Goal: Feedback & Contribution: Contribute content

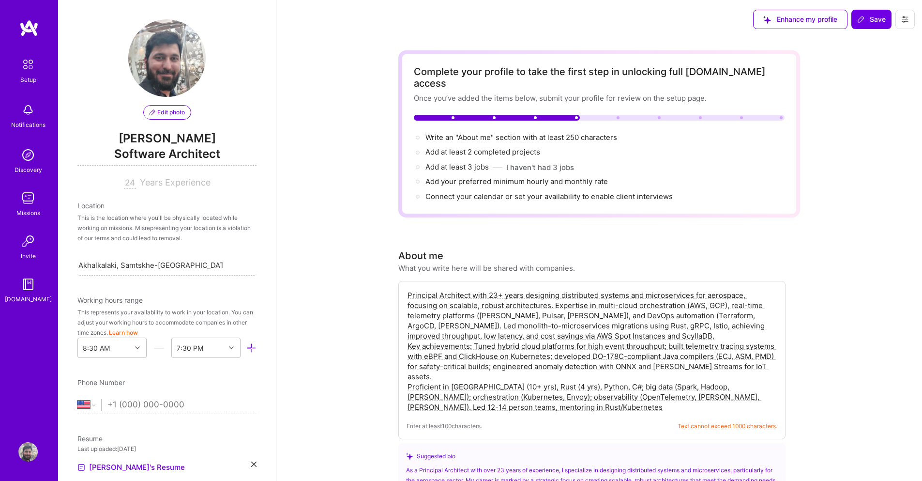
select select "US"
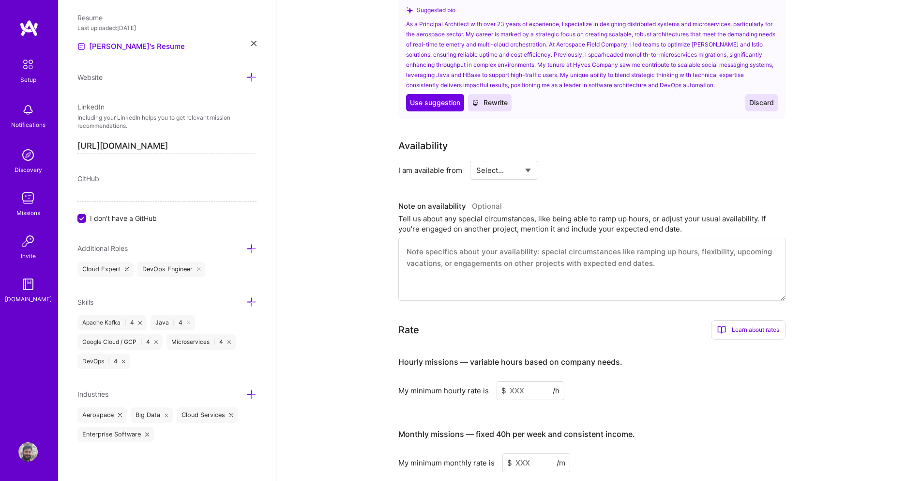
scroll to position [407, 0]
type textarea "Principal Architect with 23+ years designing scalable distributed systems and m…"
select select "Right Now"
click at [476, 156] on select "Select... Right Now Future Date Not Available" at bounding box center [504, 168] width 56 height 25
click at [575, 159] on input at bounding box center [592, 168] width 58 height 19
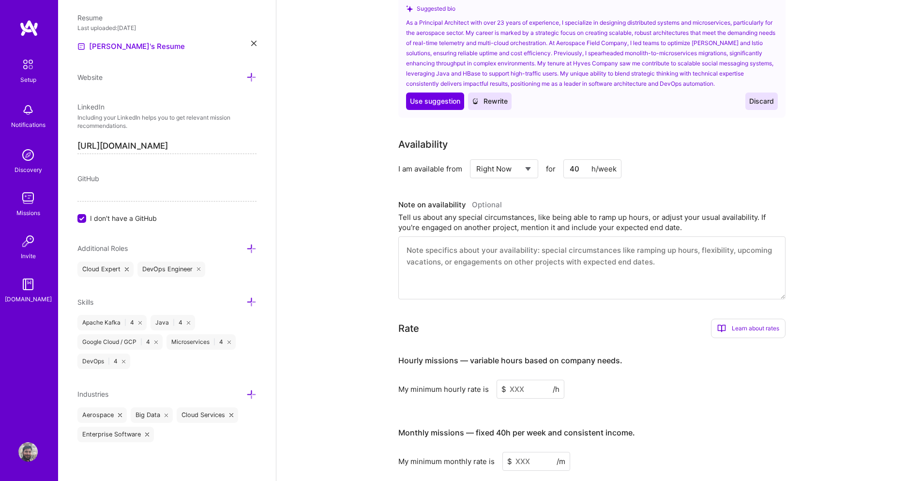
type input "40"
click at [555, 170] on div "Availability I am available from Select... Right Now Future Date Not Available …" at bounding box center [599, 218] width 402 height 162
click at [474, 212] on div "Tell us about any special circumstances, like being able to ramp up hours, or a…" at bounding box center [591, 222] width 387 height 20
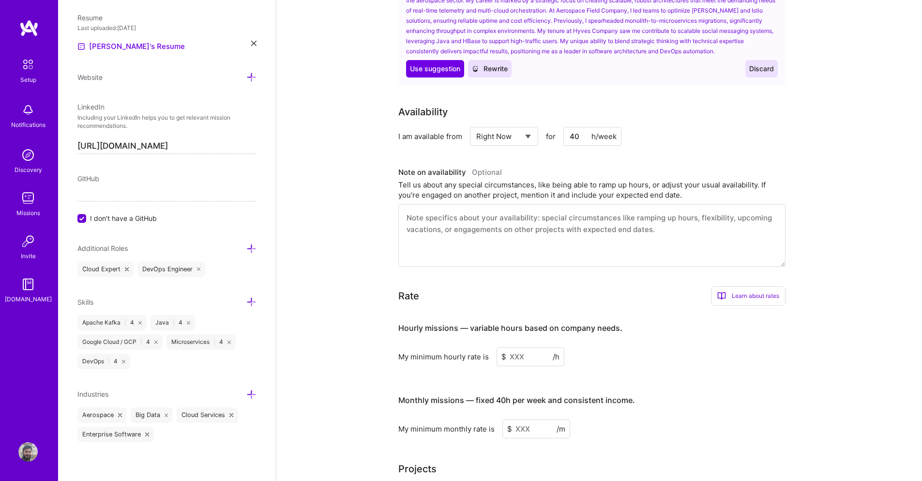
scroll to position [465, 0]
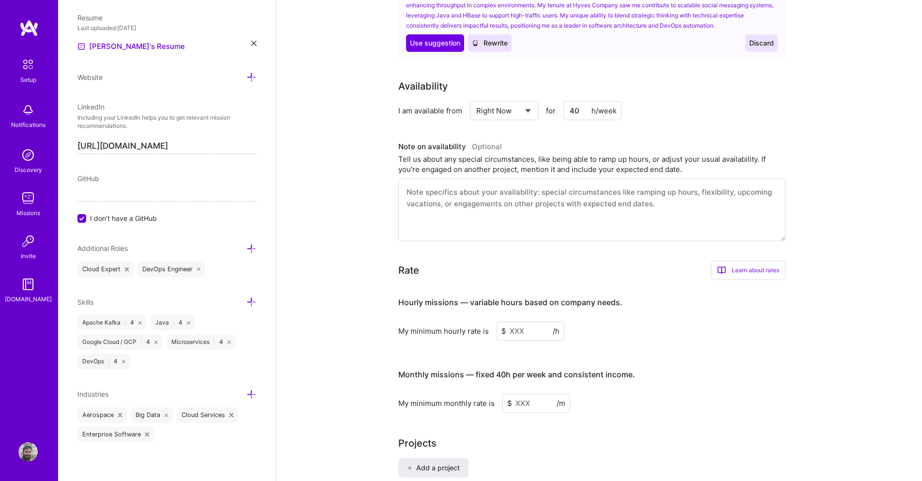
click at [462, 156] on div "Tell us about any special circumstances, like being able to ramp up hours, or a…" at bounding box center [591, 164] width 387 height 20
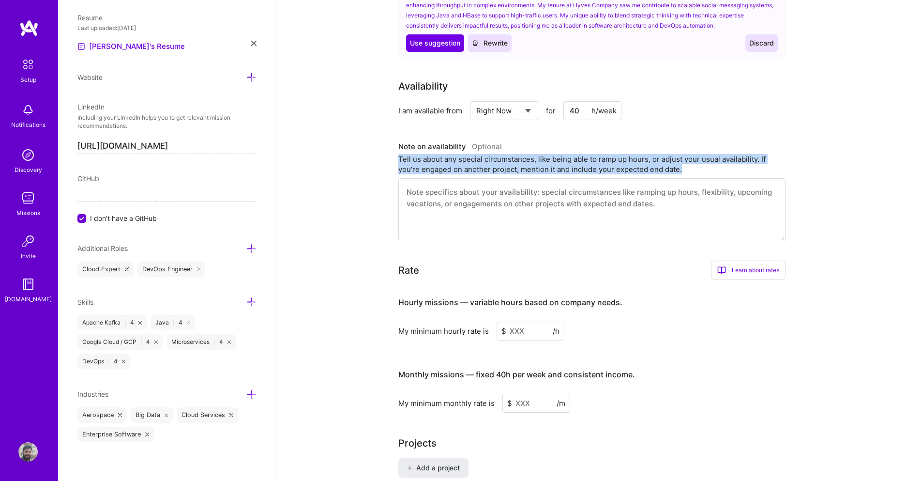
click at [462, 156] on div "Tell us about any special circumstances, like being able to ramp up hours, or a…" at bounding box center [591, 164] width 387 height 20
copy div "Tell us about any special circumstances, like being able to ramp up hours, or a…"
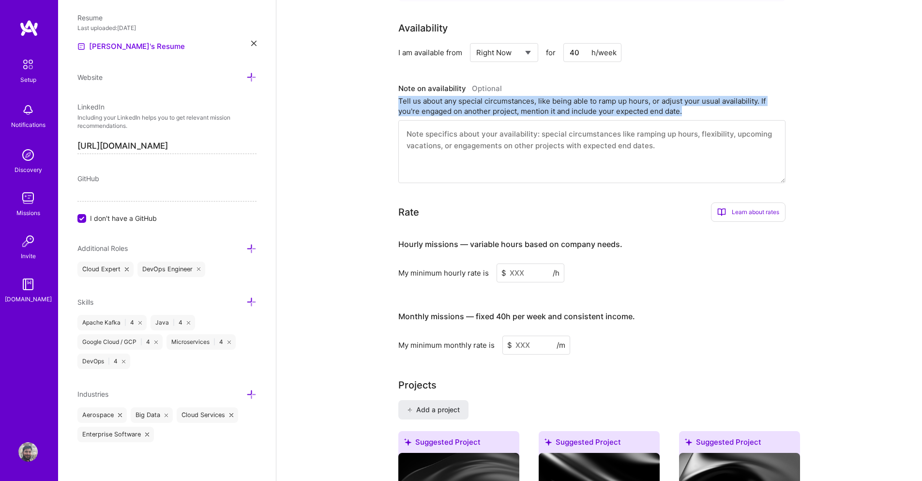
scroll to position [581, 0]
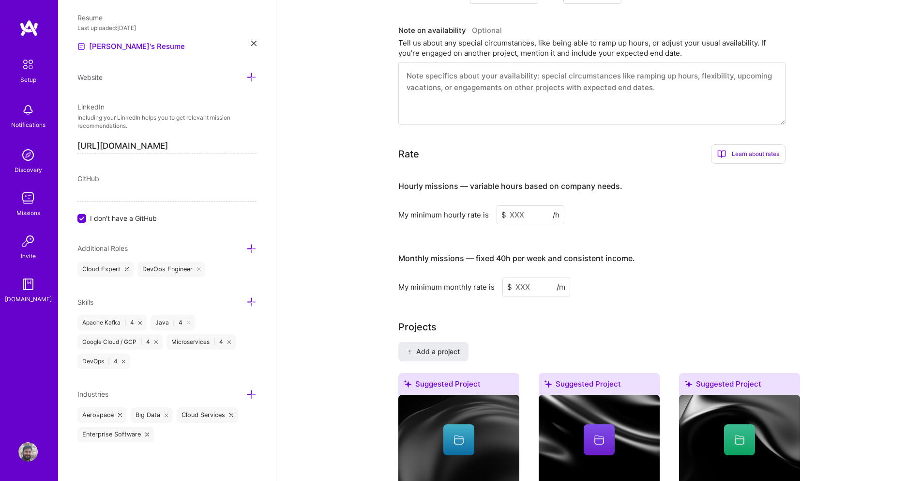
click at [449, 75] on textarea at bounding box center [591, 93] width 387 height 63
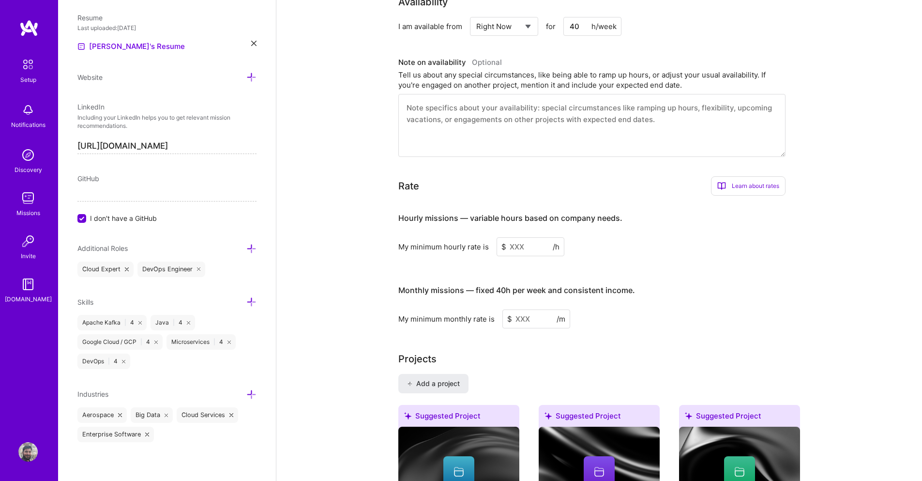
scroll to position [523, 0]
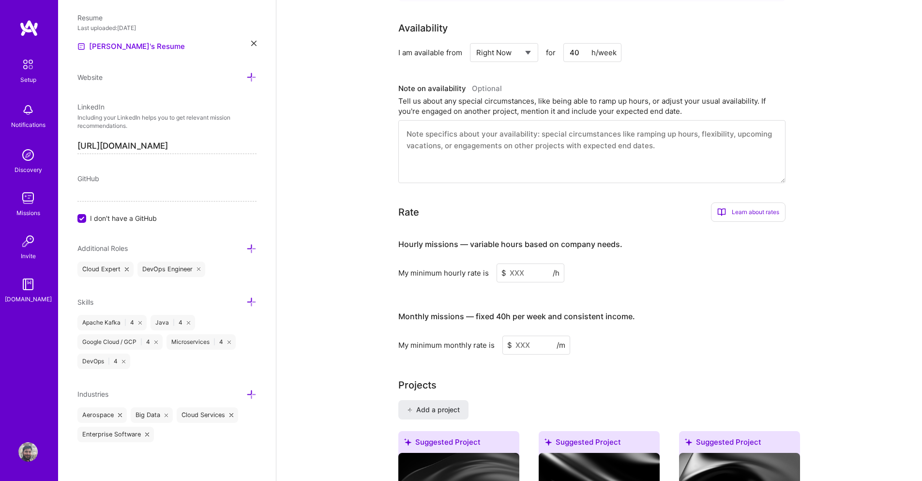
paste textarea "I'm highly flexible and can ramp up hours beyond 40/week when projects demand i…"
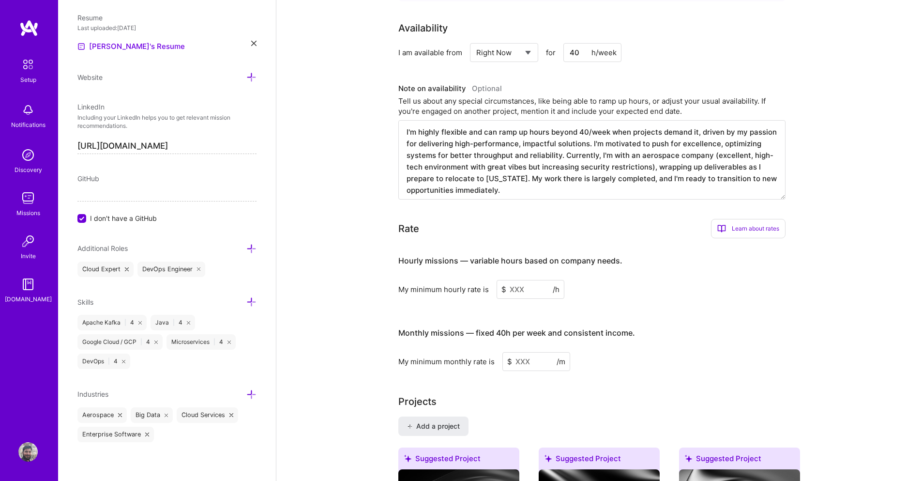
scroll to position [0, 0]
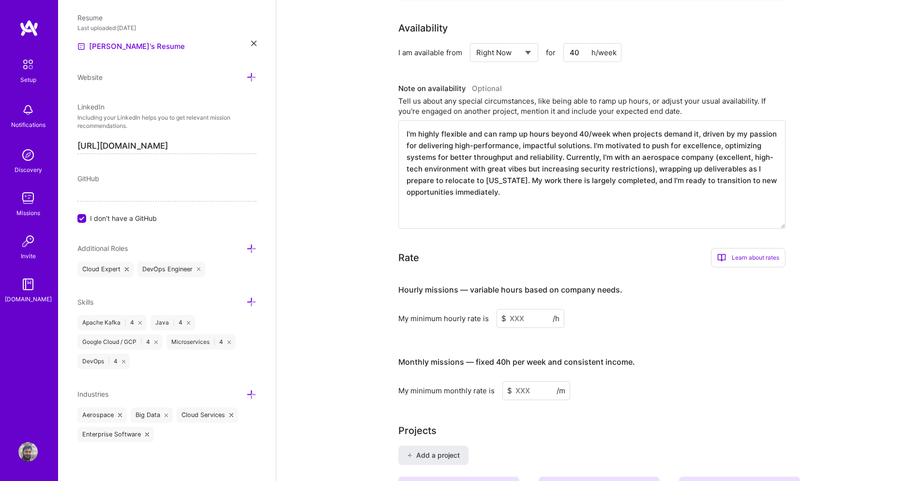
drag, startPoint x: 784, startPoint y: 168, endPoint x: 795, endPoint y: 214, distance: 46.7
click at [795, 214] on div "Availability I am available from Select... Right Now Future Date Not Available …" at bounding box center [599, 125] width 402 height 208
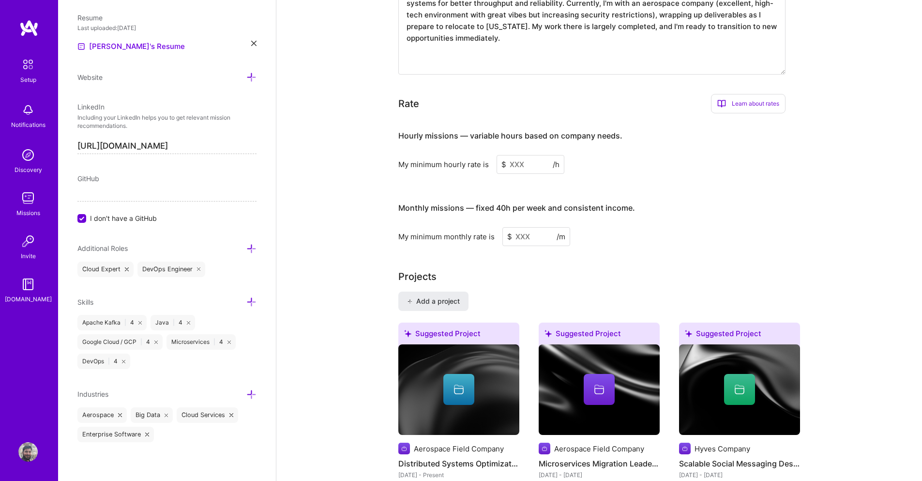
scroll to position [697, 0]
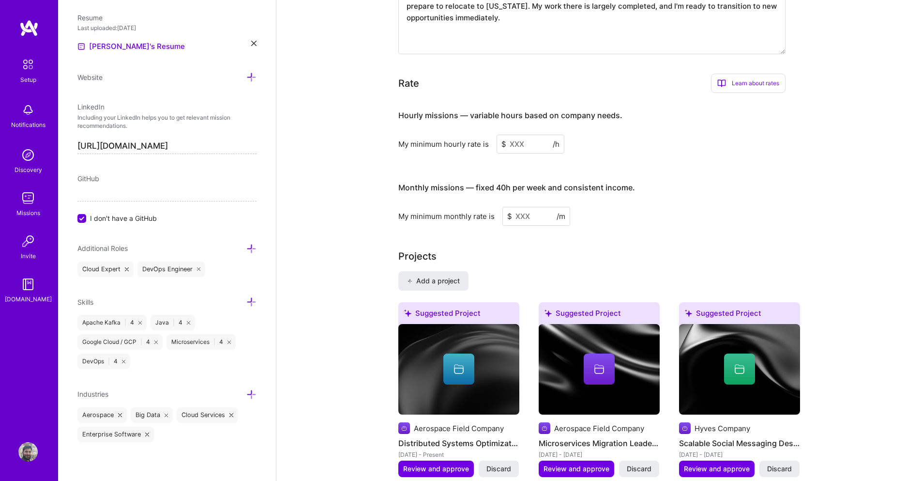
type textarea "I'm highly flexible and can ramp up hours beyond 40/week when projects demand i…"
click at [510, 135] on input at bounding box center [531, 144] width 68 height 19
click at [413, 111] on h4 "Hourly missions — variable hours based on company needs." at bounding box center [510, 115] width 224 height 9
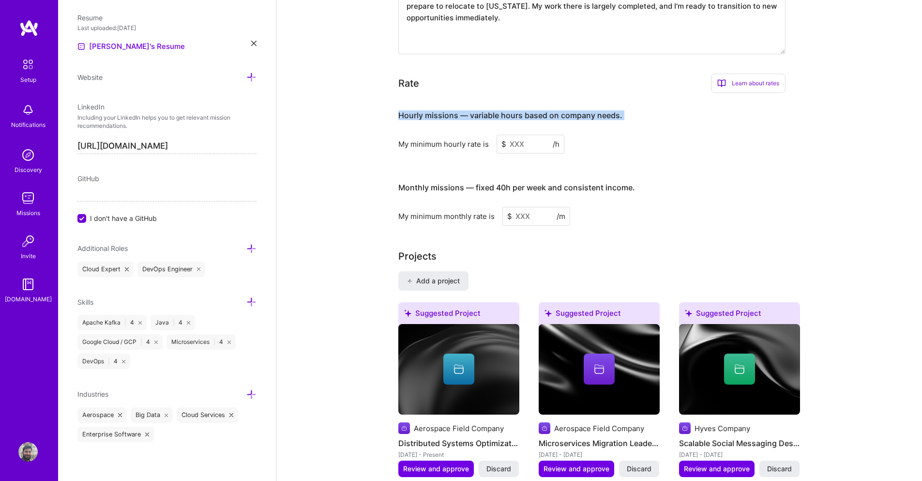
copy h4 "Hourly missions — variable hours based on company needs."
click at [421, 183] on h4 "Monthly missions — fixed 40h per week and consistent income." at bounding box center [516, 187] width 237 height 9
click at [422, 183] on h4 "Monthly missions — fixed 40h per week and consistent income." at bounding box center [516, 187] width 237 height 9
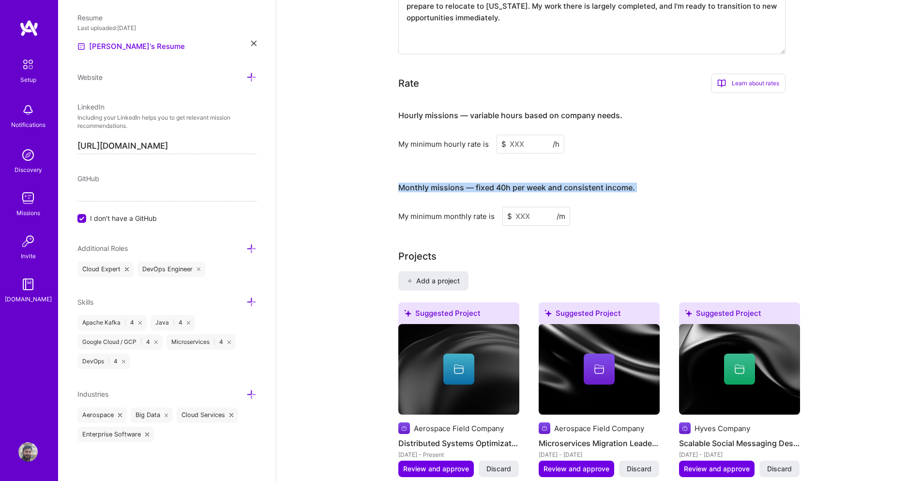
click at [422, 183] on h4 "Monthly missions — fixed 40h per week and consistent income." at bounding box center [516, 187] width 237 height 9
copy h4 "Monthly missions — fixed 40h per week and consistent income."
click at [523, 135] on input at bounding box center [531, 144] width 68 height 19
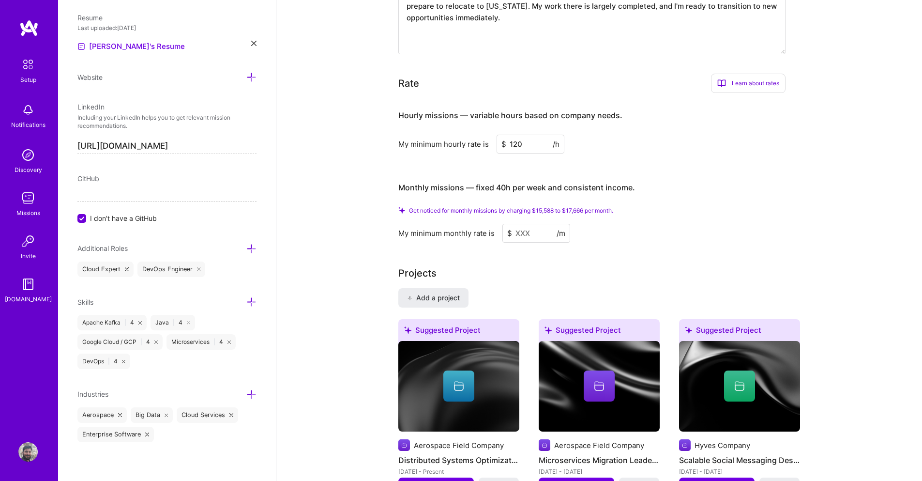
type input "120"
click at [533, 224] on input at bounding box center [536, 233] width 68 height 19
click at [524, 224] on input at bounding box center [536, 233] width 68 height 19
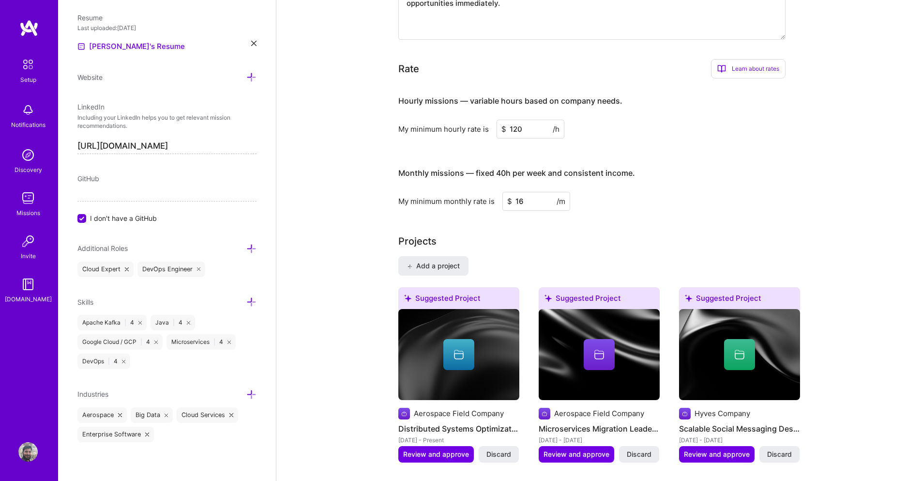
type input "1"
type input "16000"
click at [515, 168] on h4 "Monthly missions — fixed 40h per week and consistent income." at bounding box center [516, 172] width 237 height 9
click at [521, 120] on input "120" at bounding box center [531, 129] width 68 height 19
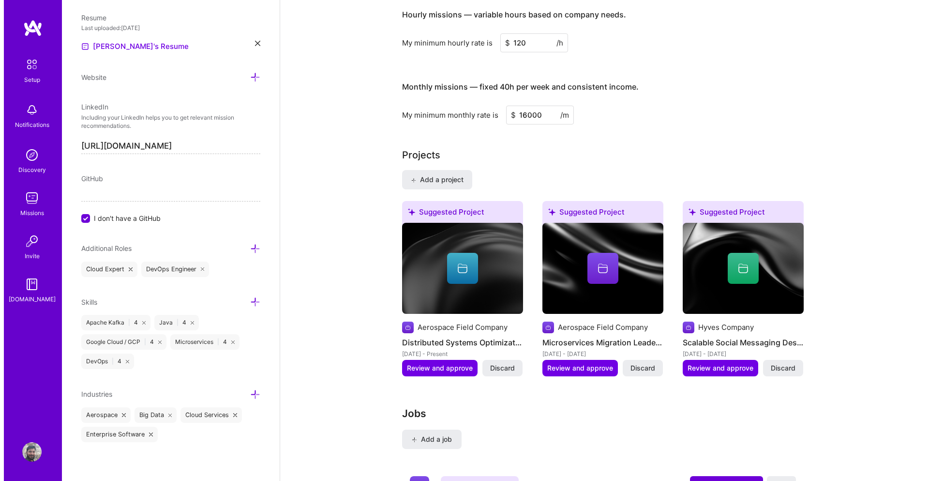
scroll to position [813, 0]
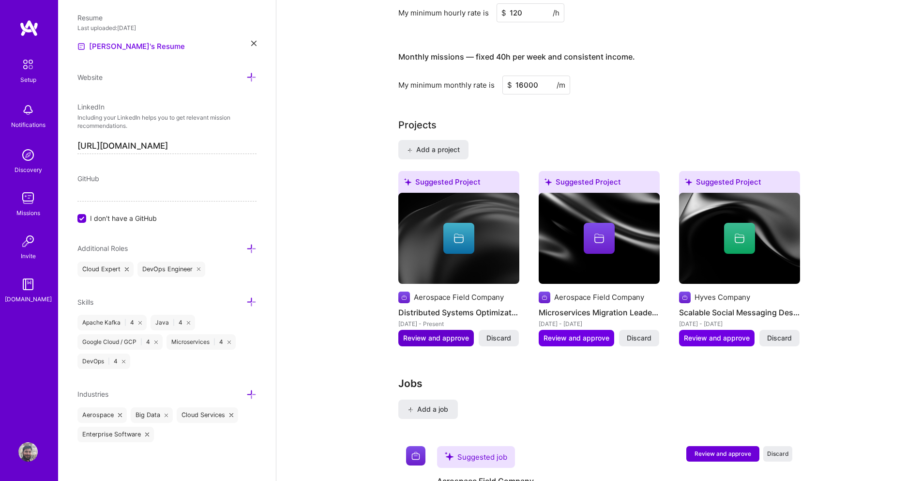
click at [452, 333] on span "Review and approve" at bounding box center [436, 338] width 66 height 10
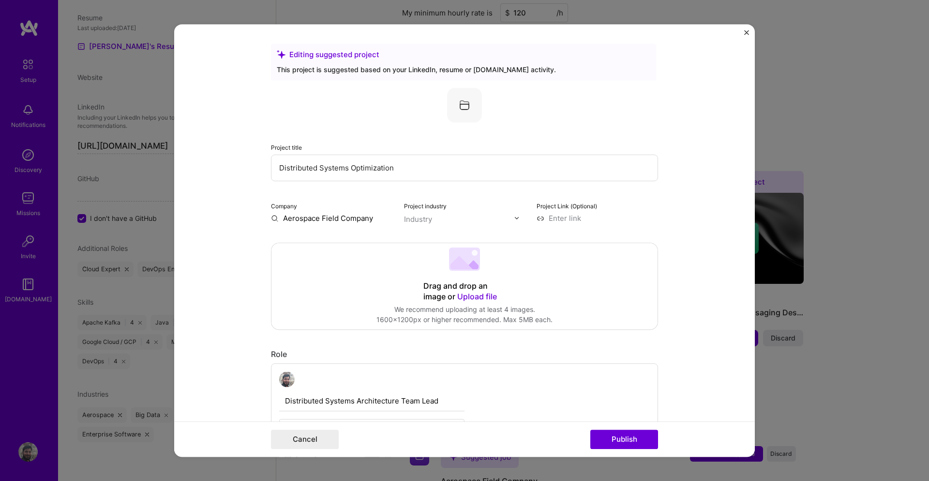
click at [401, 169] on input "Distributed Systems Optimization" at bounding box center [464, 167] width 387 height 27
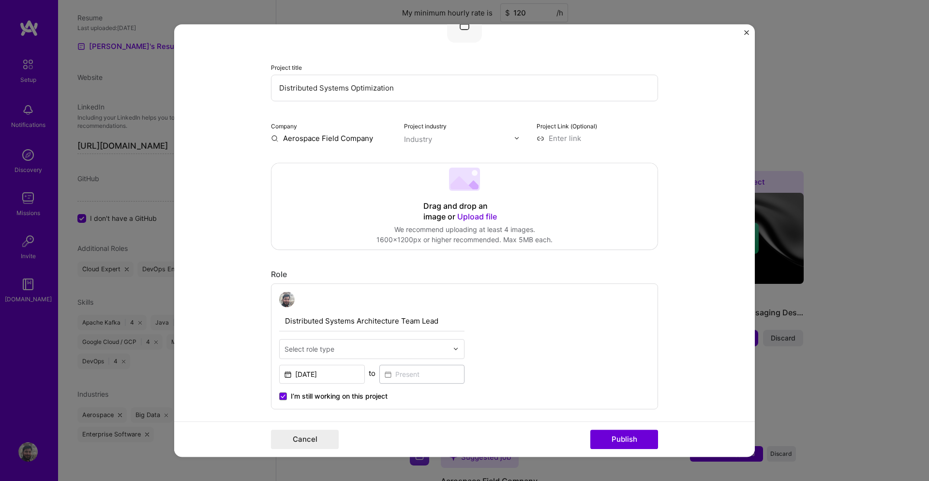
scroll to position [23, 0]
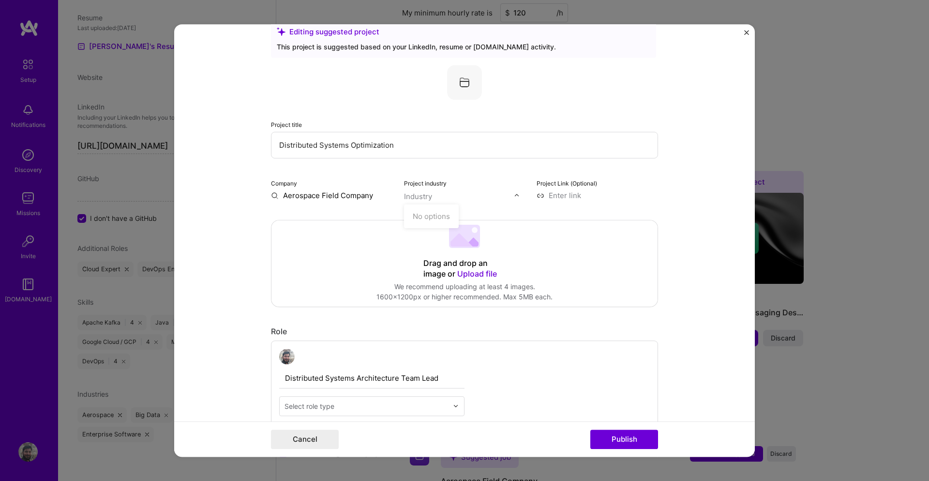
click at [443, 197] on input "text" at bounding box center [459, 196] width 110 height 10
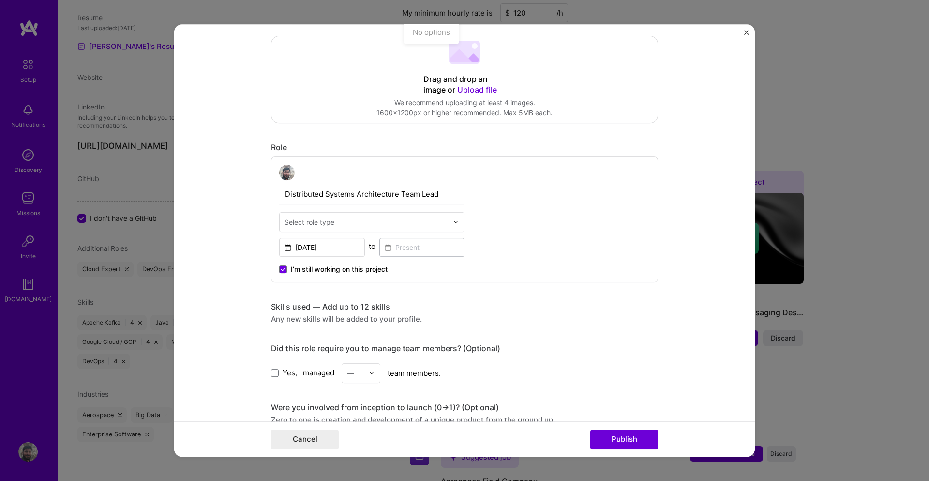
scroll to position [255, 0]
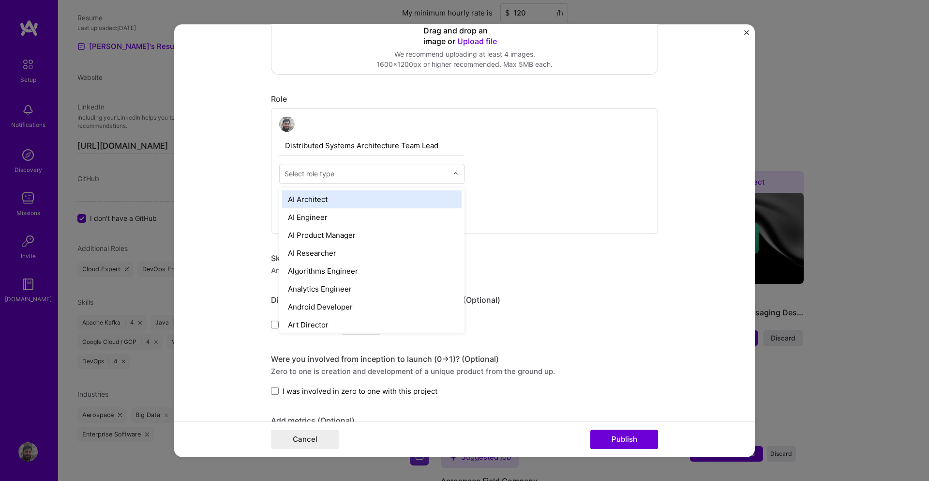
click at [351, 173] on input "text" at bounding box center [367, 173] width 164 height 10
click at [242, 175] on form "Editing suggested project This project is suggested based on your LinkedIn, res…" at bounding box center [464, 240] width 581 height 433
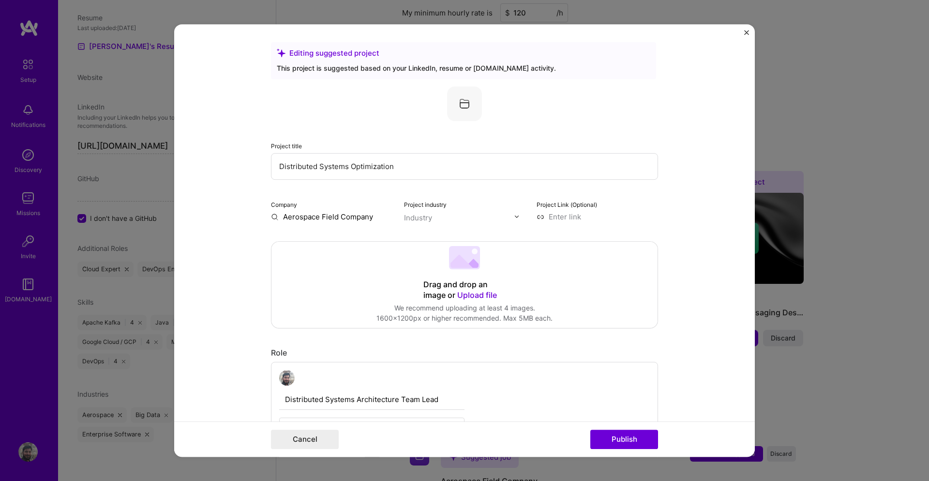
scroll to position [0, 0]
click at [255, 58] on form "Editing suggested project This project is suggested based on your LinkedIn, res…" at bounding box center [464, 240] width 581 height 433
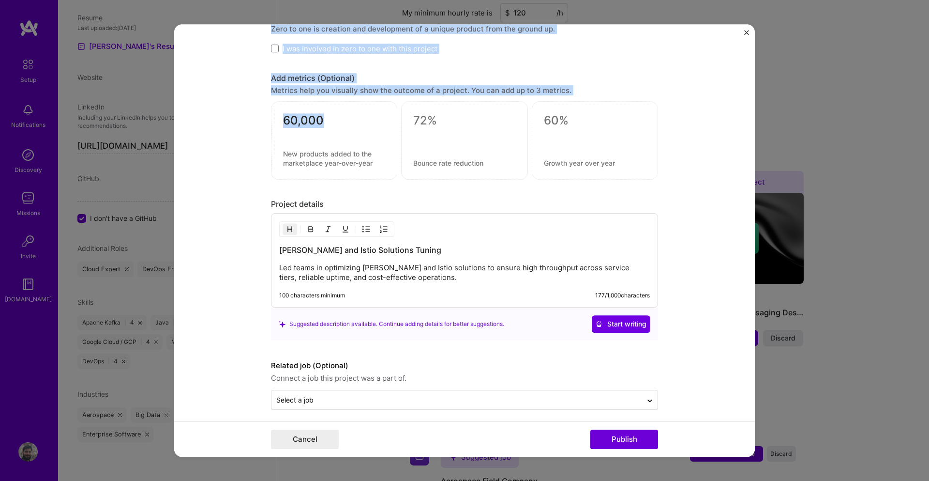
scroll to position [603, 0]
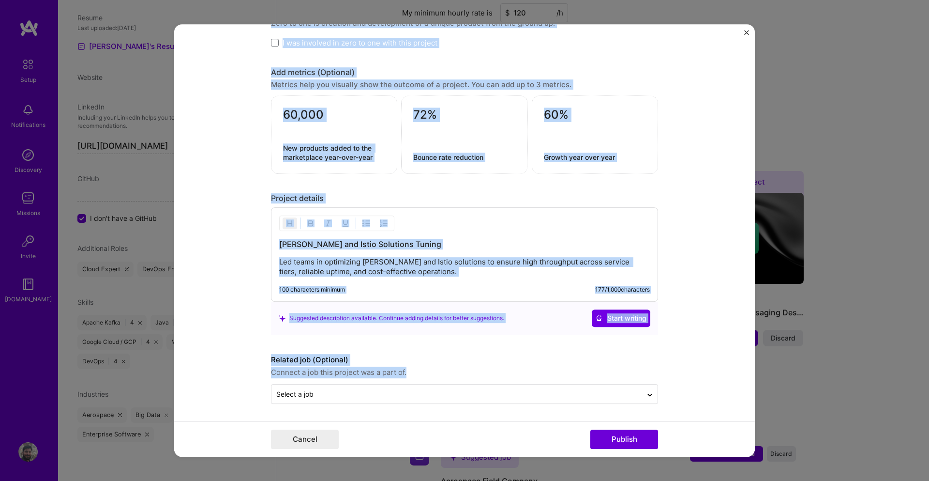
drag, startPoint x: 245, startPoint y: 80, endPoint x: 477, endPoint y: 372, distance: 372.5
click at [477, 372] on form "Editing suggested project This project is suggested based on your LinkedIn, res…" at bounding box center [464, 240] width 581 height 433
copy div "Loremip dolor Sitamet Consect adipisci Elitsedd Eiusmod Temp (Incididu) Utla et…"
click at [254, 123] on form "Editing suggested project This project is suggested based on your LinkedIn, res…" at bounding box center [464, 240] width 581 height 433
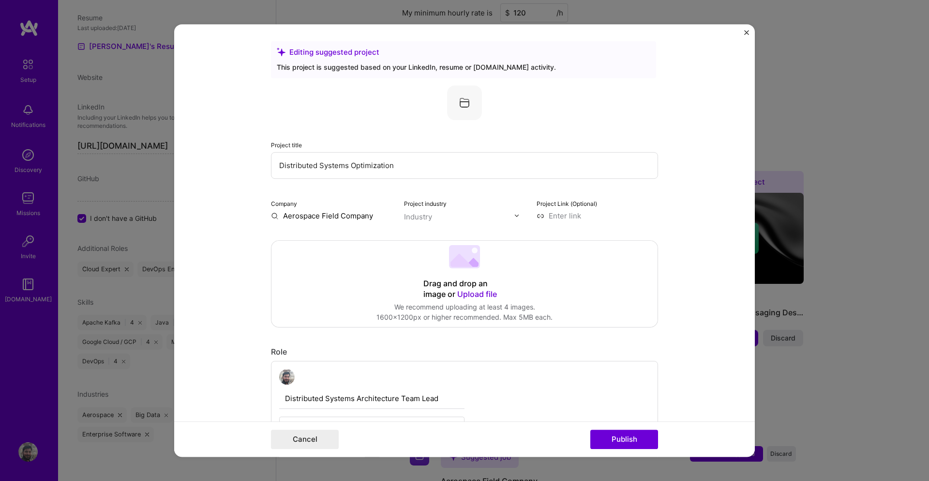
scroll to position [0, 0]
click at [353, 173] on input "Distributed Systems Optimization" at bounding box center [464, 167] width 387 height 27
paste input "Cross-Cutting Systems Specialist – Upstream Distributed Platform"
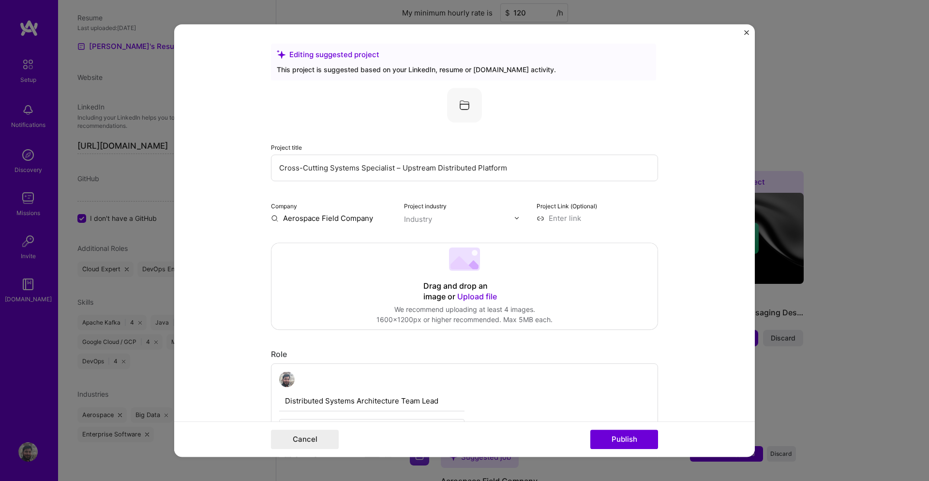
type input "Cross-Cutting Systems Specialist – Upstream Distributed Platform"
click at [313, 220] on input "Aerospace Field Company" at bounding box center [331, 218] width 121 height 10
click at [378, 218] on input "Aerospace Field Company" at bounding box center [331, 218] width 121 height 10
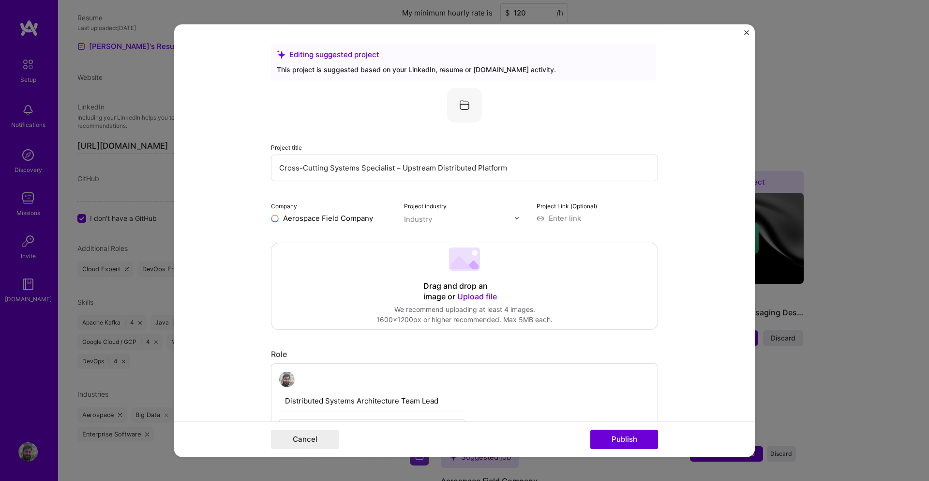
paste input "Confidential (NDA-Protected Technology Company)"
click at [346, 214] on input "Aerospace Field Company Confidential (NDA-Protected Technology Company)" at bounding box center [331, 218] width 121 height 10
type input "Aerospace Field Company (NDA-Protected Technology Company)"
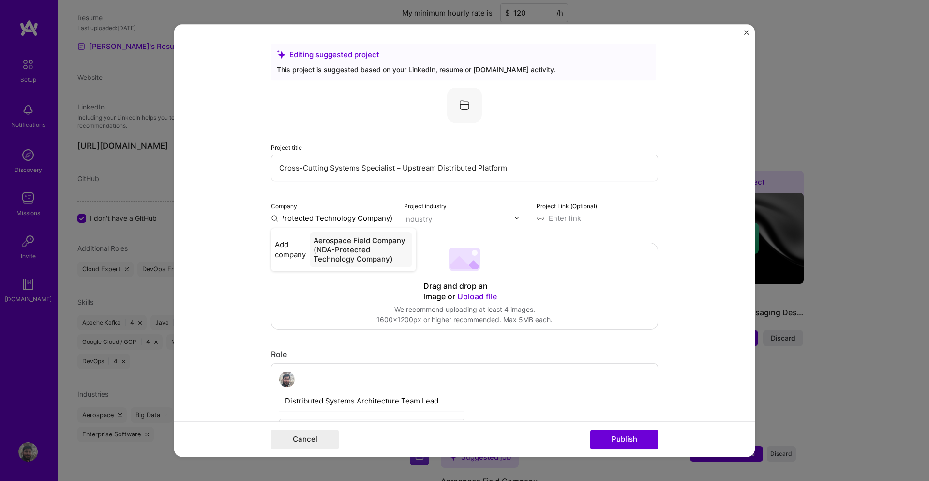
scroll to position [0, 0]
click at [227, 255] on form "Editing suggested project This project is suggested based on your LinkedIn, res…" at bounding box center [464, 240] width 581 height 433
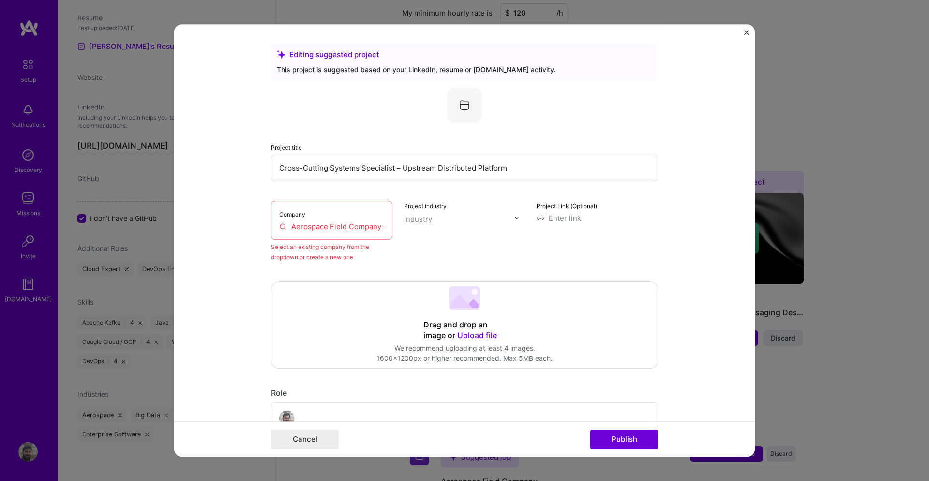
click at [341, 226] on input "Aerospace Field Company (NDA-Protected Technology Company)" at bounding box center [331, 226] width 105 height 10
click at [310, 227] on input "Aerospace Field Company (NDA-Protected Technology Company)" at bounding box center [331, 226] width 105 height 10
click at [281, 224] on input "Aerospace Field Company (NDA-Protected Technology Company)" at bounding box center [331, 226] width 105 height 10
click at [310, 227] on input "Aerospace Field Company (NDA-Protected Technology Company)" at bounding box center [331, 226] width 105 height 10
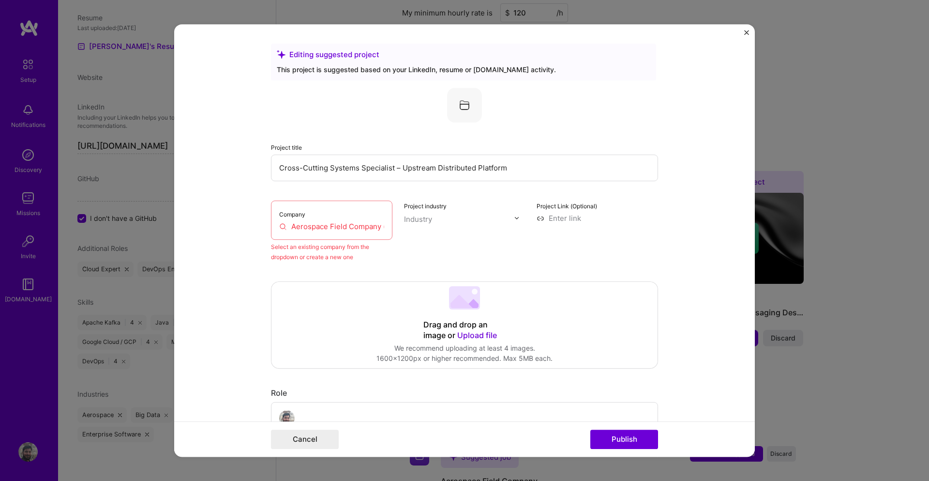
click at [310, 227] on input "Aerospace Field Company (NDA-Protected Technology Company)" at bounding box center [331, 226] width 105 height 10
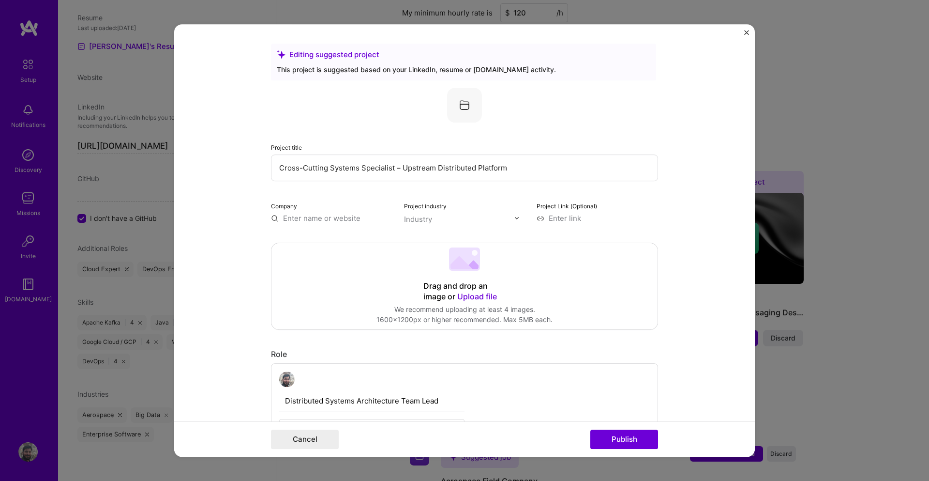
paste input "Aerospace Field Company (NDA-Protected Technology Company)"
type input "Aerospace Field Company (NDA-Protected Technology Company)"
click at [317, 246] on div "Aerospace Field Company (NDA-Protected Technology Company)" at bounding box center [361, 249] width 103 height 35
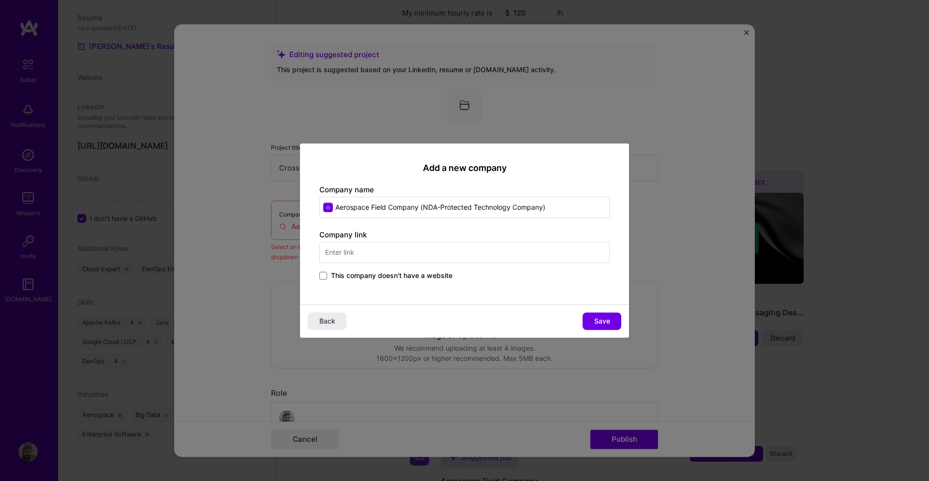
click at [420, 205] on input "Aerospace Field Company (NDA-Protected Technology Company)" at bounding box center [464, 207] width 290 height 21
type input "Aerospace Field Company (NDA-Protected Technology Company) Super High-Tech"
click at [347, 252] on input "text" at bounding box center [464, 252] width 290 height 21
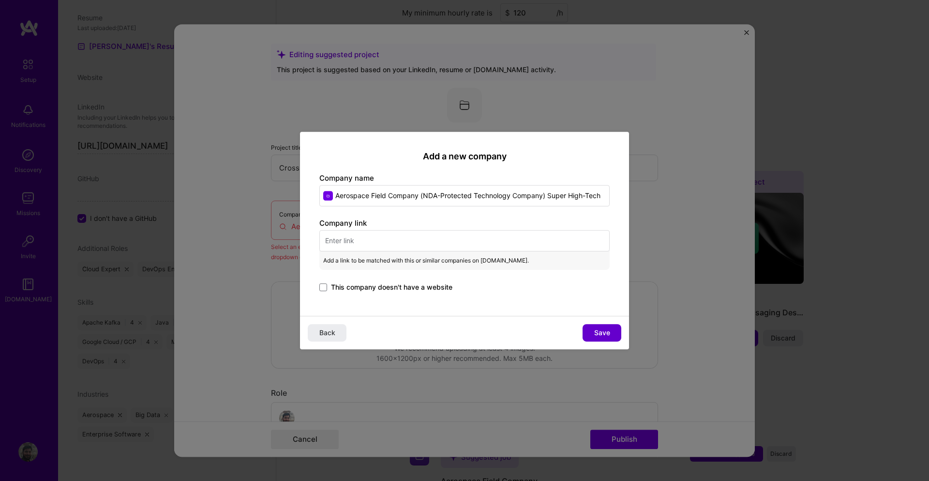
click at [609, 332] on span "Save" at bounding box center [602, 333] width 16 height 10
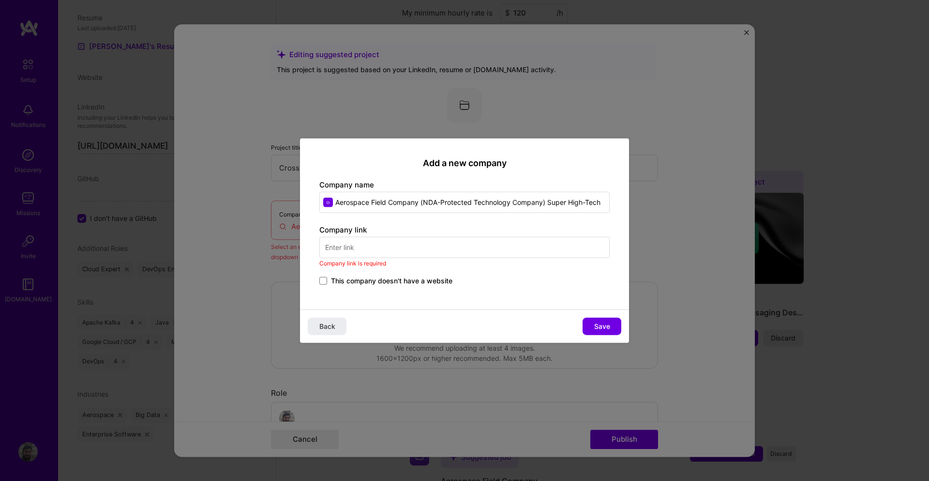
click at [434, 277] on span "This company doesn't have a website" at bounding box center [391, 281] width 121 height 10
click at [0, 0] on input "This company doesn't have a website" at bounding box center [0, 0] width 0 height 0
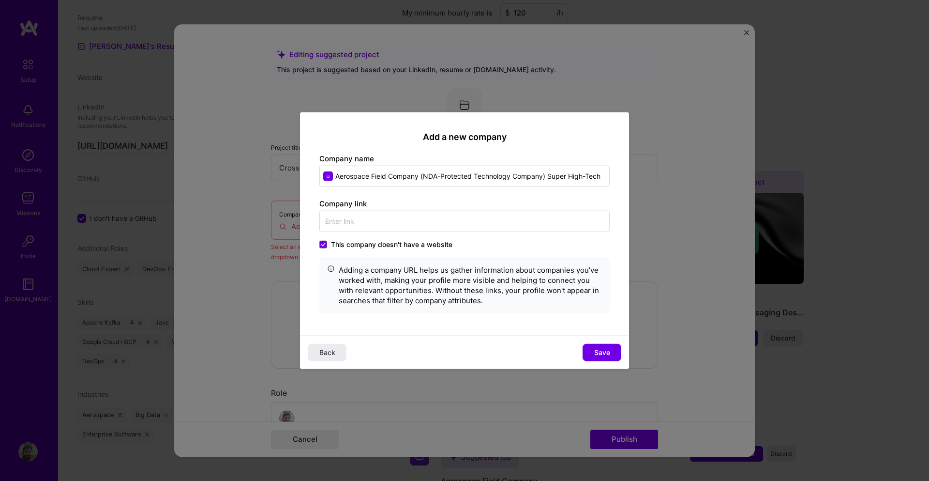
click at [424, 279] on div "Adding a company URL helps us gather information about companies you’ve worked …" at bounding box center [470, 285] width 263 height 41
click at [478, 276] on div "Adding a company URL helps us gather information about companies you’ve worked …" at bounding box center [470, 285] width 263 height 41
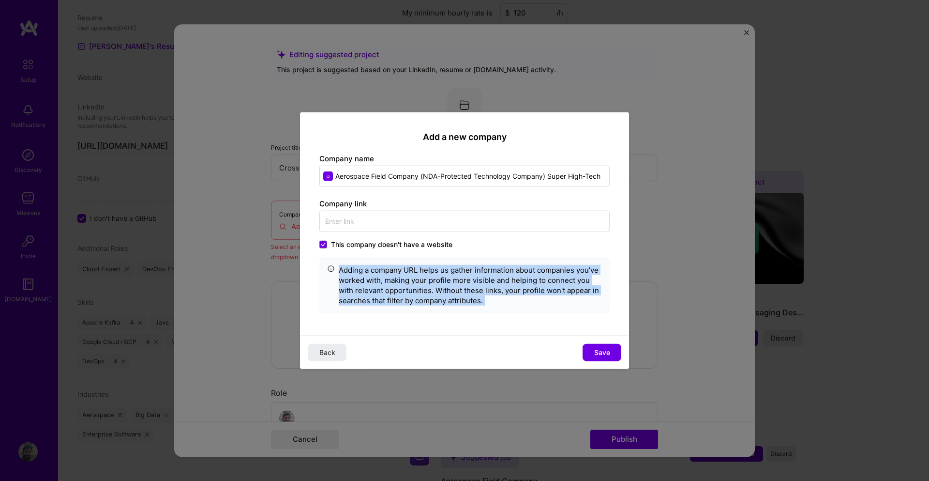
click at [478, 276] on div "Adding a company URL helps us gather information about companies you’ve worked …" at bounding box center [470, 285] width 263 height 41
click at [603, 354] on span "Save" at bounding box center [602, 353] width 16 height 10
type input "Aerospace Field Company (NDA-Protected Technology Company) Super High-Tech"
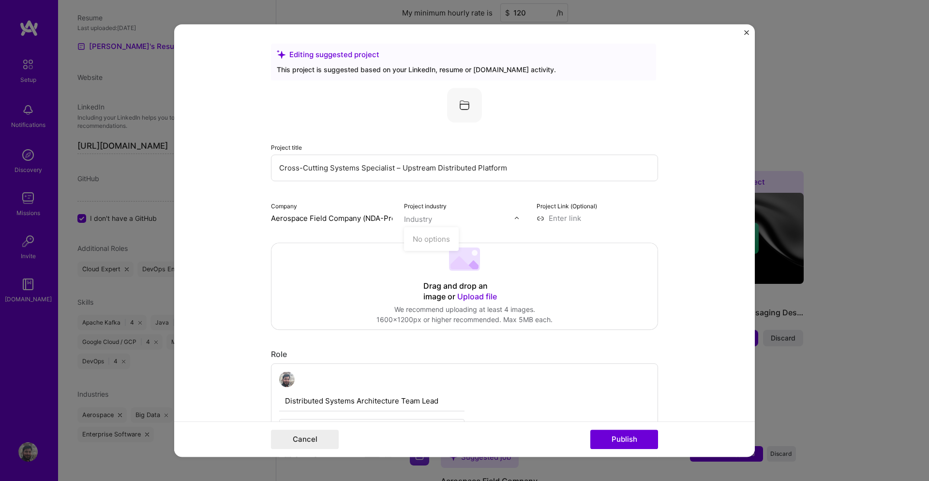
click at [440, 219] on input "text" at bounding box center [459, 219] width 110 height 10
type input "a"
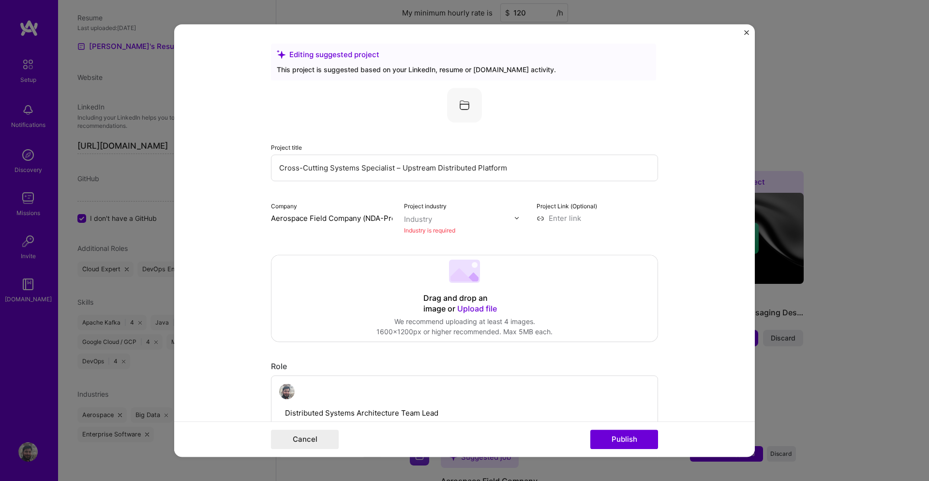
click at [514, 215] on img at bounding box center [517, 218] width 6 height 6
click at [440, 214] on input "text" at bounding box center [459, 219] width 110 height 10
type input "Aero-space"
click at [576, 221] on input at bounding box center [597, 218] width 121 height 10
click at [415, 216] on div "Industry" at bounding box center [418, 219] width 28 height 10
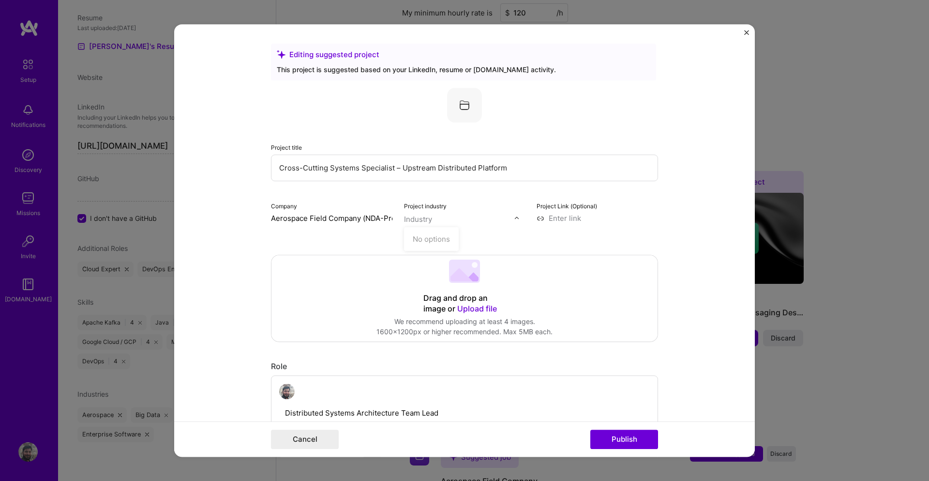
click at [425, 242] on div "No options" at bounding box center [431, 239] width 49 height 18
click at [317, 213] on input "Aerospace Field Company (NDA-Protected Technology Company) Super High-Tech" at bounding box center [331, 218] width 121 height 10
click at [483, 216] on input "text" at bounding box center [459, 219] width 110 height 10
click at [420, 217] on div "Industry" at bounding box center [418, 219] width 28 height 10
click at [317, 279] on div "Drag and drop an image or Upload file Upload file We recommend uploading at lea…" at bounding box center [465, 298] width 386 height 86
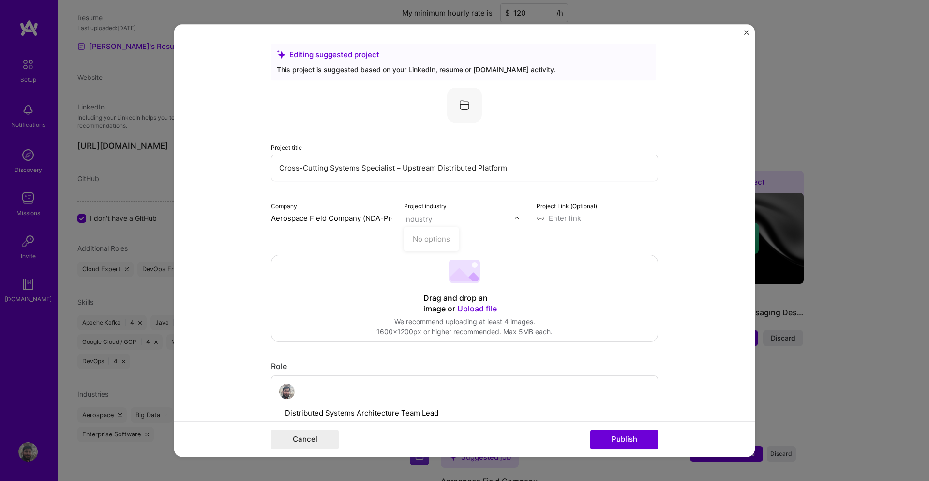
click at [419, 221] on div "Industry" at bounding box center [418, 219] width 28 height 10
click at [510, 221] on input "text" at bounding box center [459, 219] width 110 height 10
click at [495, 220] on input "text" at bounding box center [459, 219] width 110 height 10
type input "Aero-Space"
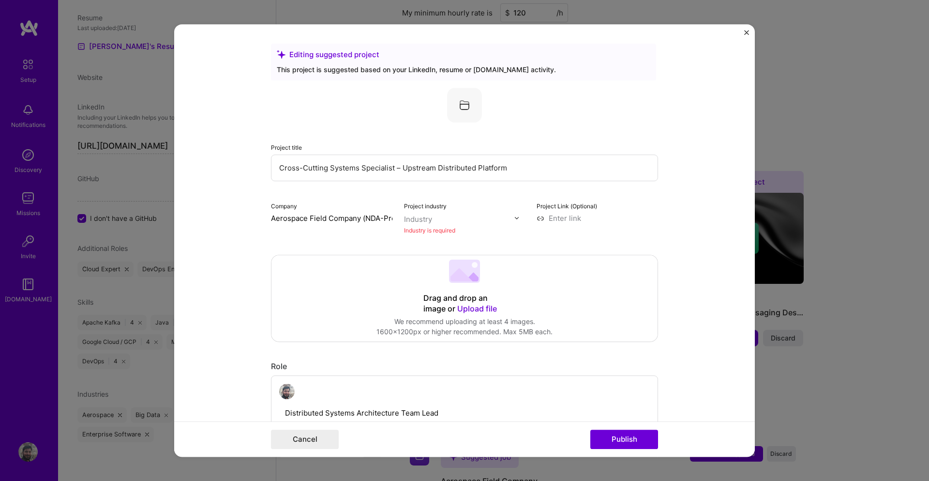
click at [515, 215] on img at bounding box center [517, 218] width 6 height 6
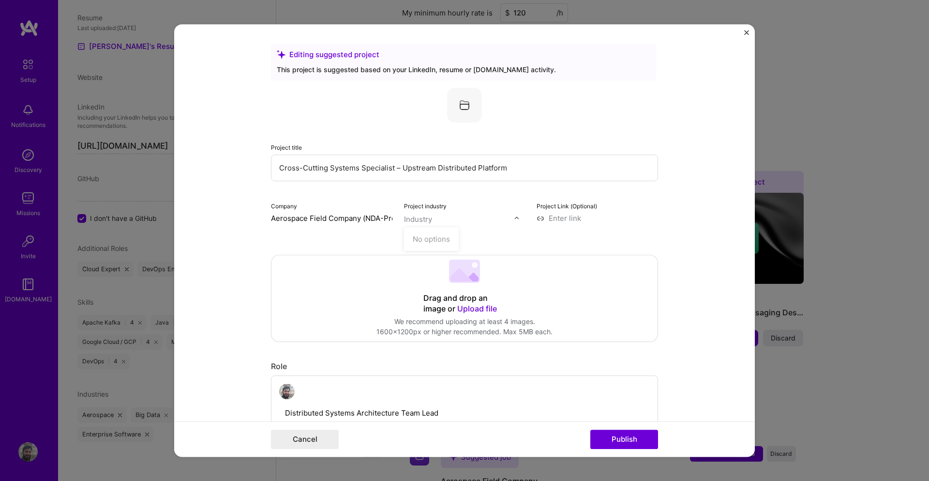
click at [515, 215] on img at bounding box center [517, 218] width 6 height 6
click at [438, 221] on input "text" at bounding box center [459, 219] width 110 height 10
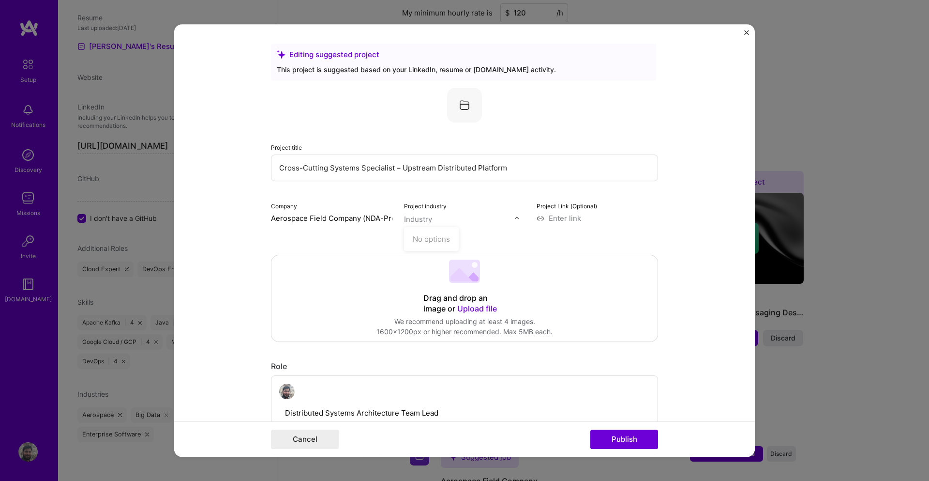
click at [291, 216] on input "Aerospace Field Company (NDA-Protected Technology Company) Super High-Tech" at bounding box center [331, 218] width 121 height 10
click at [336, 227] on div "Company Aerospace Field Company (NDA-Protected Technology Company) Super High-T…" at bounding box center [331, 217] width 121 height 35
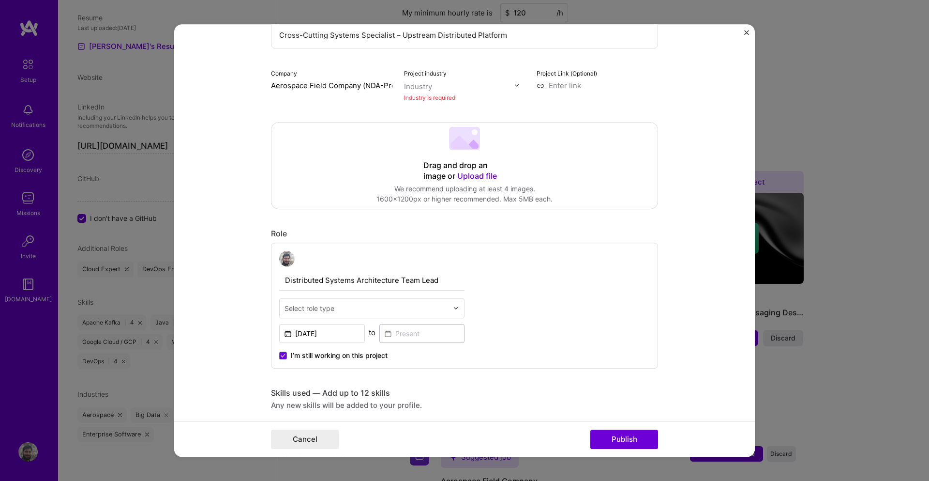
scroll to position [116, 0]
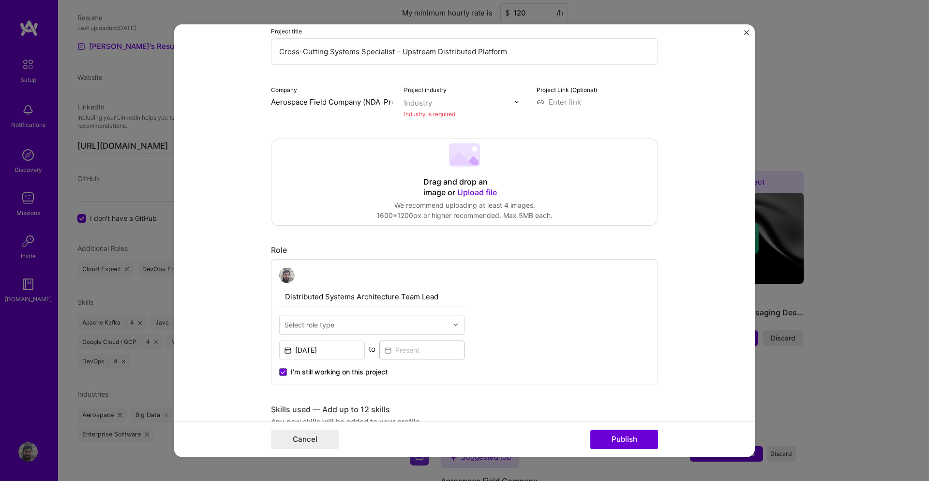
click at [453, 104] on input "text" at bounding box center [459, 103] width 110 height 10
type input "T"
type input "S"
type input "a"
type input "e"
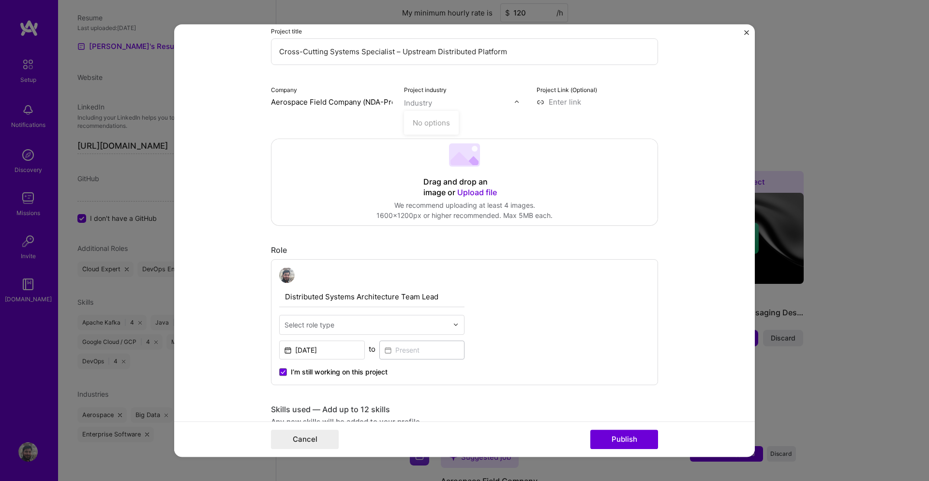
click at [238, 174] on form "Editing suggested project This project is suggested based on your LinkedIn, res…" at bounding box center [464, 240] width 581 height 433
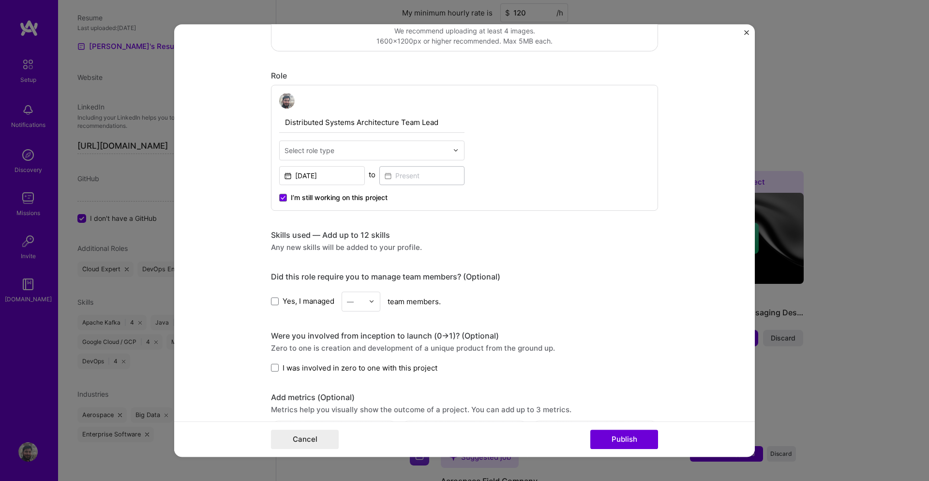
scroll to position [349, 0]
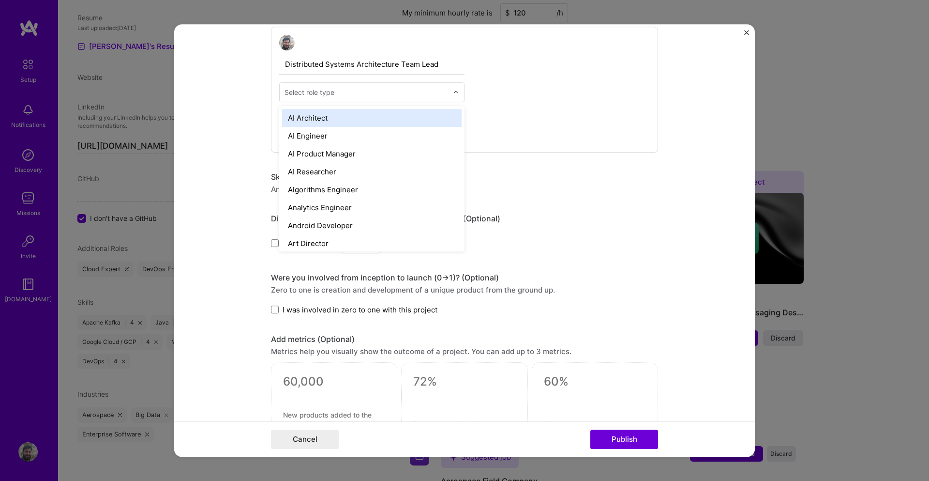
click at [364, 91] on input "text" at bounding box center [367, 92] width 164 height 10
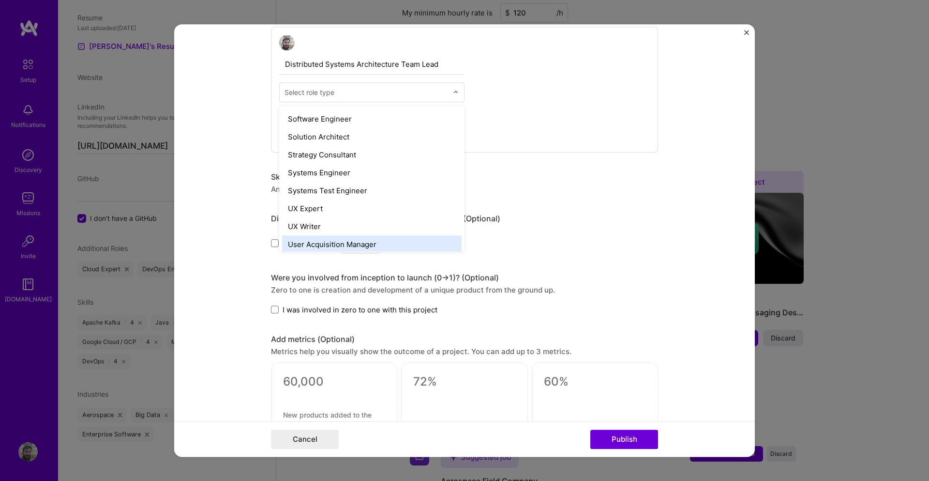
scroll to position [1056, 0]
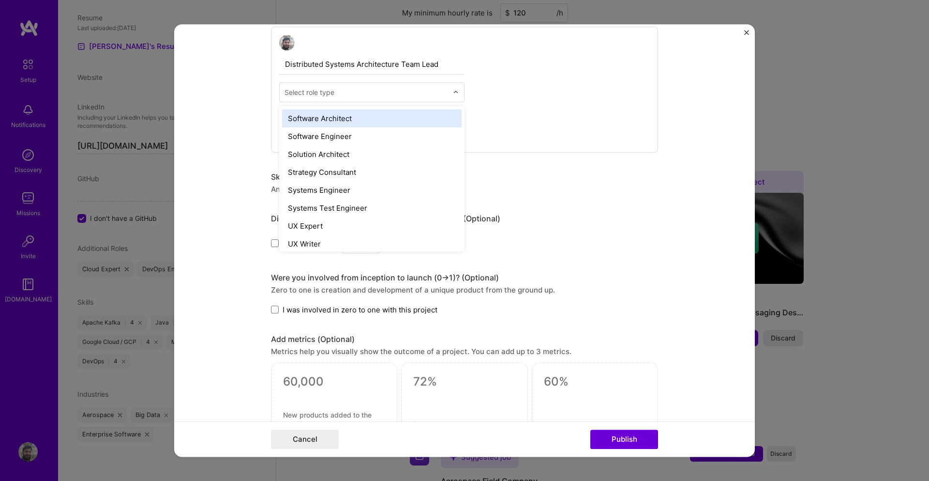
click at [345, 117] on div "Software Architect" at bounding box center [372, 118] width 180 height 18
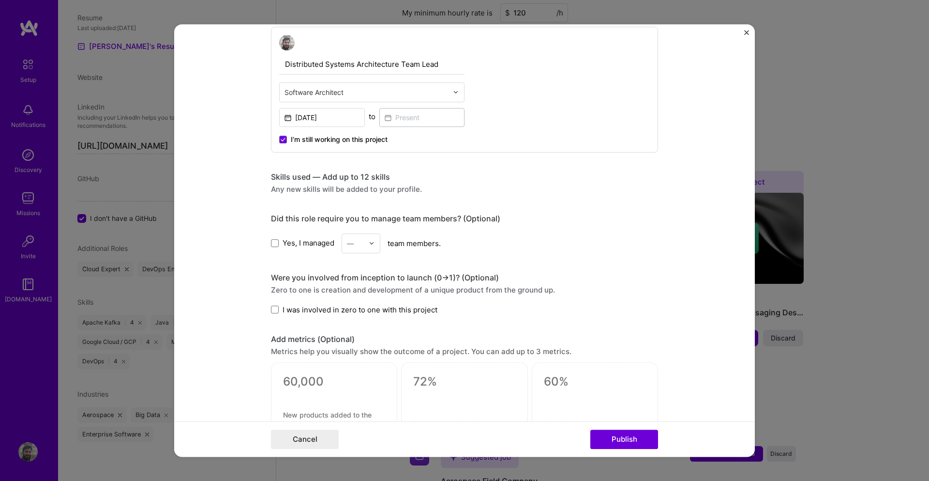
click at [398, 147] on div "Distributed Systems Architecture Team Lead Software Architect [DATE] to I’m sti…" at bounding box center [464, 90] width 387 height 126
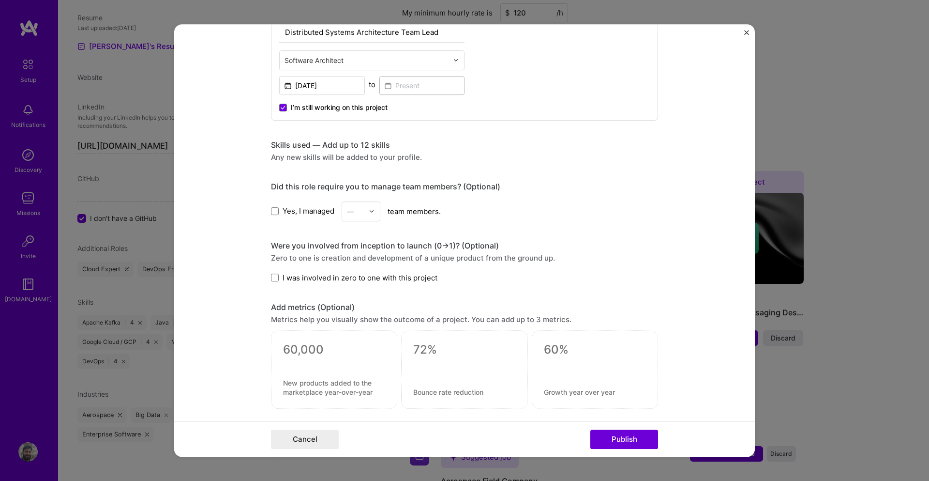
scroll to position [407, 0]
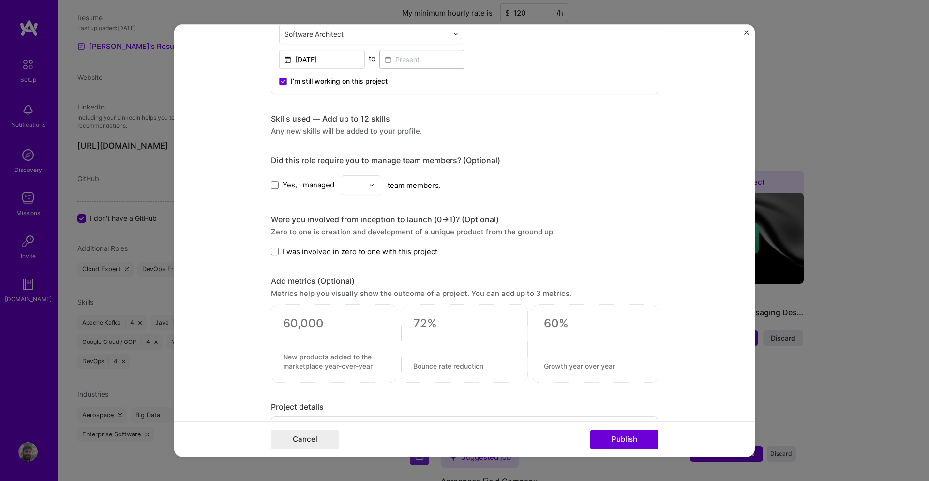
click at [328, 133] on div "Any new skills will be added to your profile." at bounding box center [464, 131] width 387 height 10
click at [331, 128] on div "Any new skills will be added to your profile." at bounding box center [464, 131] width 387 height 10
click at [368, 128] on div "Any new skills will be added to your profile." at bounding box center [464, 131] width 387 height 10
click at [372, 119] on div "Skills used — Add up to 12 skills" at bounding box center [464, 119] width 387 height 10
click at [371, 130] on div "Any new skills will be added to your profile." at bounding box center [464, 131] width 387 height 10
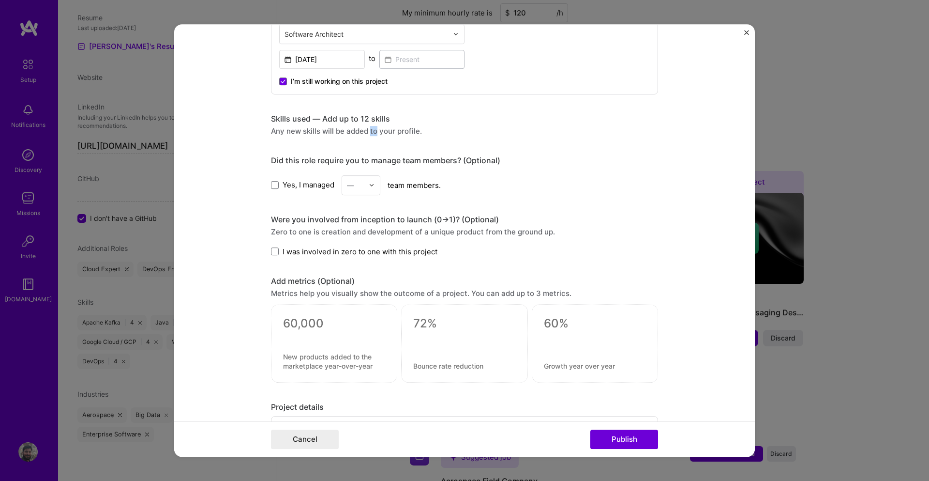
click at [371, 130] on div "Any new skills will be added to your profile." at bounding box center [464, 131] width 387 height 10
click at [480, 160] on div "Did this role require you to manage team members? (Optional)" at bounding box center [464, 160] width 387 height 10
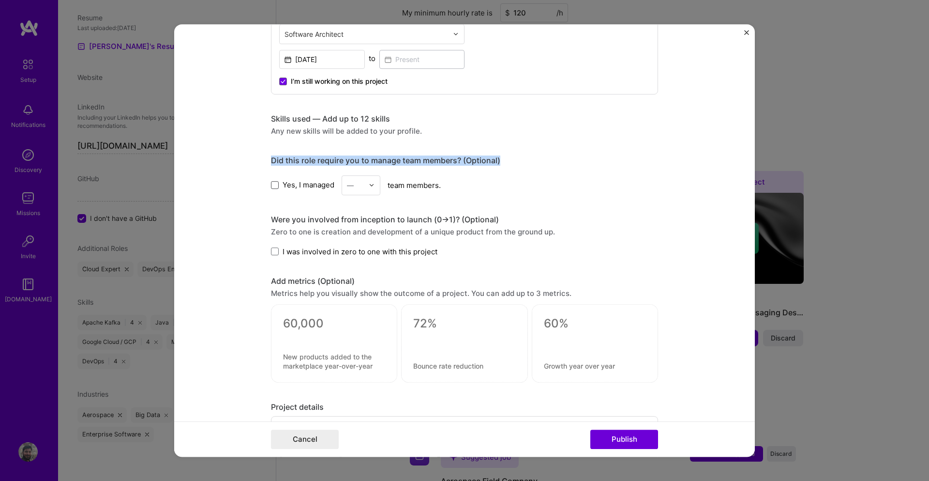
click at [272, 185] on span at bounding box center [275, 185] width 8 height 8
click at [0, 0] on input "Yes, I managed" at bounding box center [0, 0] width 0 height 0
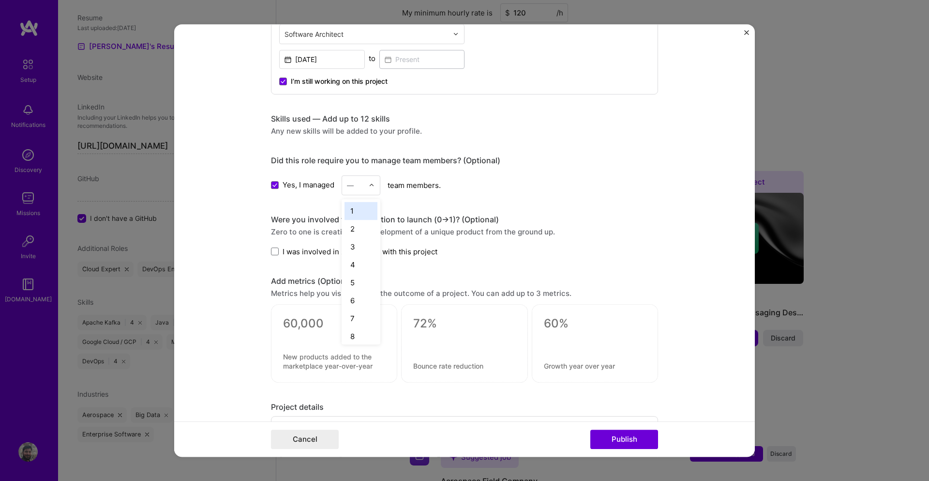
click at [369, 184] on img at bounding box center [372, 185] width 6 height 6
click at [354, 333] on div "8" at bounding box center [361, 336] width 33 height 18
click at [401, 199] on div "Editing suggested project This project is suggested based on your LinkedIn, res…" at bounding box center [464, 124] width 387 height 975
click at [288, 220] on div "Were you involved from inception to launch (0 -> 1)? (Optional)" at bounding box center [464, 219] width 387 height 10
click at [327, 231] on div "Zero to one is creation and development of a unique product from the ground up." at bounding box center [464, 232] width 387 height 10
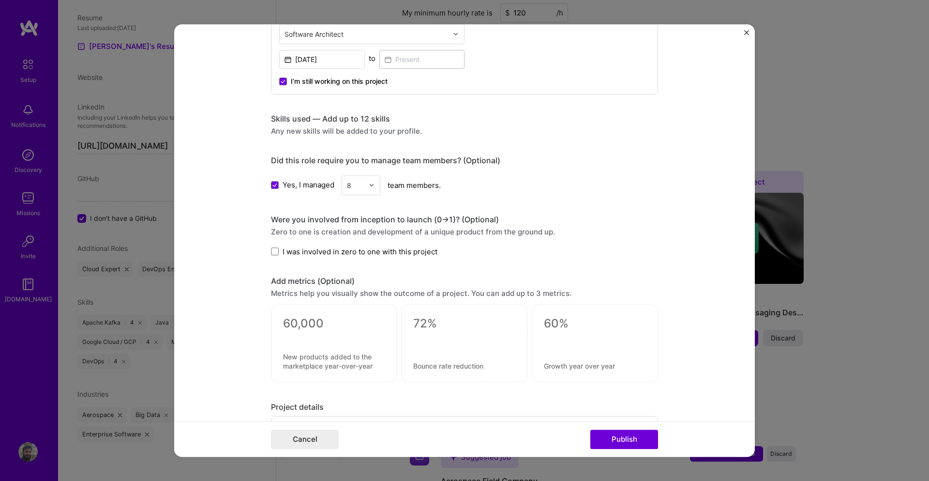
click at [309, 233] on div "Zero to one is creation and development of a unique product from the ground up." at bounding box center [464, 232] width 387 height 10
click at [283, 251] on span "I was involved in zero to one with this project" at bounding box center [360, 251] width 155 height 10
click at [0, 0] on input "I was involved in zero to one with this project" at bounding box center [0, 0] width 0 height 0
click at [424, 234] on div "Zero to one is creation and development of a unique product from the ground up." at bounding box center [464, 232] width 387 height 10
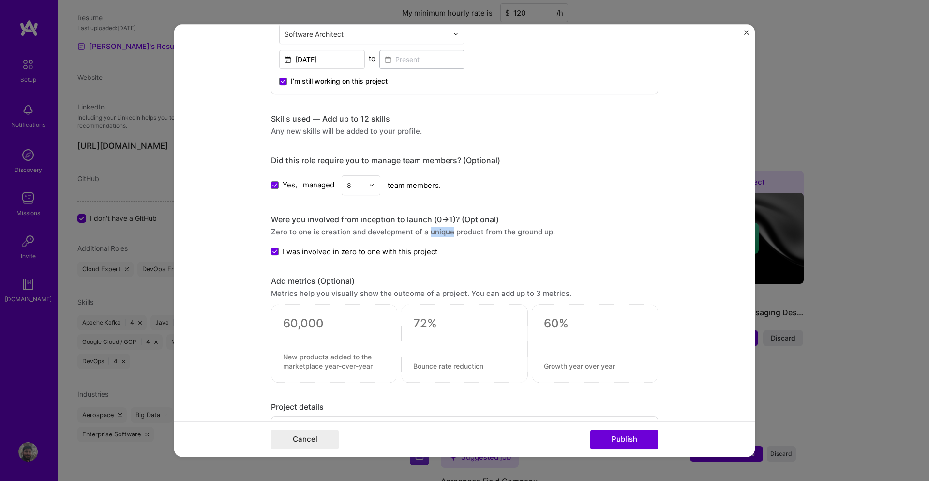
click at [424, 234] on div "Zero to one is creation and development of a unique product from the ground up." at bounding box center [464, 232] width 387 height 10
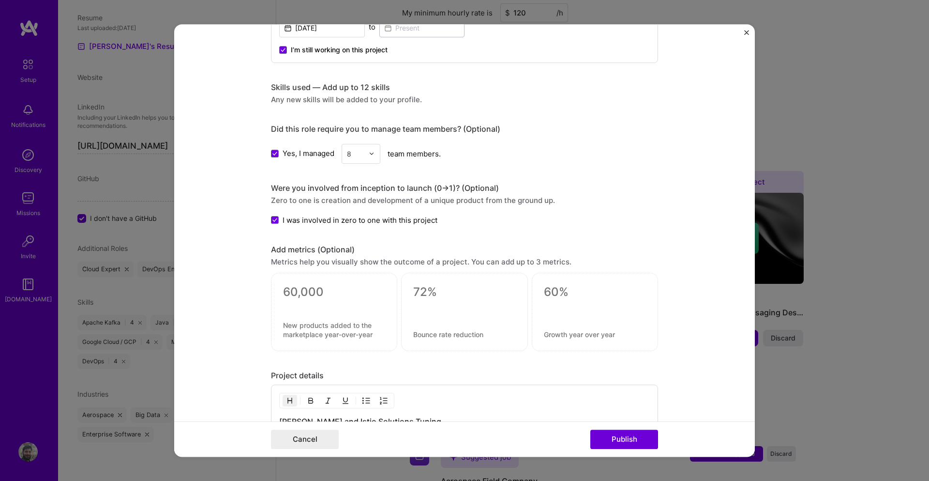
scroll to position [465, 0]
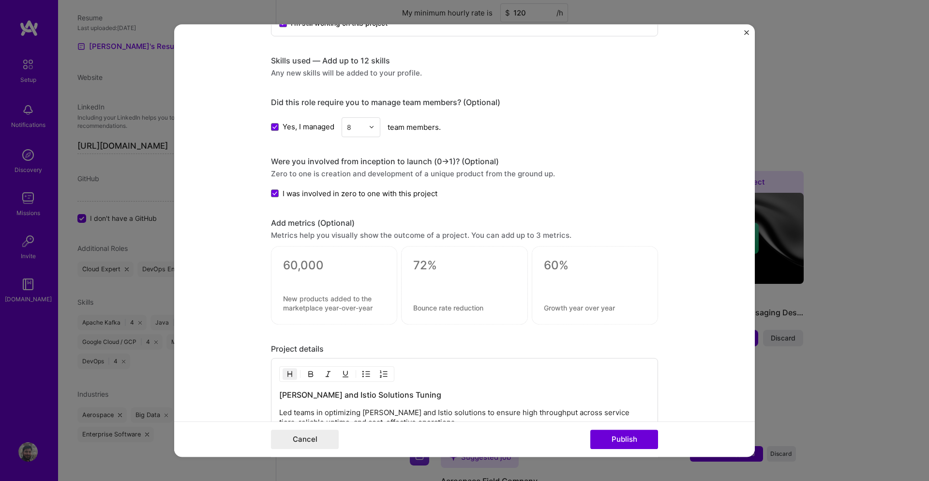
click at [280, 238] on div "Metrics help you visually show the outcome of a project. You can add up to 3 me…" at bounding box center [464, 235] width 387 height 10
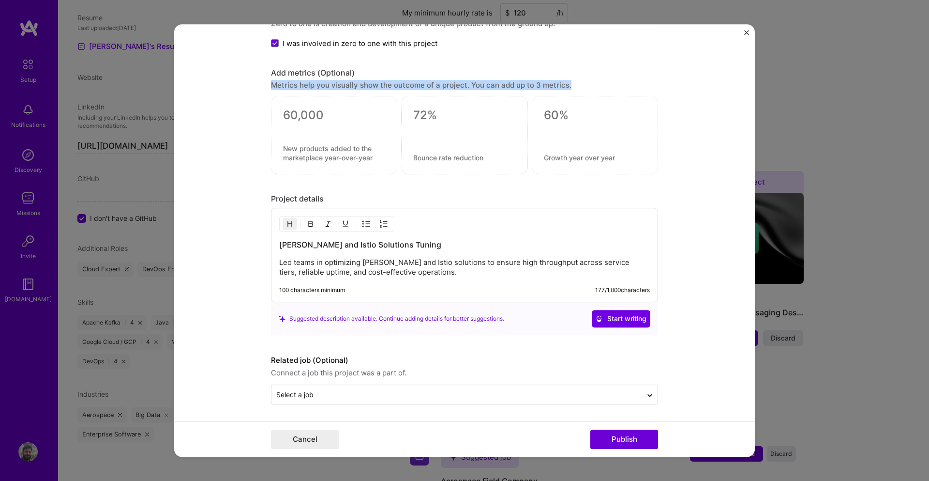
scroll to position [615, 0]
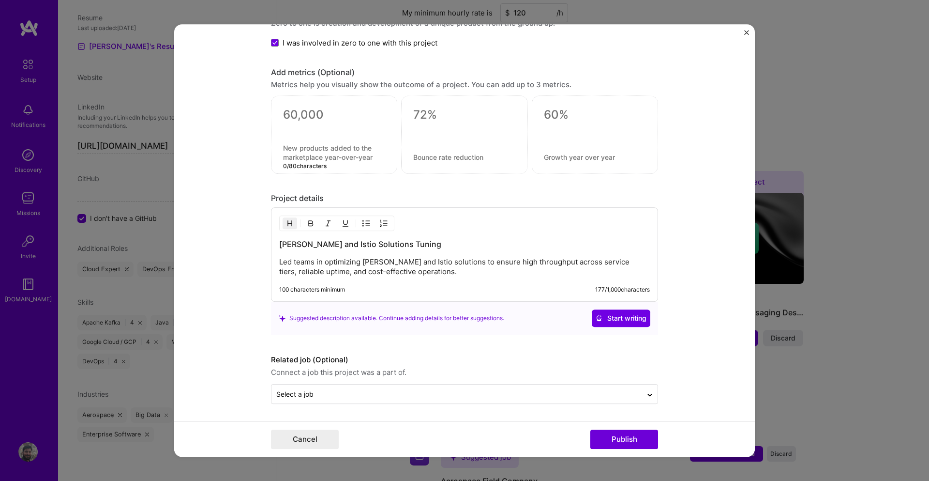
click at [355, 157] on textarea at bounding box center [334, 152] width 102 height 18
click at [307, 115] on textarea at bounding box center [334, 114] width 102 height 15
click at [308, 119] on textarea at bounding box center [334, 114] width 102 height 15
click at [301, 118] on textarea at bounding box center [334, 114] width 102 height 15
paste textarea
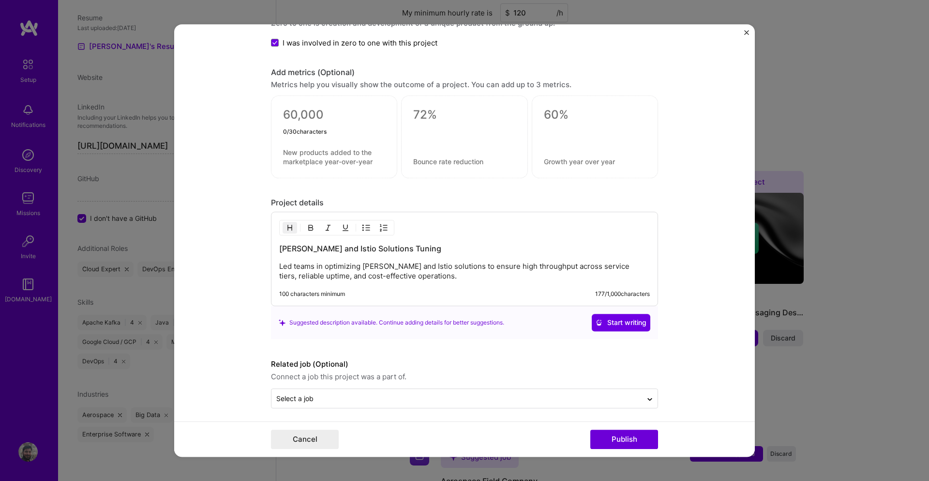
click at [305, 114] on textarea at bounding box center [334, 116] width 102 height 19
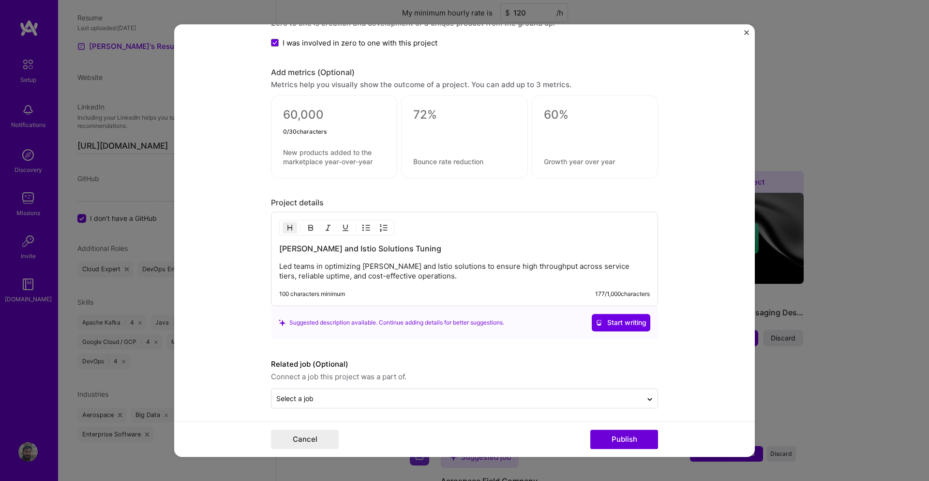
click at [305, 114] on textarea at bounding box center [334, 116] width 102 height 19
click at [307, 113] on textarea at bounding box center [334, 116] width 102 height 19
type textarea "a"
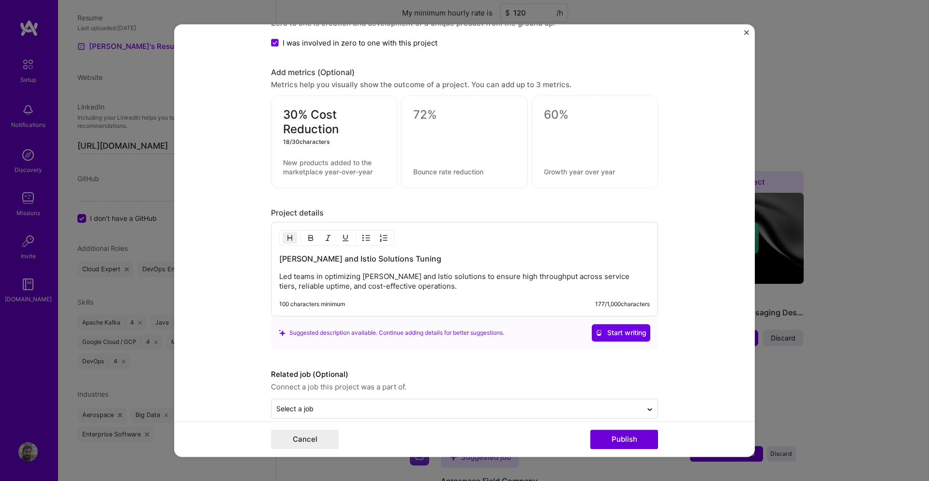
type textarea "30% Cost Reduction"
click at [312, 148] on div "30% Cost Reduction" at bounding box center [334, 141] width 126 height 93
click at [327, 172] on textarea at bounding box center [334, 167] width 102 height 18
paste textarea "Achieved notable operational savings through AWS Spot Instances and ScyllaDB fo…"
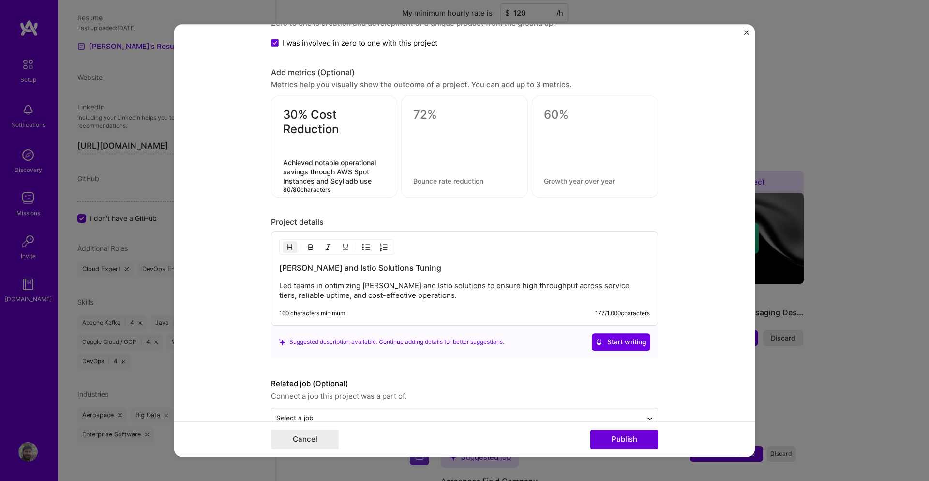
type textarea "Achieved notable operational savings through AWS Spot Instances and Scylladb use"
click at [425, 115] on textarea at bounding box center [464, 114] width 102 height 15
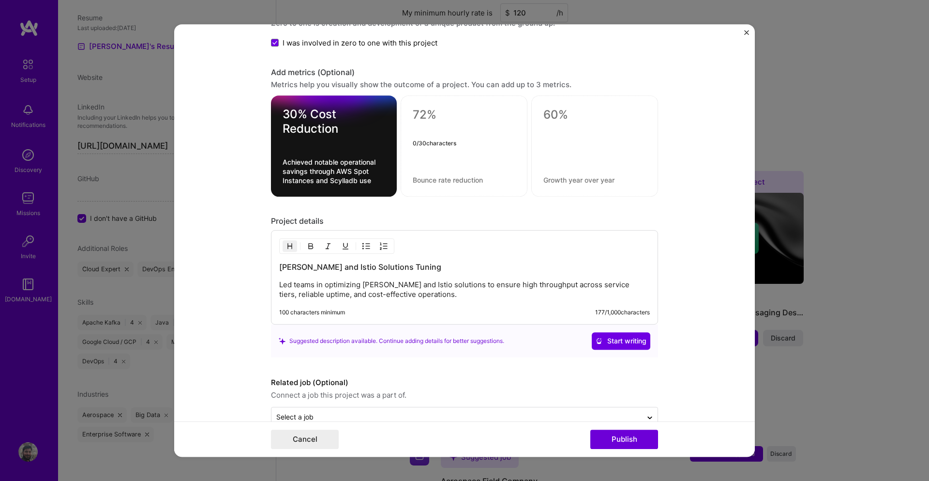
click at [416, 110] on textarea at bounding box center [464, 114] width 103 height 15
paste textarea "99.9% System Uptime"
type textarea "99.9% System Uptime"
click at [453, 170] on div "99.9% System Uptime" at bounding box center [464, 145] width 127 height 101
click at [438, 178] on textarea at bounding box center [464, 179] width 103 height 9
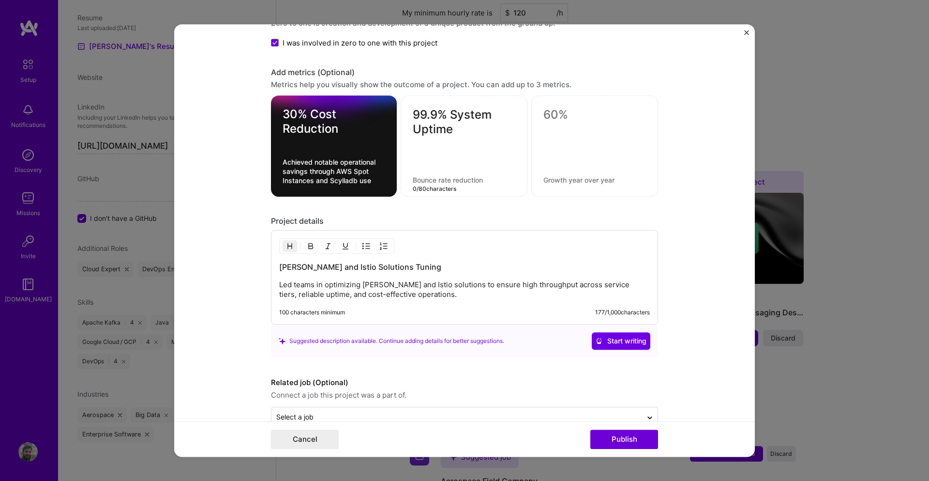
paste textarea "Maintained high reliability across hybrid AWS EKS and on-prem CloudStack enviro…"
type textarea "Maintained high reliability across hybrid AWS EKS and on-prem environments."
click at [557, 115] on textarea at bounding box center [595, 114] width 103 height 15
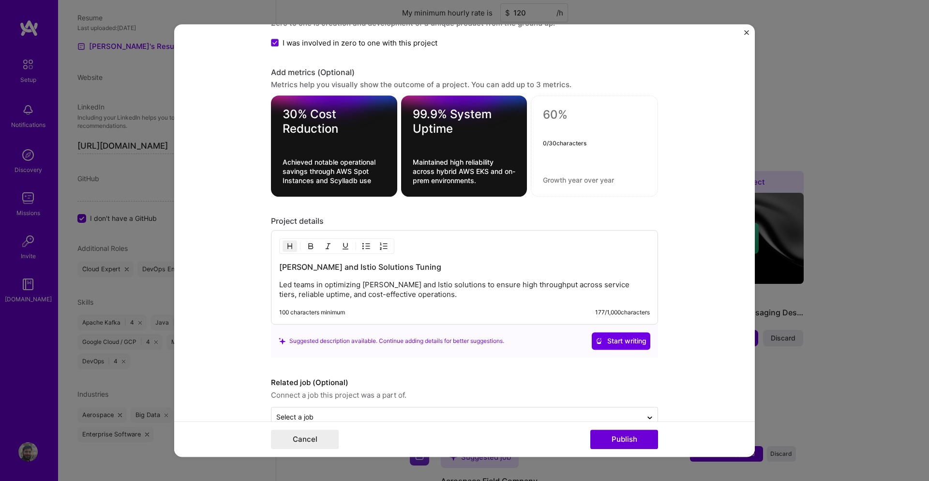
paste textarea "2x Throughput Improvement"
type textarea "2x Throughput Improvement"
click at [570, 179] on textarea at bounding box center [594, 179] width 103 height 9
click at [562, 180] on textarea at bounding box center [594, 179] width 103 height 9
paste textarea "Enhanced service communication with [PERSON_NAME], gRPC, and Istio, doubling ev…"
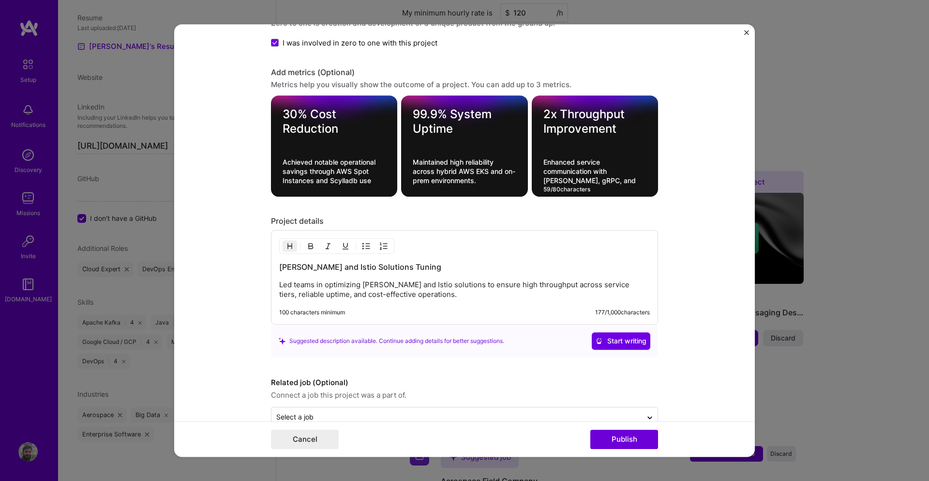
click at [589, 173] on textarea "Enhanced service communication with [PERSON_NAME], gRPC, and Istio." at bounding box center [595, 171] width 103 height 28
type textarea "Enhanced service communication throughput with [PERSON_NAME], gRPC, and Istio."
click at [367, 278] on div "[PERSON_NAME] and Istio Solutions Tuning Led teams in optimizing [PERSON_NAME] …" at bounding box center [464, 280] width 371 height 38
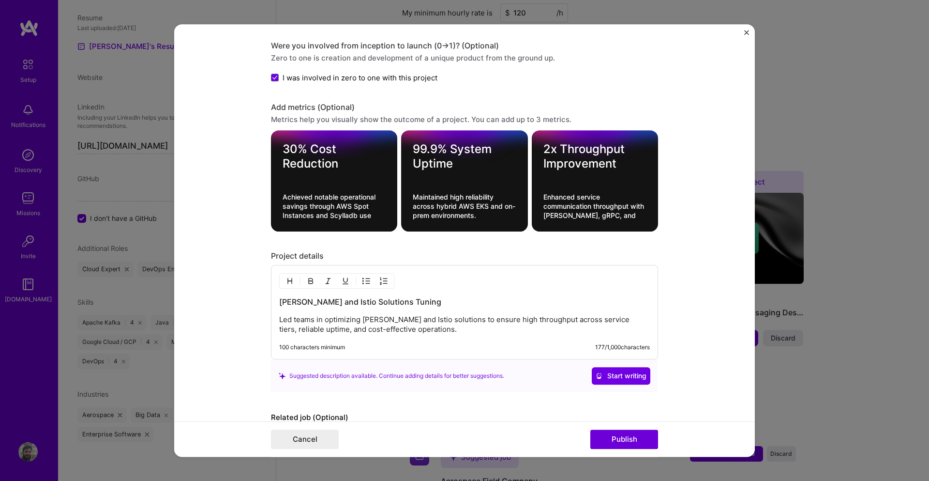
scroll to position [638, 0]
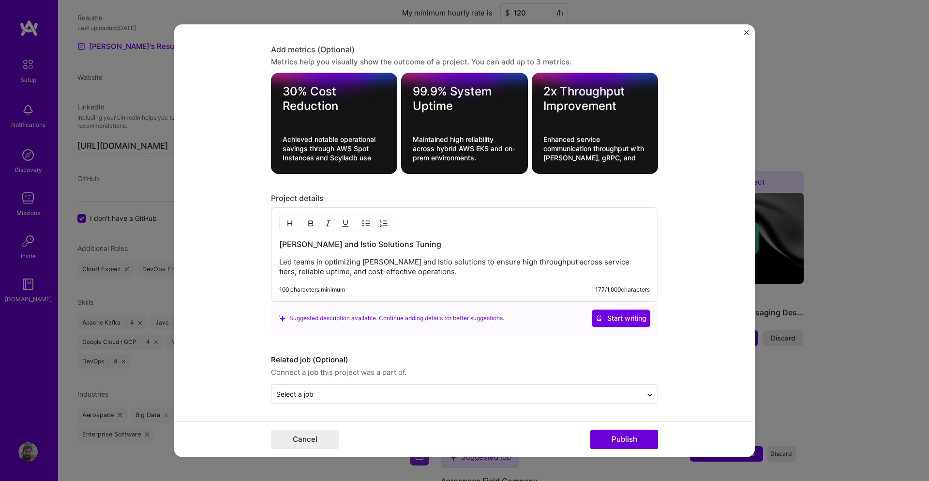
click at [359, 266] on p "Led teams in optimizing [PERSON_NAME] and Istio solutions to ensure high throug…" at bounding box center [464, 266] width 371 height 19
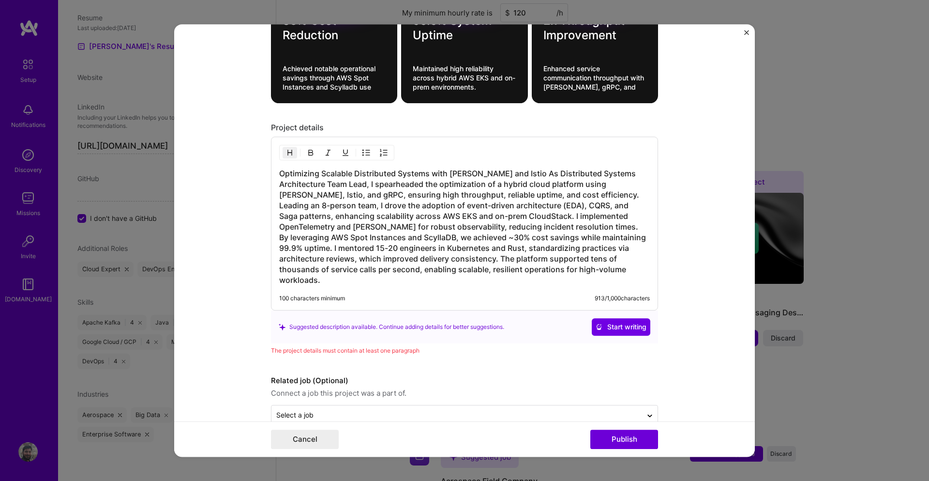
scroll to position [719, 0]
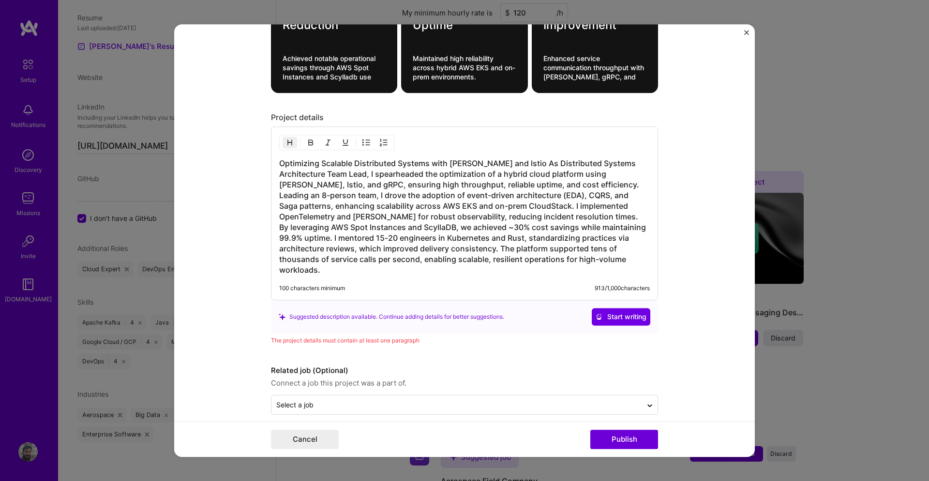
click at [383, 223] on h3 "Optimizing Scalable Distributed Systems with [PERSON_NAME] and Istio As Distrib…" at bounding box center [464, 216] width 371 height 117
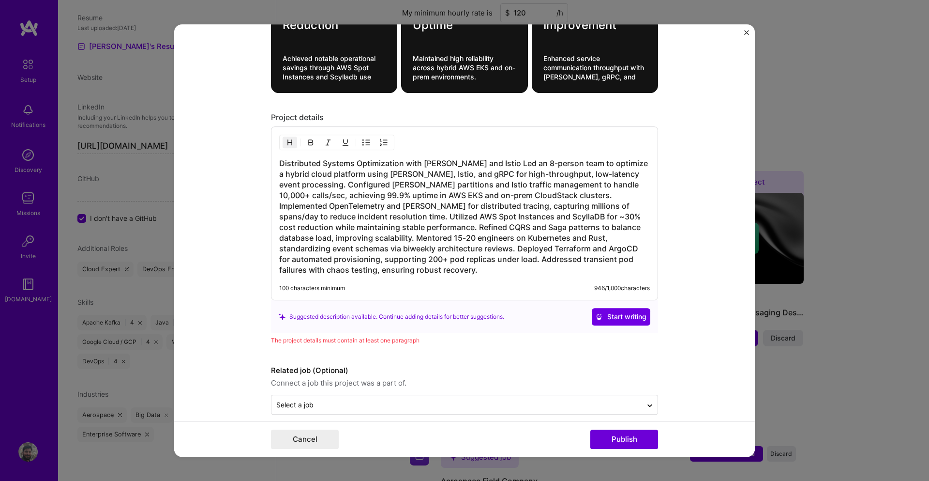
click at [476, 162] on h3 "Distributed Systems Optimization with [PERSON_NAME] and Istio Led an 8-person t…" at bounding box center [464, 216] width 371 height 117
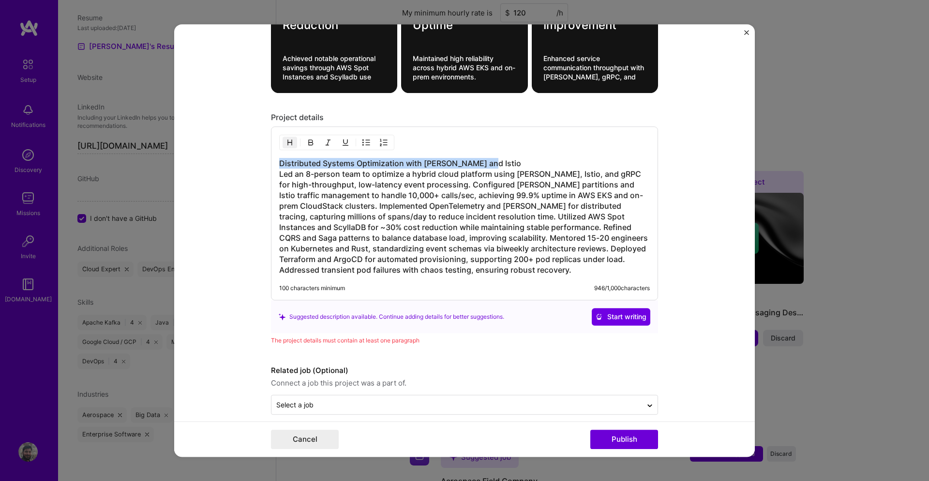
click at [311, 141] on img "button" at bounding box center [311, 142] width 8 height 8
click at [366, 179] on h3 "Distributed Systems Optimization with [PERSON_NAME] and Istio Led an 8-person t…" at bounding box center [464, 216] width 371 height 117
click at [490, 164] on h3 "Distributed Systems Optimization with [PERSON_NAME] and Istio Led an 8-person t…" at bounding box center [464, 216] width 371 height 117
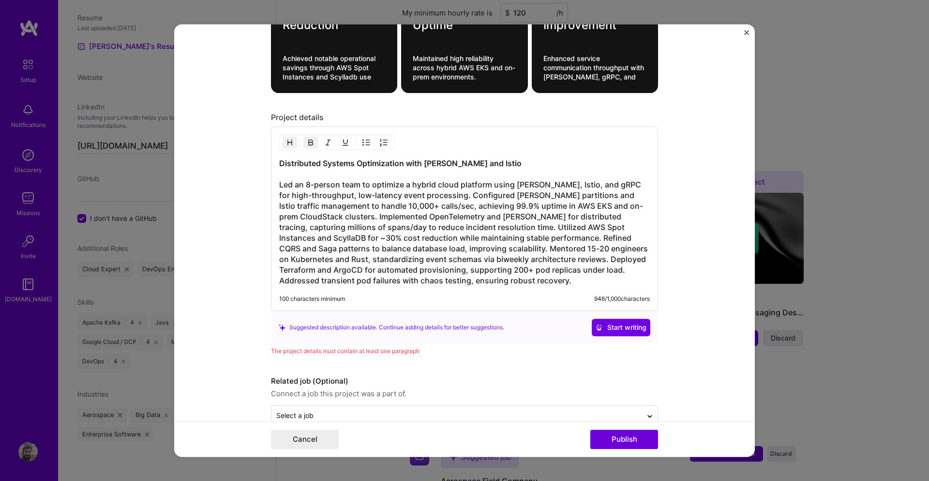
click at [454, 187] on h3 "Distributed Systems Optimization with [PERSON_NAME] and Istio Led an 8-person t…" at bounding box center [464, 222] width 371 height 128
click at [430, 196] on h3 "Distributed Systems Optimization with [PERSON_NAME] and Istio Led an 8-person t…" at bounding box center [464, 222] width 371 height 128
drag, startPoint x: 335, startPoint y: 206, endPoint x: 622, endPoint y: 208, distance: 287.5
click at [622, 208] on h3 "Distributed Systems Optimization with [PERSON_NAME] and Istio Led an 8-person t…" at bounding box center [464, 222] width 371 height 128
click at [325, 142] on img "button" at bounding box center [328, 142] width 8 height 8
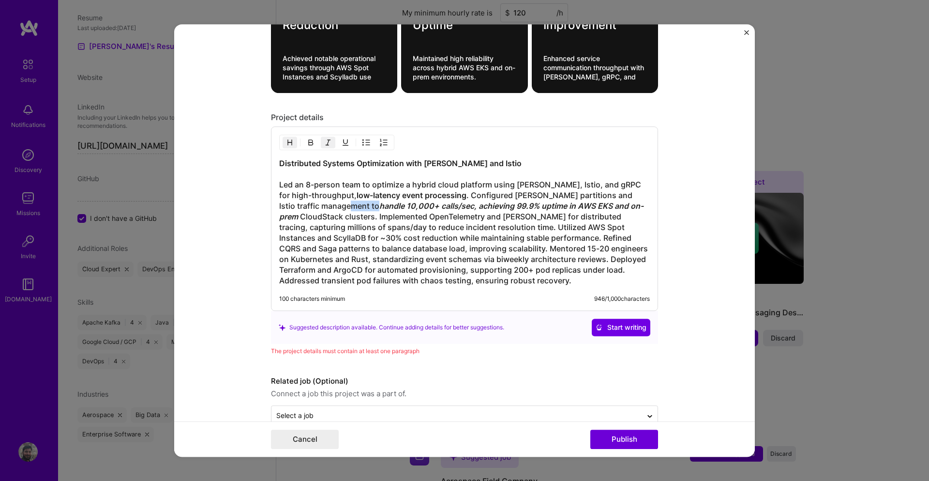
click at [307, 143] on img "button" at bounding box center [311, 142] width 8 height 8
click at [372, 223] on h3 "Distributed Systems Optimization with [PERSON_NAME] and Istio Led an 8-person t…" at bounding box center [464, 222] width 371 height 128
click at [364, 238] on h3 "Distributed Systems Optimization with [PERSON_NAME] and Istio Led an 8-person t…" at bounding box center [464, 222] width 371 height 128
click at [445, 249] on h3 "Distributed Systems Optimization with [PERSON_NAME] and Istio Led an 8-person t…" at bounding box center [464, 222] width 371 height 128
click at [498, 264] on h3 "Distributed Systems Optimization with [PERSON_NAME] and Istio Led an 8-person t…" at bounding box center [464, 222] width 371 height 128
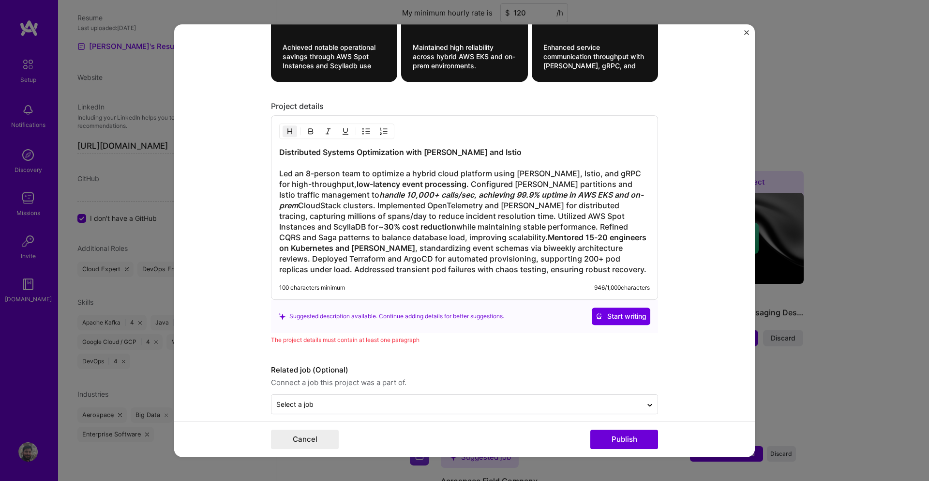
scroll to position [740, 0]
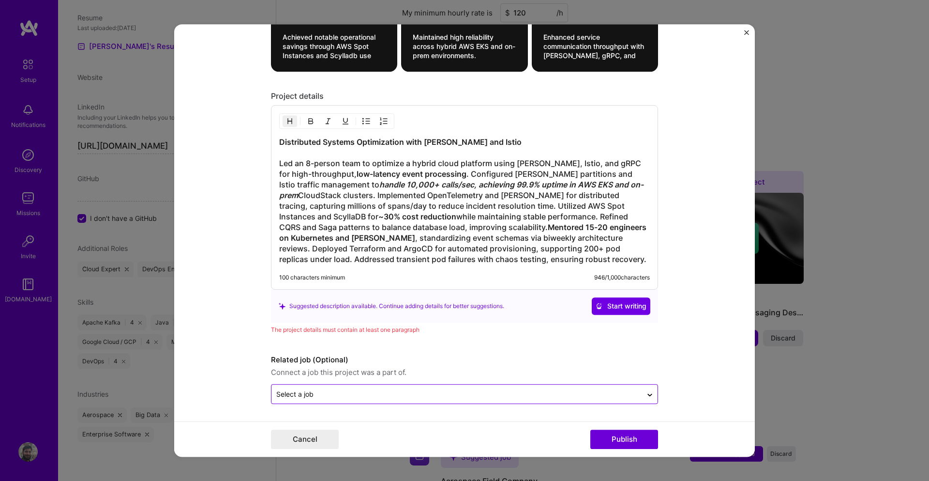
click at [309, 397] on div "Select a job" at bounding box center [294, 394] width 37 height 10
click at [366, 396] on input "text" at bounding box center [456, 394] width 361 height 10
click at [371, 396] on input "text" at bounding box center [456, 394] width 361 height 10
click at [347, 371] on div "No options" at bounding box center [464, 368] width 381 height 18
click at [218, 372] on form "Editing suggested project This project is suggested based on your LinkedIn, res…" at bounding box center [464, 240] width 581 height 433
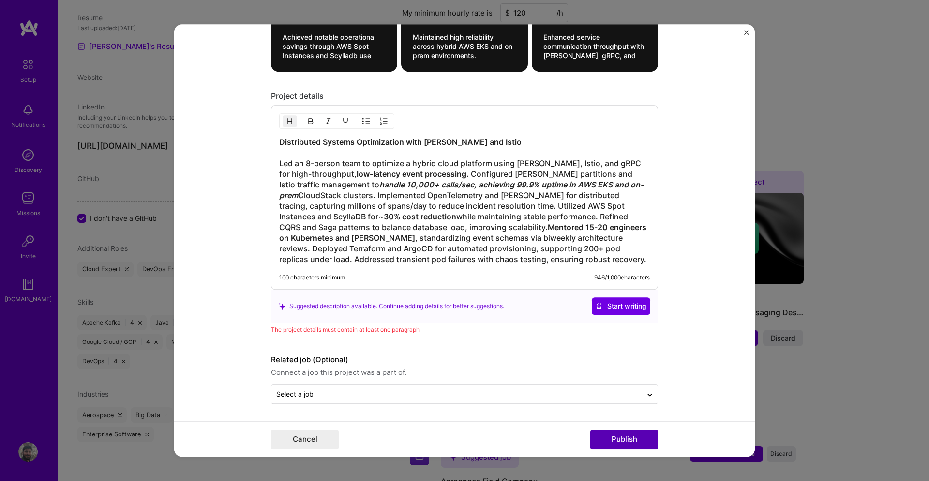
click at [635, 441] on button "Publish" at bounding box center [625, 438] width 68 height 19
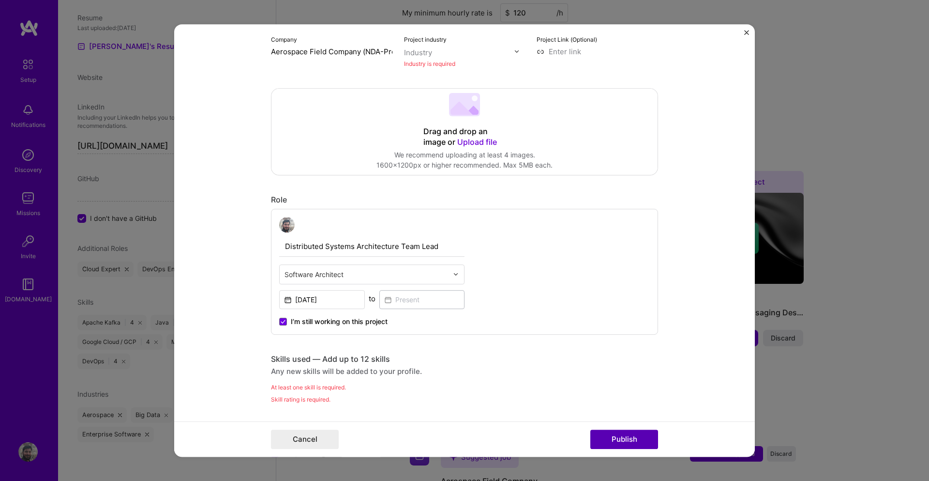
scroll to position [63, 0]
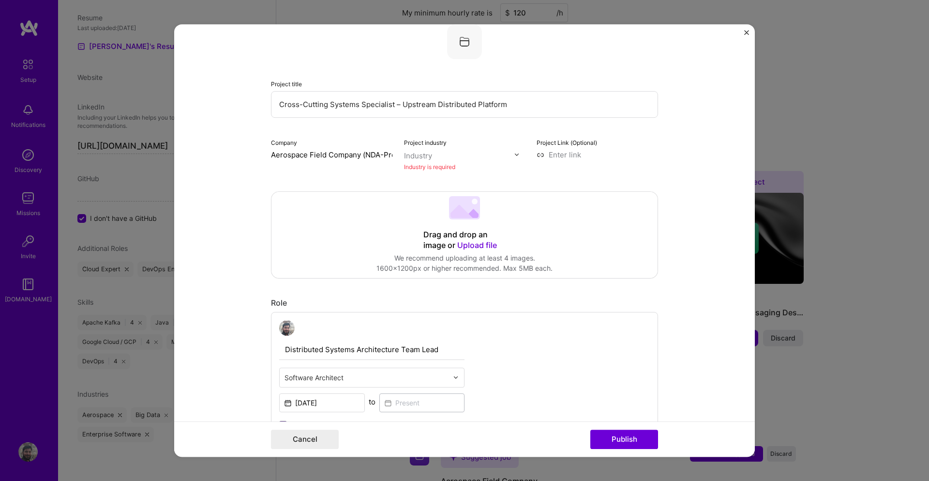
click at [430, 150] on div at bounding box center [459, 156] width 110 height 12
click at [429, 158] on input "a" at bounding box center [459, 156] width 110 height 10
type input "a"
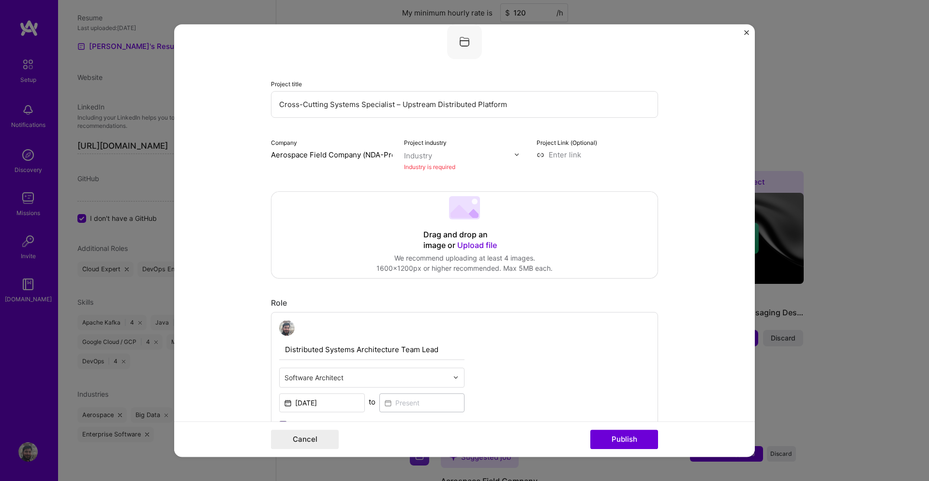
click at [543, 156] on input at bounding box center [597, 155] width 121 height 10
click at [537, 157] on input at bounding box center [597, 155] width 121 height 10
click at [431, 166] on div "Industry is required" at bounding box center [464, 167] width 121 height 10
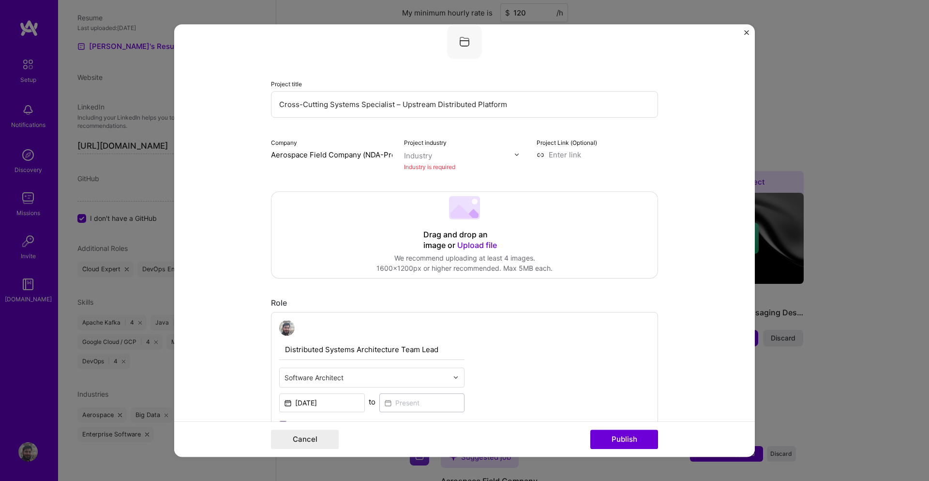
click at [435, 158] on input "text" at bounding box center [459, 156] width 110 height 10
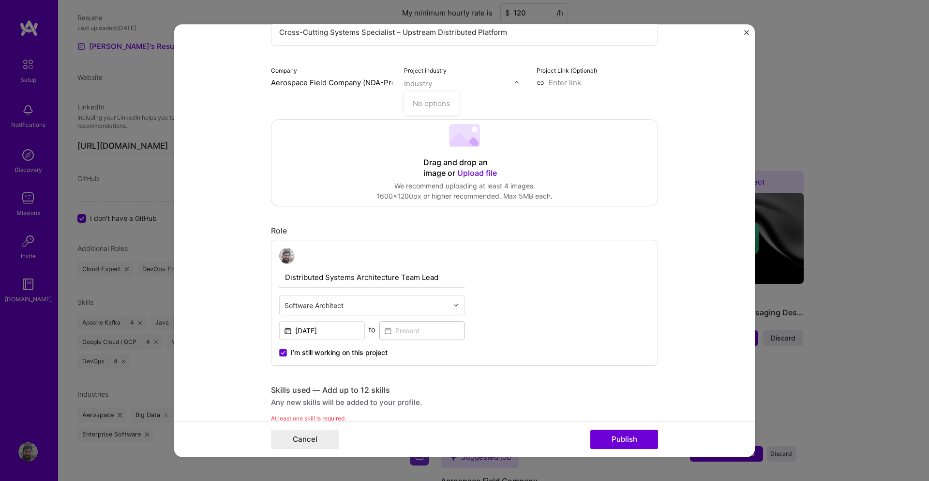
scroll to position [121, 0]
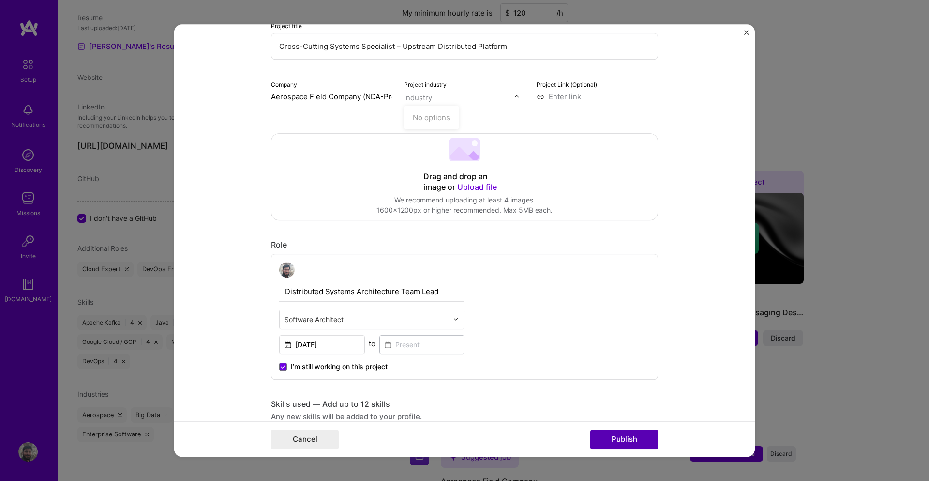
click at [645, 439] on button "Publish" at bounding box center [625, 438] width 68 height 19
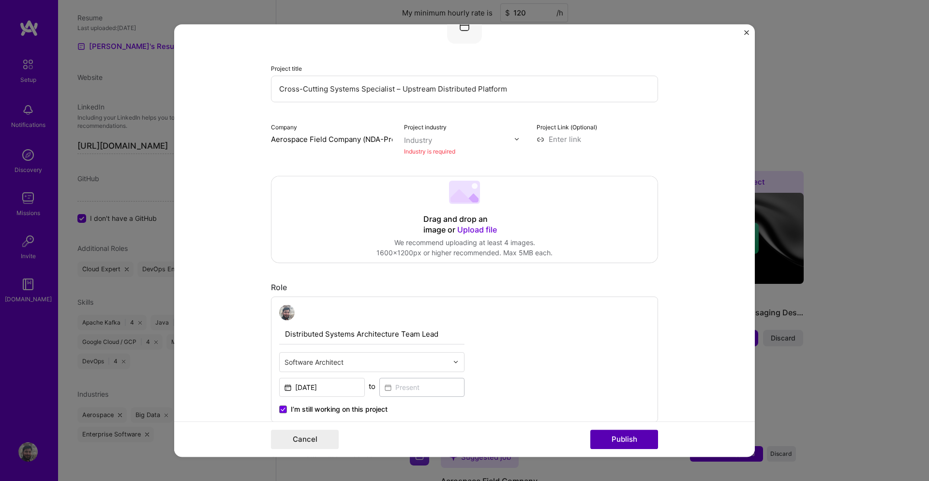
scroll to position [63, 0]
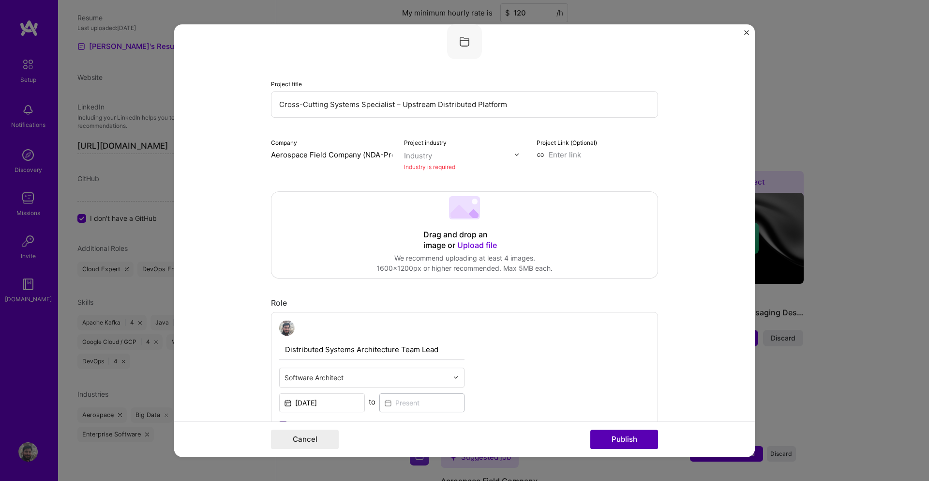
click at [644, 439] on button "Publish" at bounding box center [625, 438] width 68 height 19
click at [431, 161] on div at bounding box center [459, 156] width 110 height 12
click at [461, 157] on input "aero-space" at bounding box center [459, 156] width 110 height 10
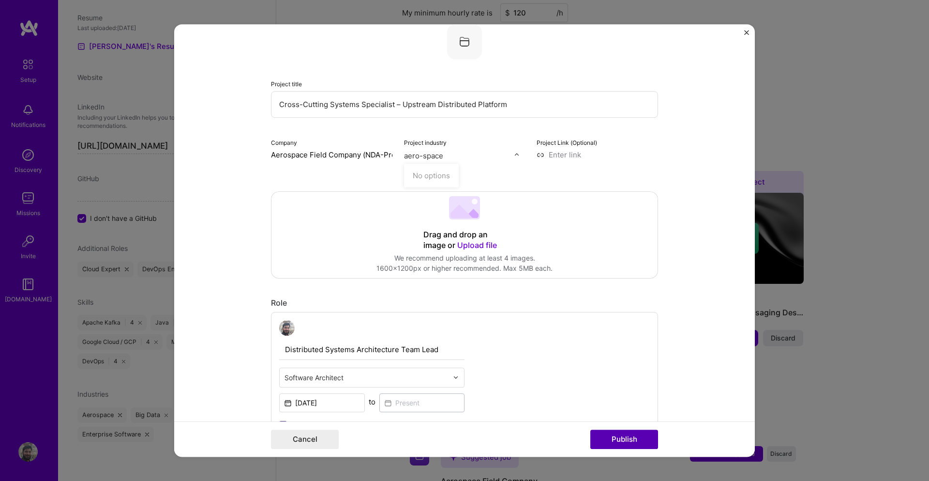
type input "aero-space"
click at [633, 439] on button "Publish" at bounding box center [625, 438] width 68 height 19
click at [434, 156] on input "text" at bounding box center [459, 156] width 110 height 10
paste input "aero-space"
click at [448, 156] on input "aero-space" at bounding box center [459, 156] width 110 height 10
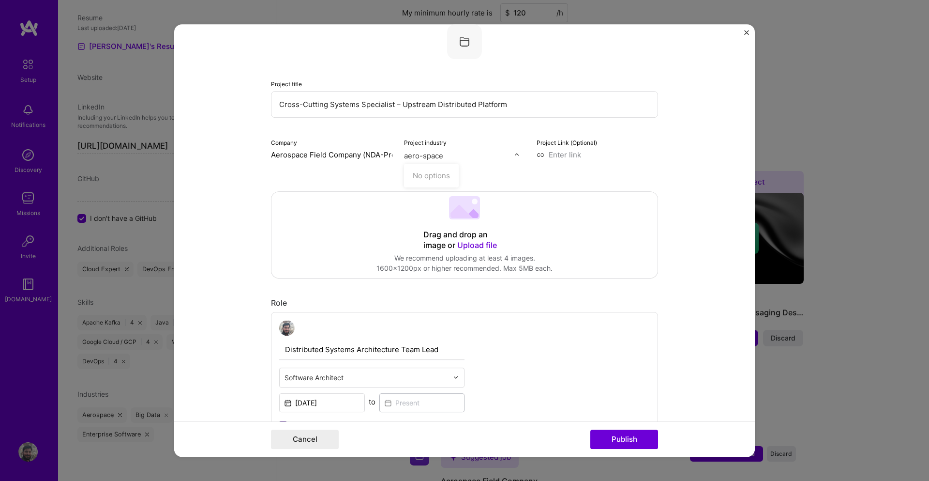
click at [448, 156] on input "aero-space" at bounding box center [459, 156] width 110 height 10
type input "aero-space"
click at [360, 158] on input "Aerospace Field Company (NDA-Protected Technology Company) Super High-Tech" at bounding box center [331, 155] width 121 height 10
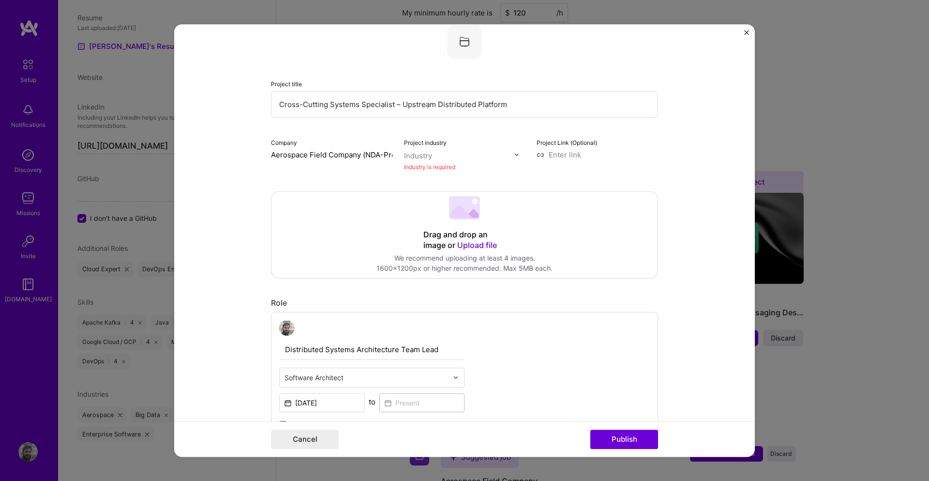
click at [360, 158] on input "Aerospace Field Company (NDA-Protected Technology Company) Super High-Tech" at bounding box center [331, 155] width 121 height 10
click at [360, 158] on input "asd" at bounding box center [331, 155] width 121 height 10
click at [300, 176] on span "Add company" at bounding box center [298, 177] width 46 height 10
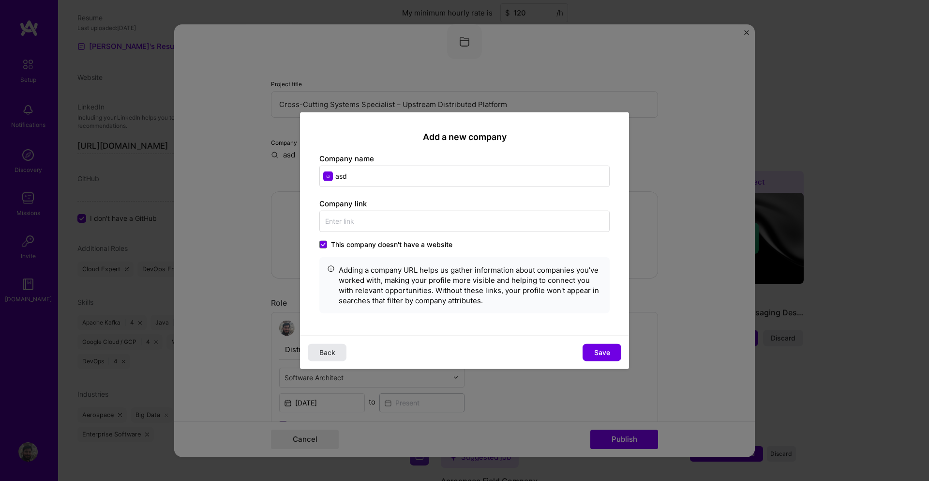
click at [338, 346] on button "Back" at bounding box center [327, 352] width 39 height 17
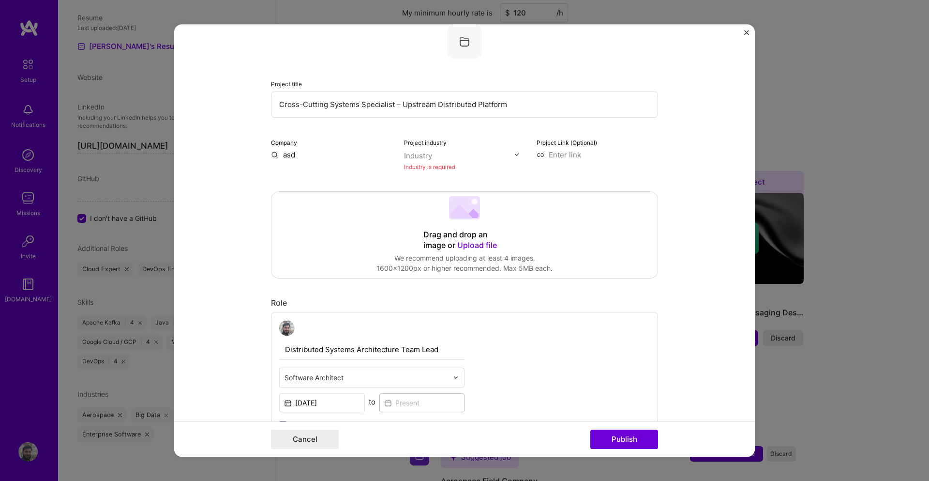
click at [331, 150] on input "asd" at bounding box center [331, 155] width 121 height 10
type input "Aero-Space Company (Name is NDA Protected)"
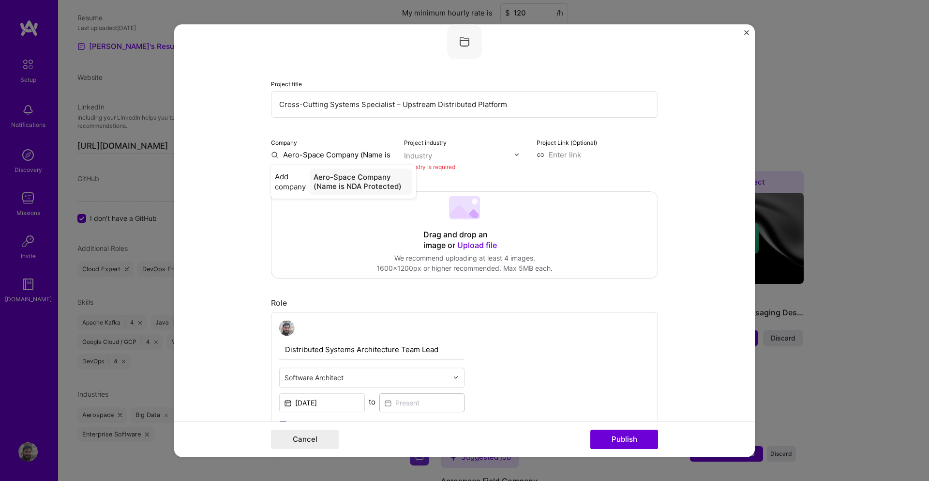
click at [415, 152] on div "Industry" at bounding box center [418, 156] width 28 height 10
type input "sd"
click at [418, 151] on input "sd" at bounding box center [459, 156] width 110 height 10
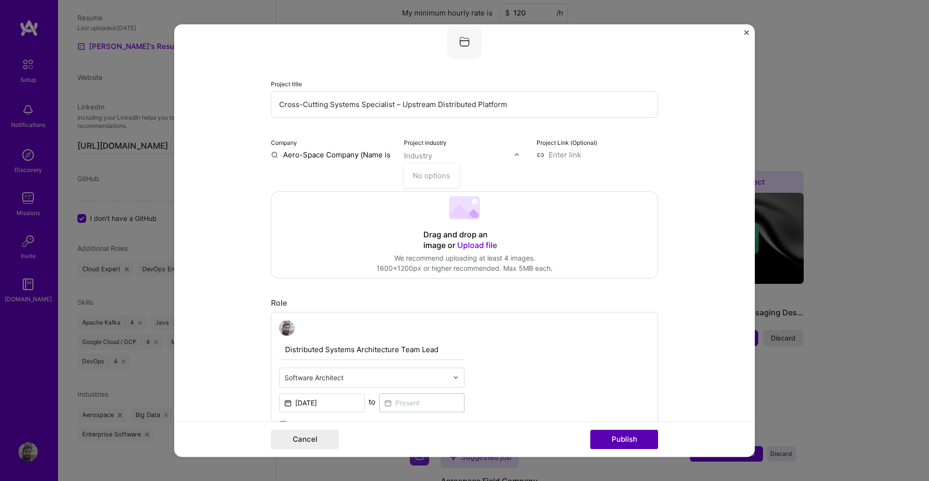
click at [622, 442] on button "Publish" at bounding box center [625, 438] width 68 height 19
click at [624, 441] on button "Publish" at bounding box center [625, 438] width 68 height 19
click at [412, 158] on div "Industry" at bounding box center [418, 156] width 28 height 10
click at [353, 156] on input "Aero-Space Company (Name is NDA Protected)" at bounding box center [331, 155] width 121 height 10
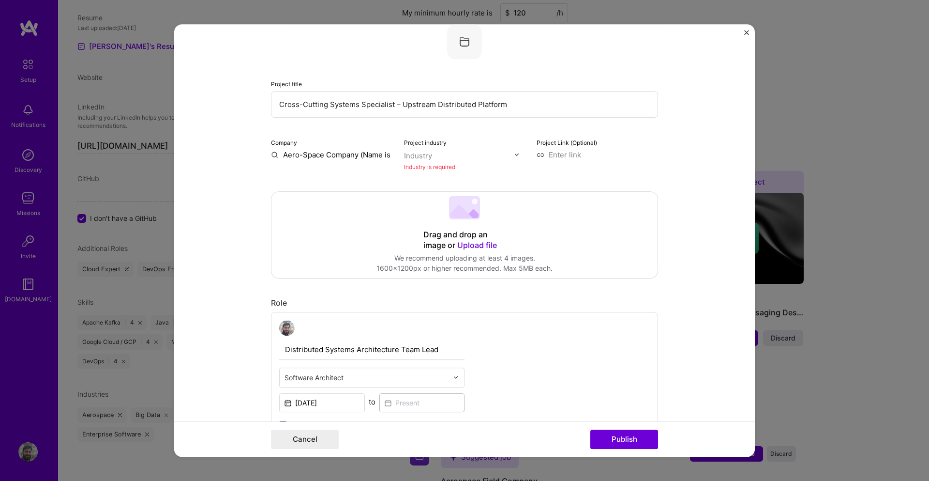
click at [353, 156] on input "Aero-Space Company (Name is NDA Protected)" at bounding box center [331, 155] width 121 height 10
click at [568, 151] on input at bounding box center [597, 155] width 121 height 10
type input "asd"
click at [569, 157] on input "asd" at bounding box center [597, 155] width 121 height 10
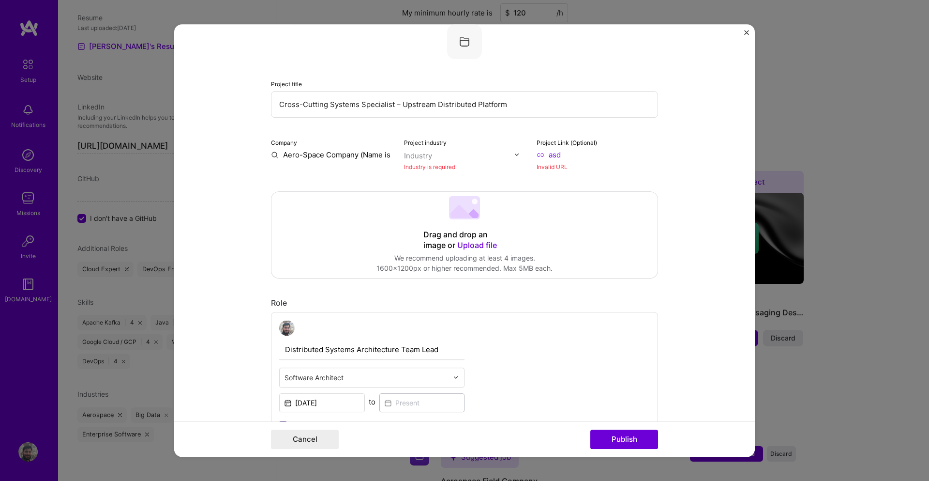
click at [569, 157] on input "asd" at bounding box center [597, 155] width 121 height 10
click at [421, 158] on div "Industry" at bounding box center [418, 156] width 28 height 10
click at [422, 157] on div "Industry" at bounding box center [418, 156] width 28 height 10
click at [424, 152] on div "Industry" at bounding box center [418, 156] width 28 height 10
click at [369, 156] on input "Aero-Space Company (Name is NDA Protected)" at bounding box center [331, 155] width 121 height 10
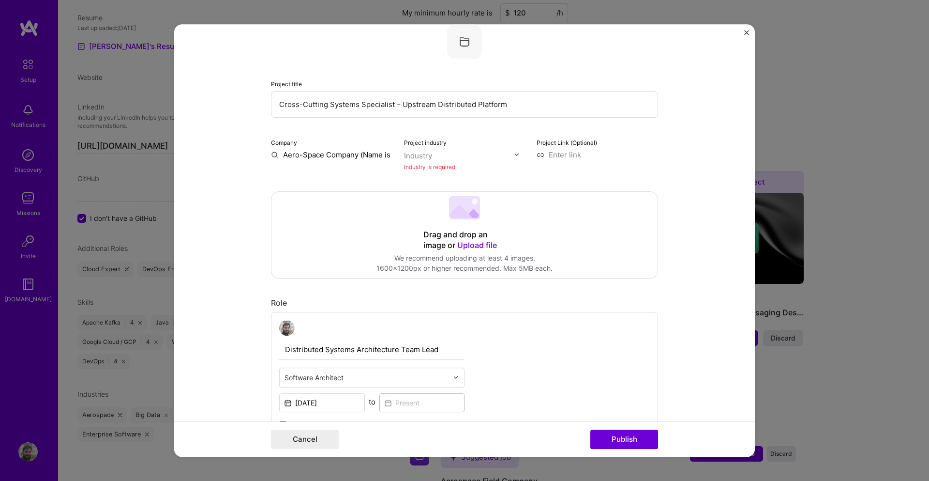
click at [358, 152] on input "Aero-Space Company (Name is NDA Protected)" at bounding box center [331, 155] width 121 height 10
click at [627, 441] on button "Publish" at bounding box center [625, 438] width 68 height 19
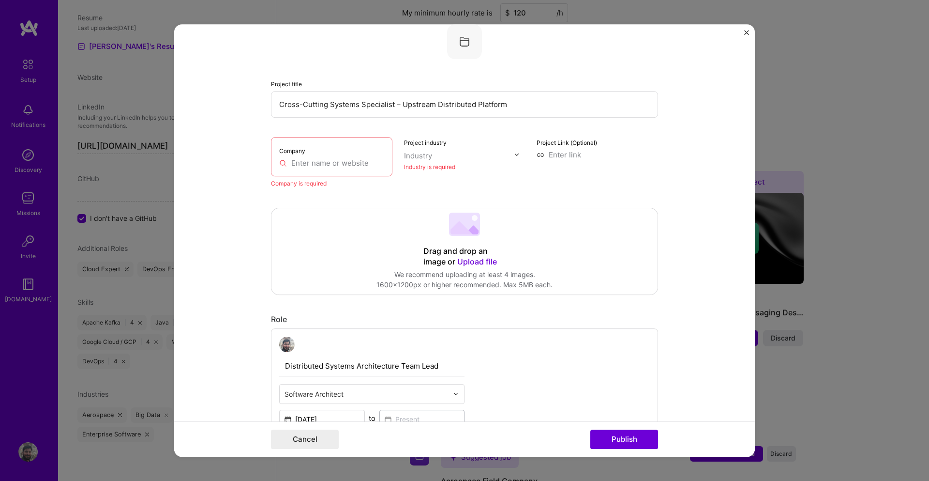
click at [321, 165] on input "text" at bounding box center [331, 163] width 105 height 10
paste input "Aero-Space Company (Name is NDA Protected)"
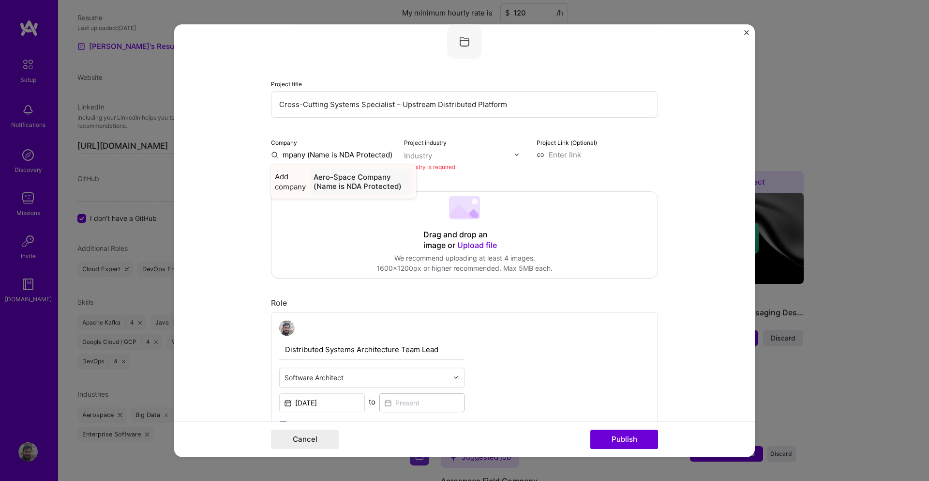
type input "Aero-Space Company (Name is NDA Protected)"
click at [325, 184] on div "Aero-Space Company (Name is NDA Protected)" at bounding box center [361, 181] width 103 height 26
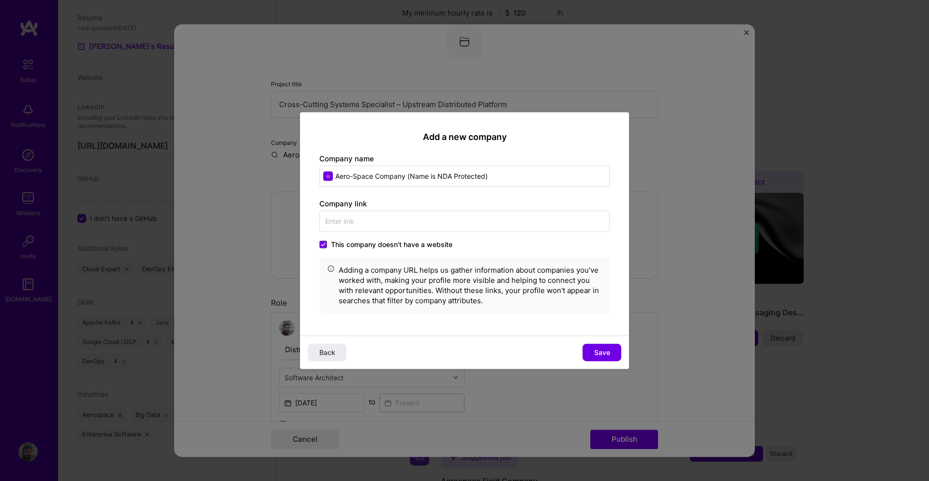
click at [427, 244] on span "This company doesn't have a website" at bounding box center [391, 245] width 121 height 10
click at [0, 0] on input "This company doesn't have a website" at bounding box center [0, 0] width 0 height 0
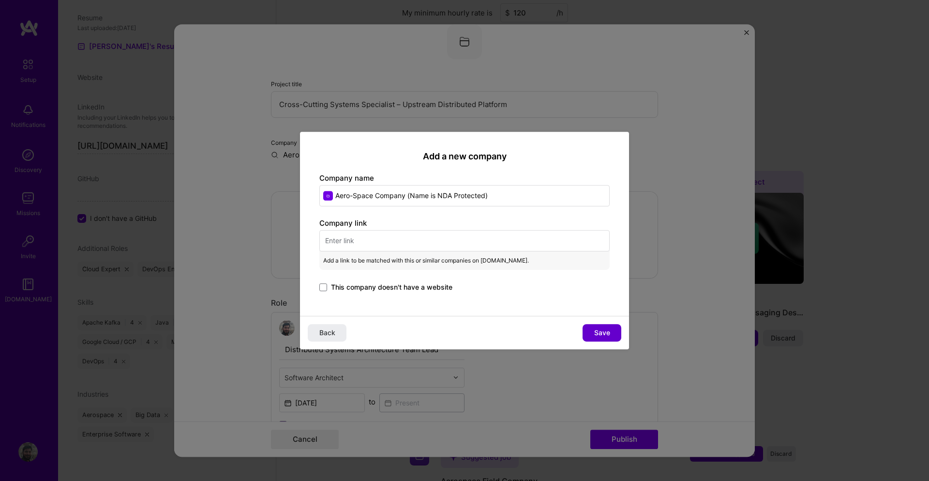
click at [606, 336] on span "Save" at bounding box center [602, 333] width 16 height 10
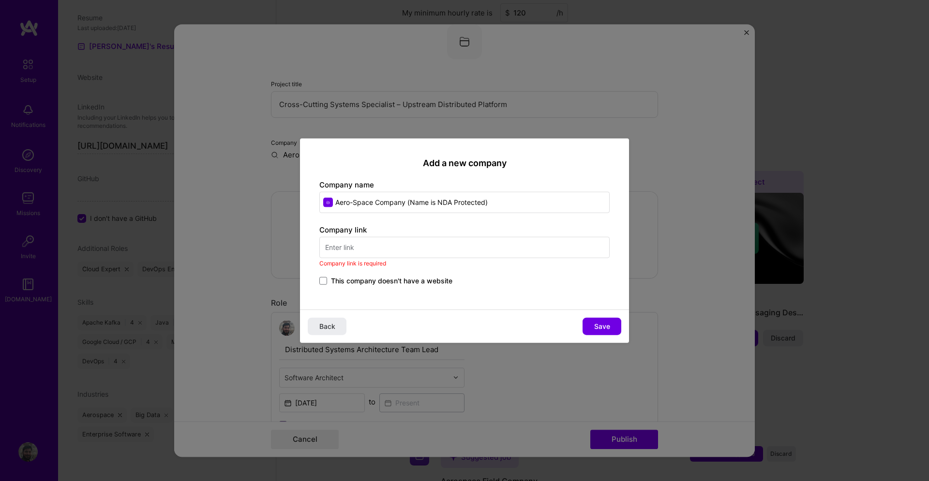
click at [421, 280] on span "This company doesn't have a website" at bounding box center [391, 281] width 121 height 10
click at [0, 0] on input "This company doesn't have a website" at bounding box center [0, 0] width 0 height 0
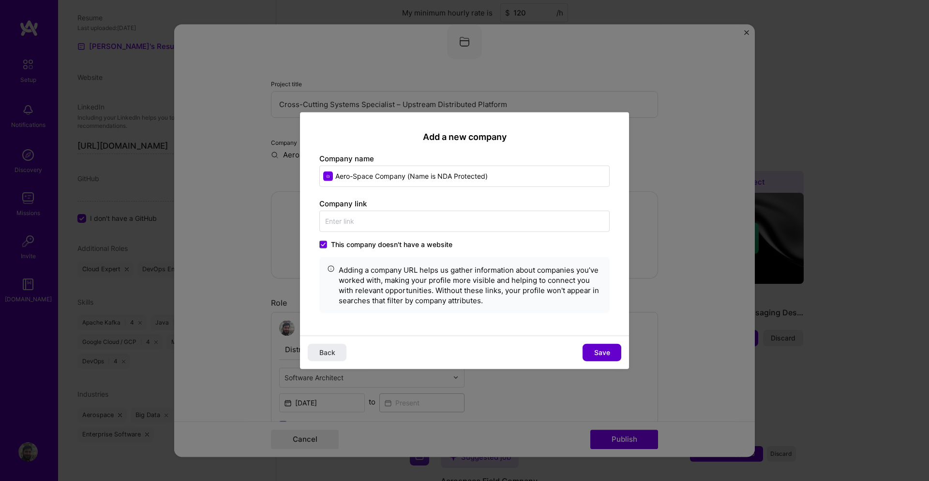
click at [610, 349] on span "Save" at bounding box center [602, 353] width 16 height 10
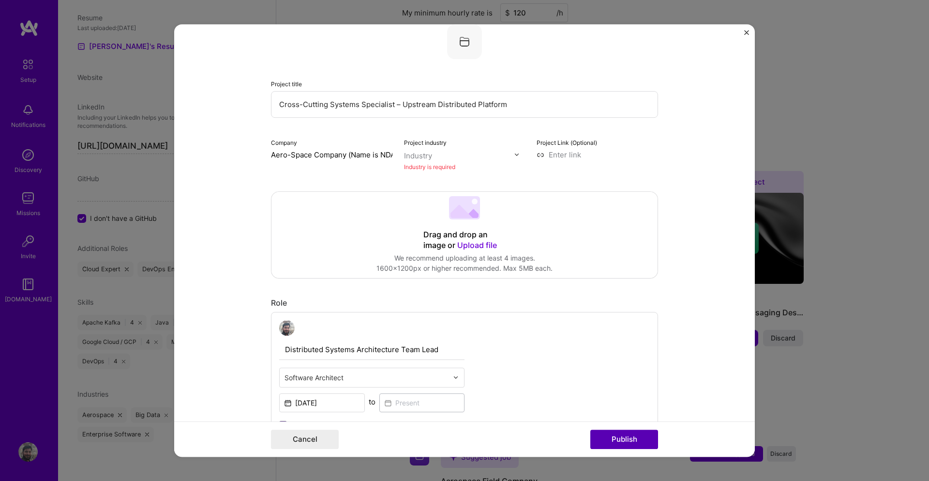
click at [621, 434] on button "Publish" at bounding box center [625, 438] width 68 height 19
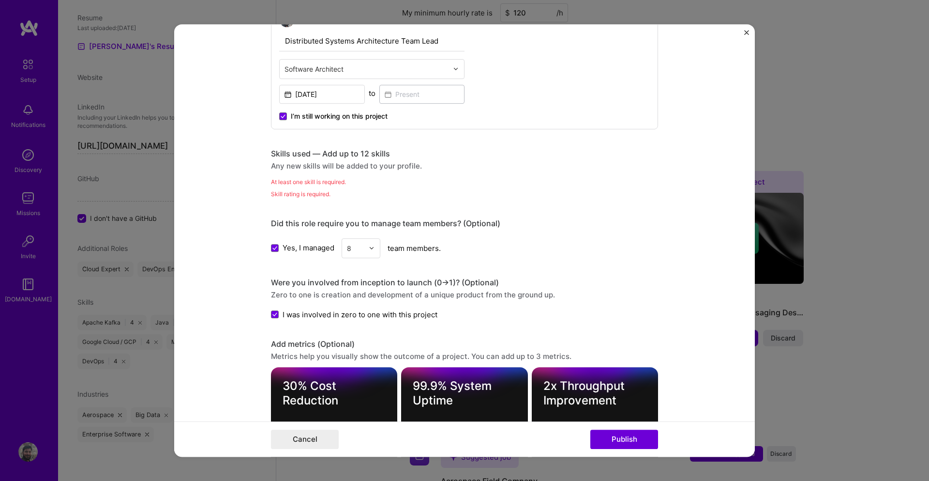
scroll to position [349, 0]
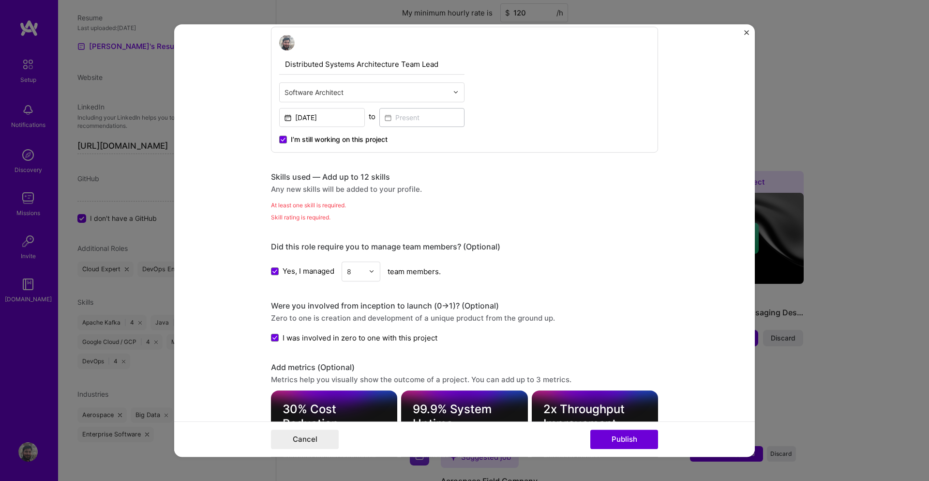
click at [302, 194] on div "Skills used — Add up to 12 skills Any new skills will be added to your profile.…" at bounding box center [464, 197] width 387 height 50
click at [303, 189] on div "Any new skills will be added to your profile." at bounding box center [464, 189] width 387 height 10
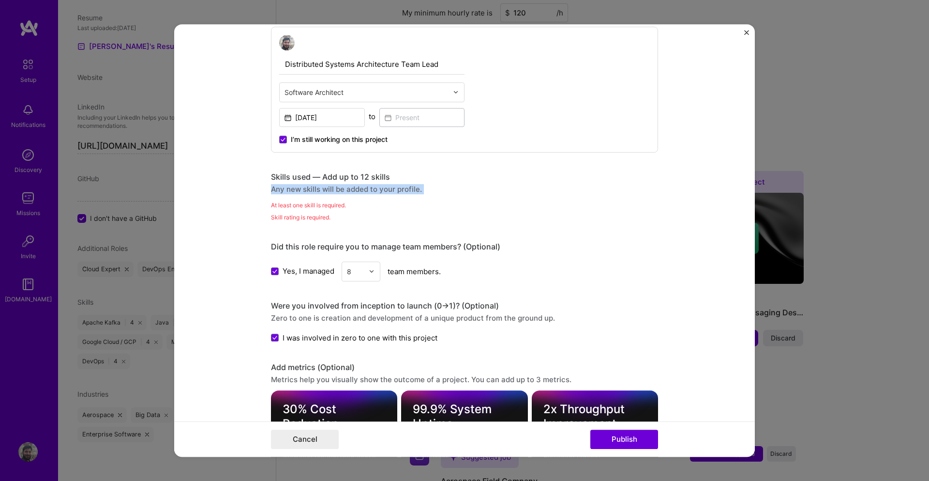
click at [329, 184] on div "Any new skills will be added to your profile." at bounding box center [464, 189] width 387 height 10
click at [334, 179] on div "Skills used — Add up to 12 skills" at bounding box center [464, 177] width 387 height 10
click at [377, 175] on div "Skills used — Add up to 12 skills" at bounding box center [464, 177] width 387 height 10
click at [328, 195] on div "Skills used — Add up to 12 skills Any new skills will be added to your profile.…" at bounding box center [464, 197] width 387 height 50
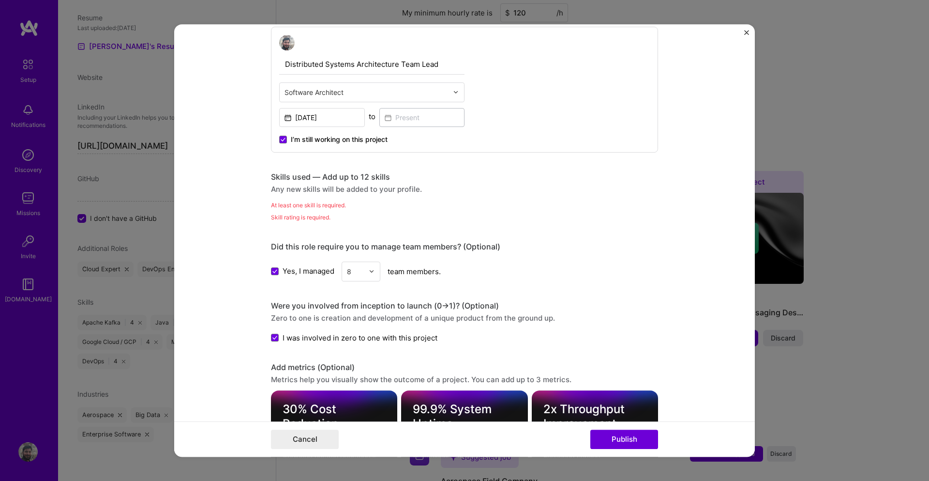
click at [306, 213] on div "Skill rating is required." at bounding box center [464, 217] width 387 height 10
click at [298, 221] on div "Skill rating is required." at bounding box center [464, 217] width 387 height 10
drag, startPoint x: 277, startPoint y: 215, endPoint x: 277, endPoint y: 225, distance: 10.2
click at [277, 219] on div "Skill rating is required." at bounding box center [464, 217] width 387 height 10
click at [277, 225] on div "Editing suggested project This project is suggested based on your LinkedIn, res…" at bounding box center [464, 259] width 387 height 1128
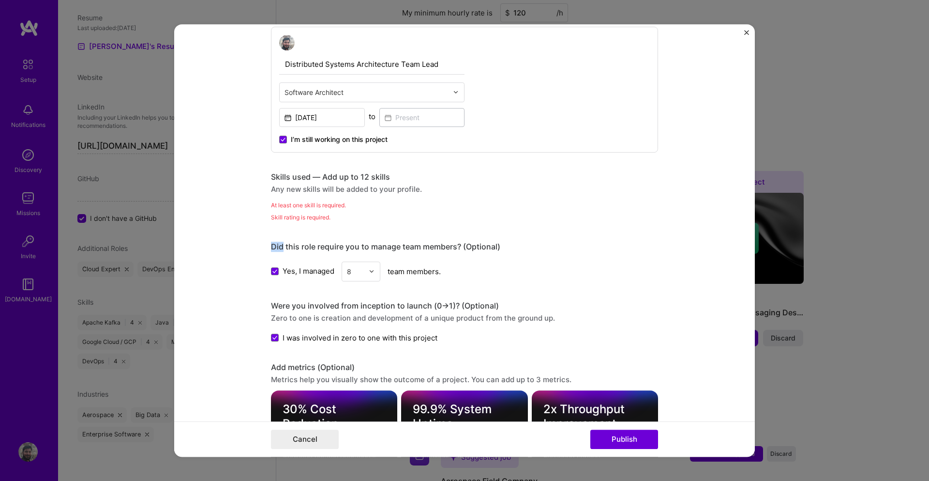
click at [277, 225] on div "Editing suggested project This project is suggested based on your LinkedIn, res…" at bounding box center [464, 259] width 387 height 1128
click at [277, 218] on div "Skill rating is required." at bounding box center [464, 217] width 387 height 10
click at [278, 198] on div "Skills used — Add up to 12 skills Any new skills will be added to your profile.…" at bounding box center [464, 197] width 387 height 50
click at [279, 182] on div "Skills used — Add up to 12 skills Any new skills will be added to your profile." at bounding box center [464, 183] width 387 height 22
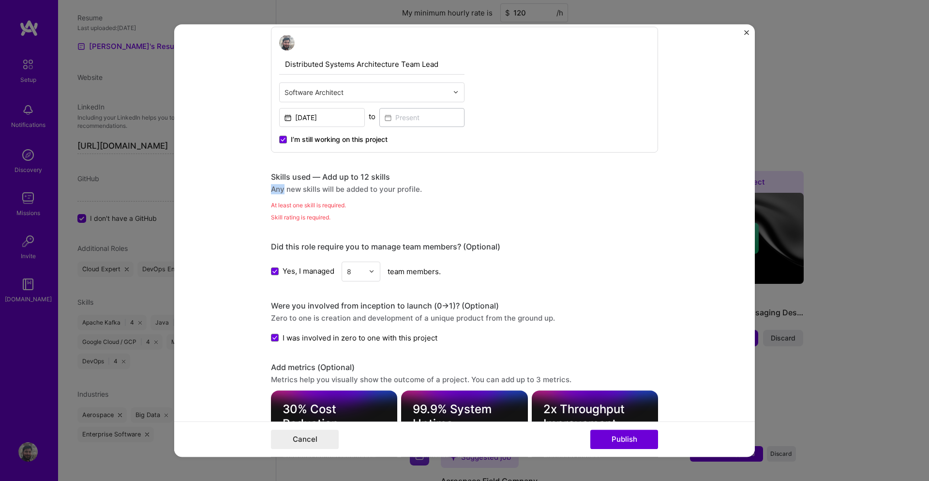
click at [279, 182] on div "Skills used — Add up to 12 skills Any new skills will be added to your profile." at bounding box center [464, 183] width 387 height 22
click at [279, 177] on div "Skills used — Add up to 12 skills" at bounding box center [464, 177] width 387 height 10
click at [284, 201] on div "At least one skill is required." at bounding box center [464, 205] width 387 height 10
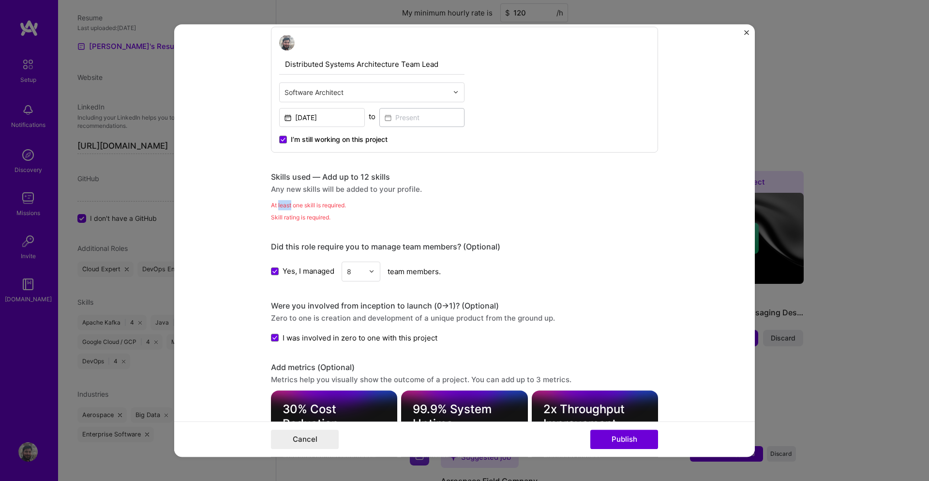
click at [284, 201] on div "At least one skill is required." at bounding box center [464, 205] width 387 height 10
click at [284, 212] on div "Skill rating is required." at bounding box center [464, 217] width 387 height 10
click at [284, 217] on div "Skill rating is required." at bounding box center [464, 217] width 387 height 10
click at [285, 219] on div "Skill rating is required." at bounding box center [464, 217] width 387 height 10
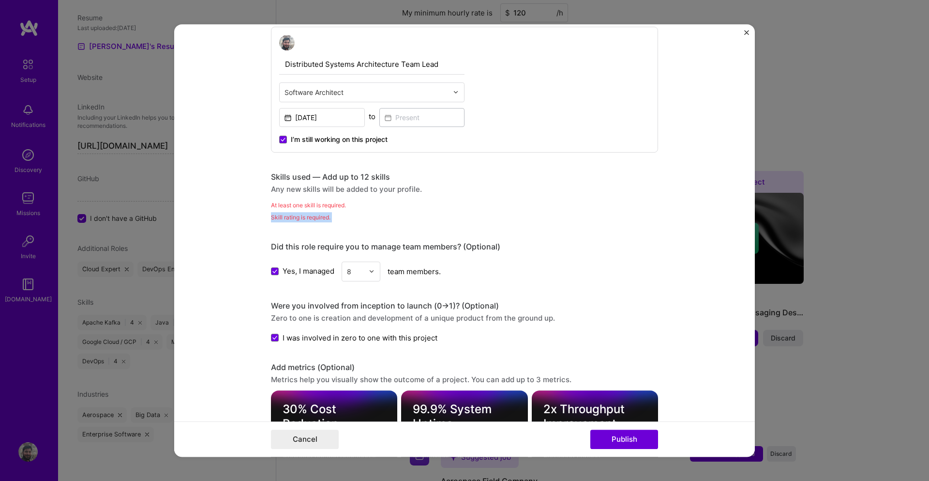
click at [285, 219] on div "Skill rating is required." at bounding box center [464, 217] width 387 height 10
click at [349, 216] on div "Skill rating is required." at bounding box center [464, 217] width 387 height 10
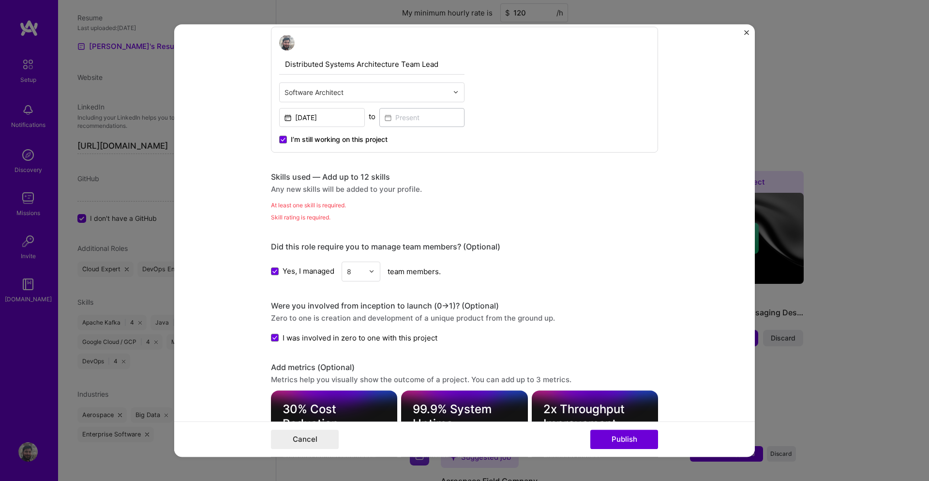
click at [357, 178] on div "Skills used — Add up to 12 skills" at bounding box center [464, 177] width 387 height 10
drag, startPoint x: 324, startPoint y: 185, endPoint x: 308, endPoint y: 183, distance: 16.1
click at [308, 184] on div "Any new skills will be added to your profile." at bounding box center [464, 189] width 387 height 10
click at [302, 177] on div "Skills used — Add up to 12 skills" at bounding box center [464, 177] width 387 height 10
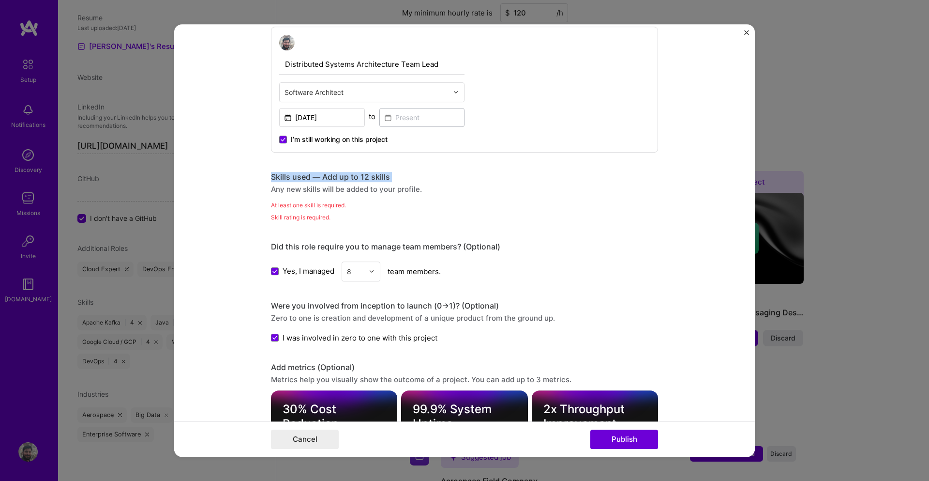
click at [302, 177] on div "Skills used — Add up to 12 skills" at bounding box center [464, 177] width 387 height 10
click at [286, 214] on div "Skill rating is required." at bounding box center [464, 217] width 387 height 10
click at [300, 187] on div "Any new skills will be added to your profile." at bounding box center [464, 189] width 387 height 10
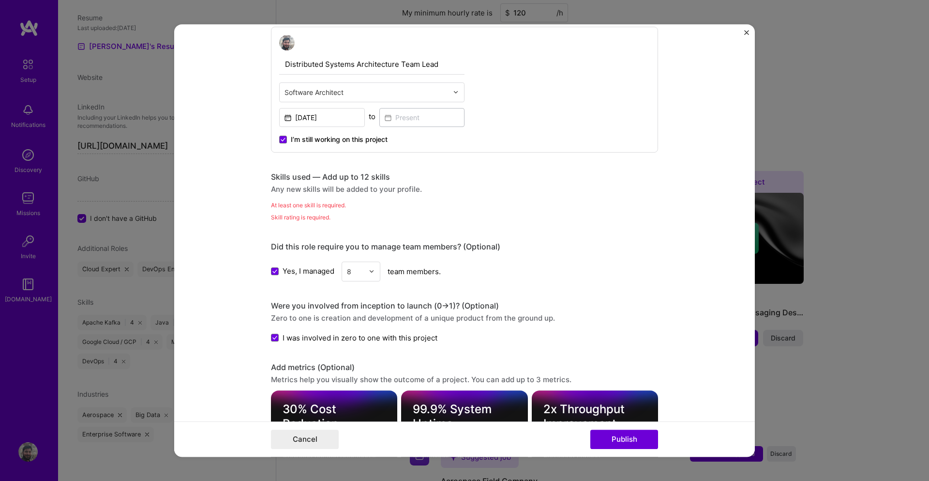
click at [298, 201] on div "At least one skill is required." at bounding box center [464, 205] width 387 height 10
click at [298, 215] on div "Skill rating is required." at bounding box center [464, 217] width 387 height 10
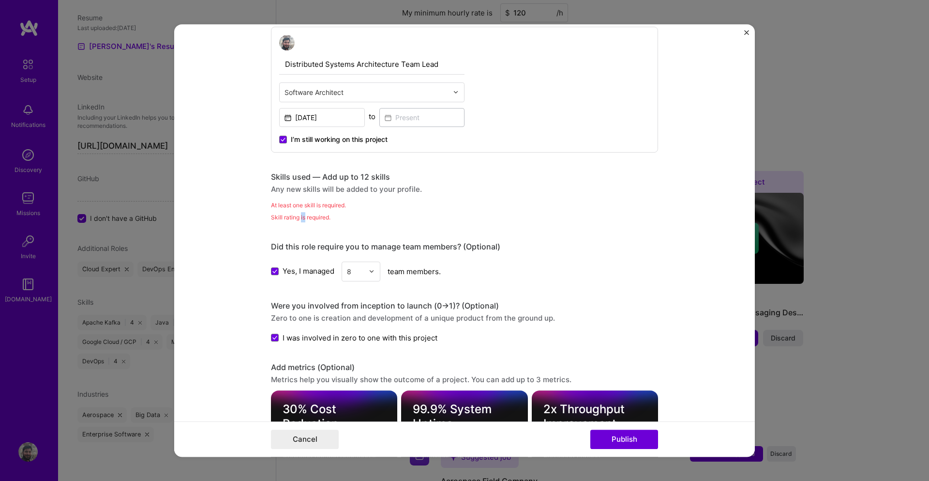
click at [298, 215] on div "Skill rating is required." at bounding box center [464, 217] width 387 height 10
click at [297, 227] on div "Editing suggested project This project is suggested based on your LinkedIn, res…" at bounding box center [464, 259] width 387 height 1128
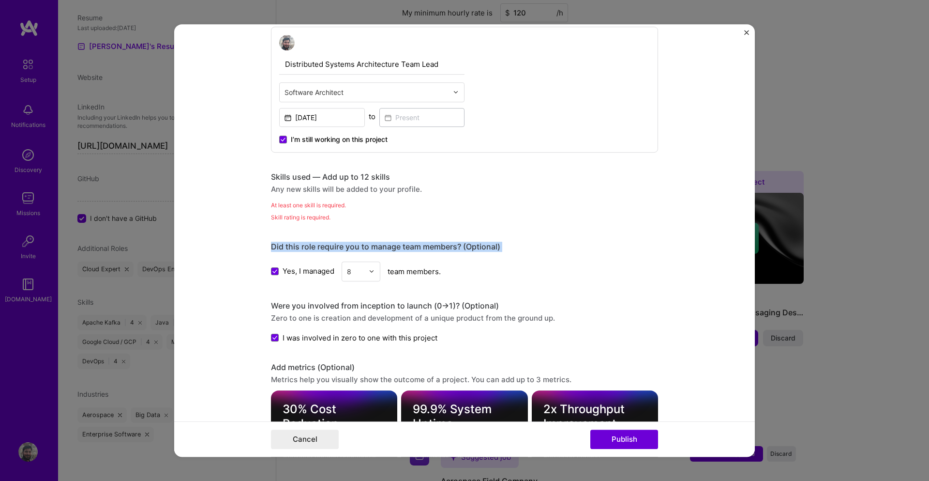
click at [297, 227] on div "Editing suggested project This project is suggested based on your LinkedIn, res…" at bounding box center [464, 259] width 387 height 1128
click at [303, 220] on div "Skill rating is required." at bounding box center [464, 217] width 387 height 10
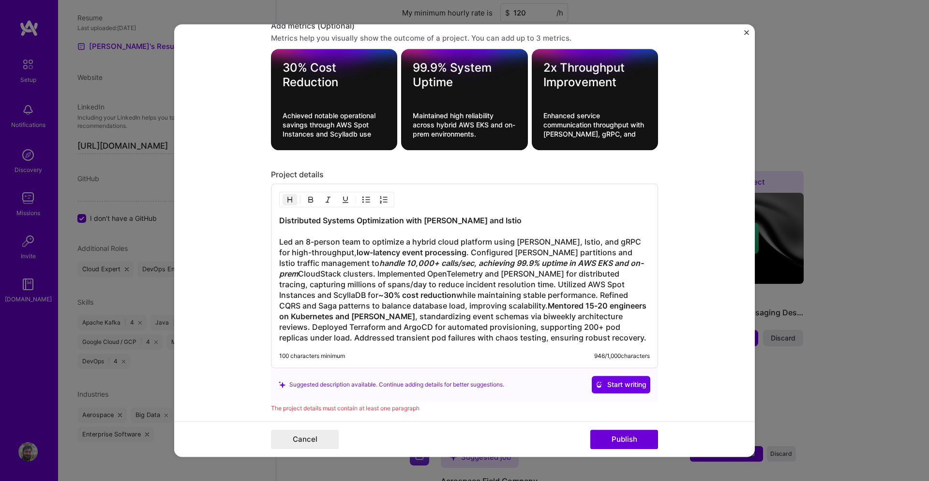
scroll to position [697, 0]
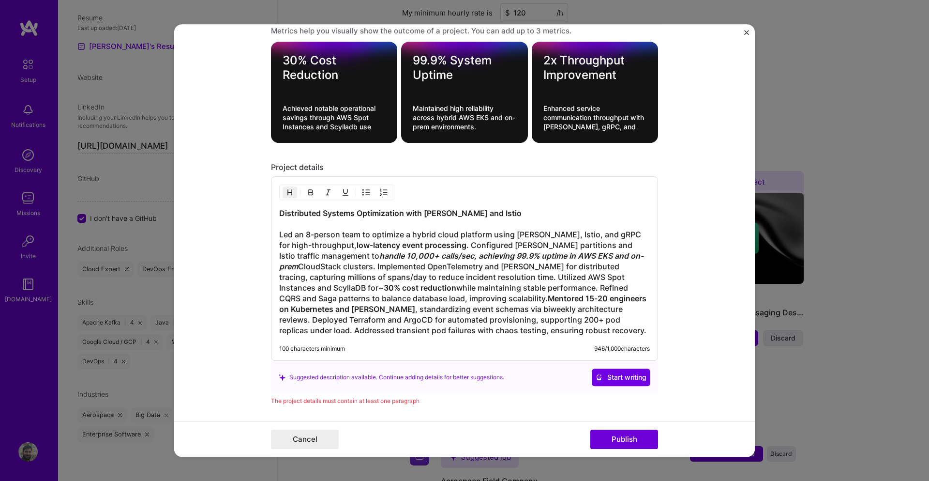
click at [351, 266] on h3 "Distributed Systems Optimization with [PERSON_NAME] and Istio Led an 8-person t…" at bounding box center [464, 272] width 371 height 128
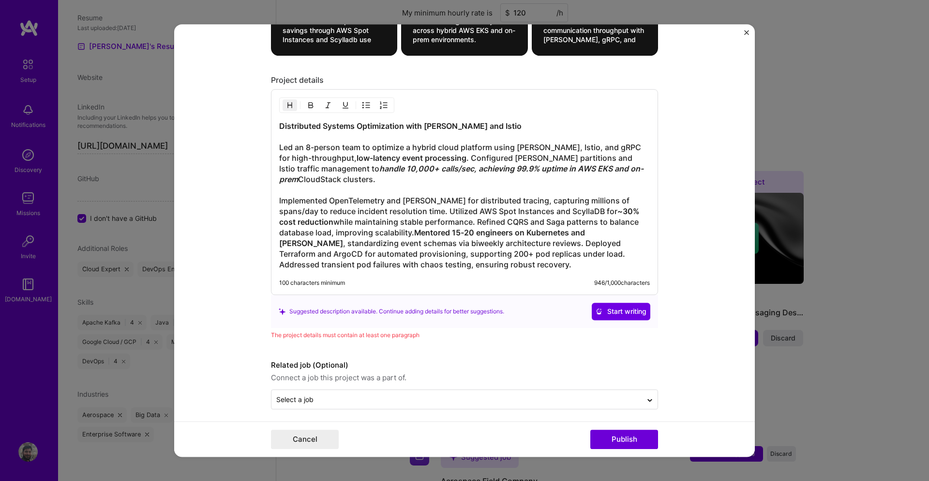
scroll to position [789, 0]
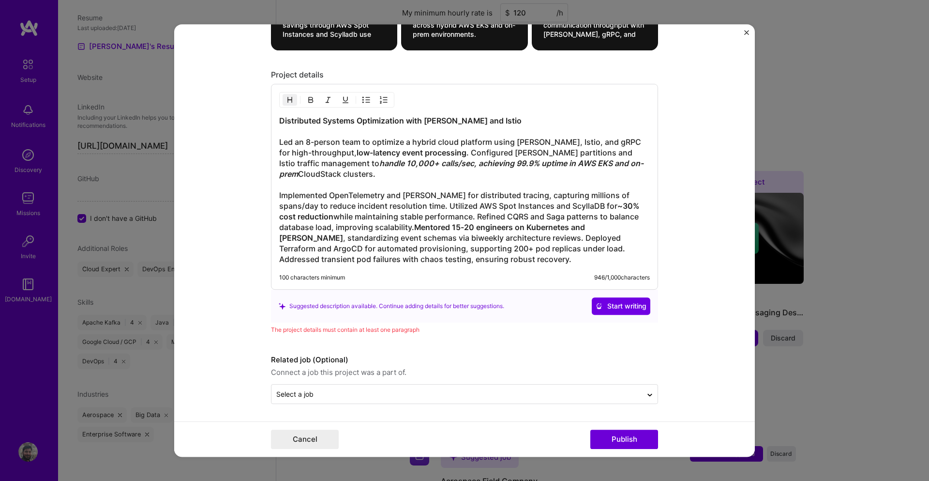
click at [640, 442] on button "Publish" at bounding box center [625, 438] width 68 height 19
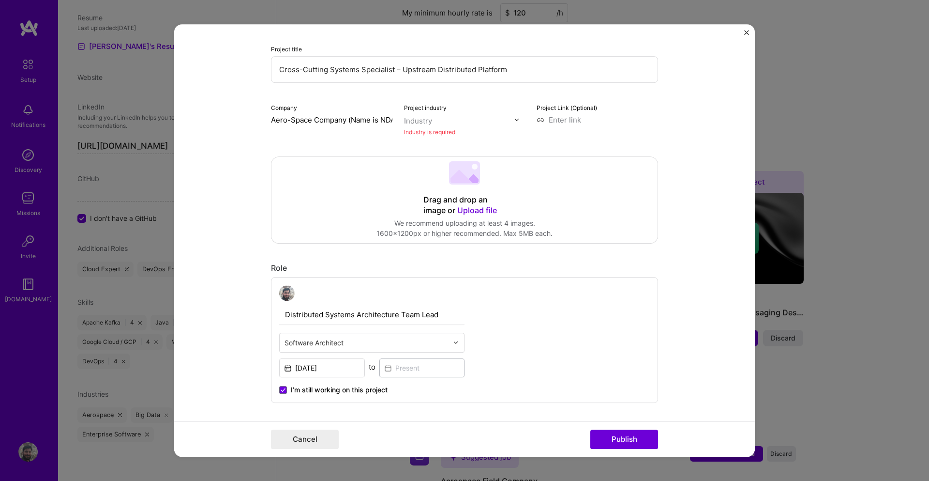
scroll to position [63, 0]
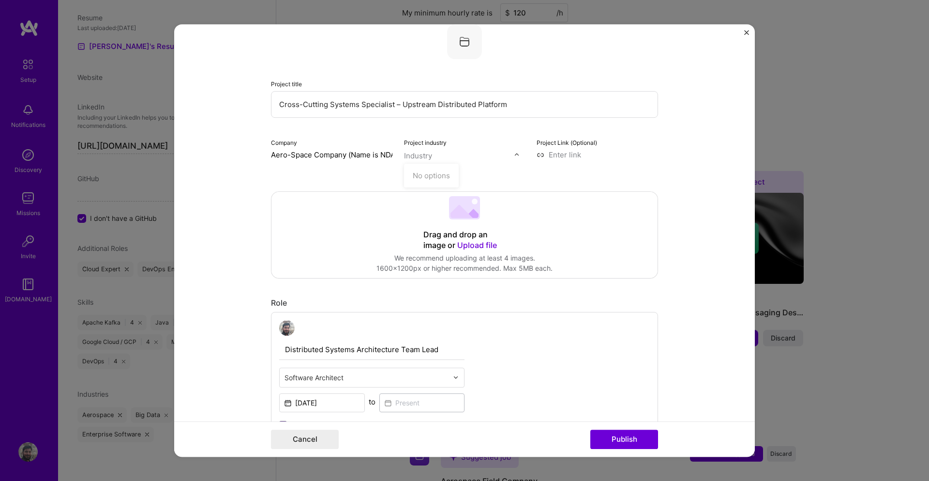
click at [514, 159] on div at bounding box center [519, 155] width 11 height 10
click at [436, 179] on div "No options" at bounding box center [431, 176] width 49 height 18
click at [435, 153] on input "text" at bounding box center [459, 156] width 110 height 10
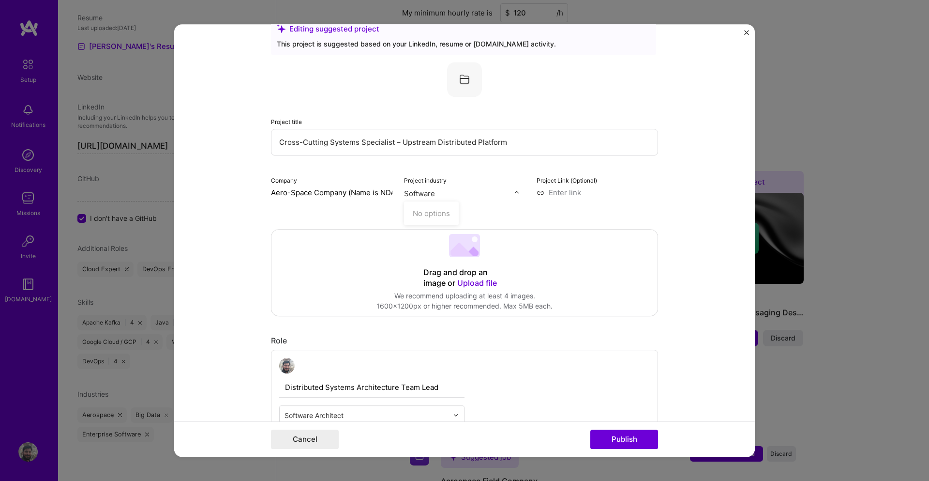
scroll to position [5, 0]
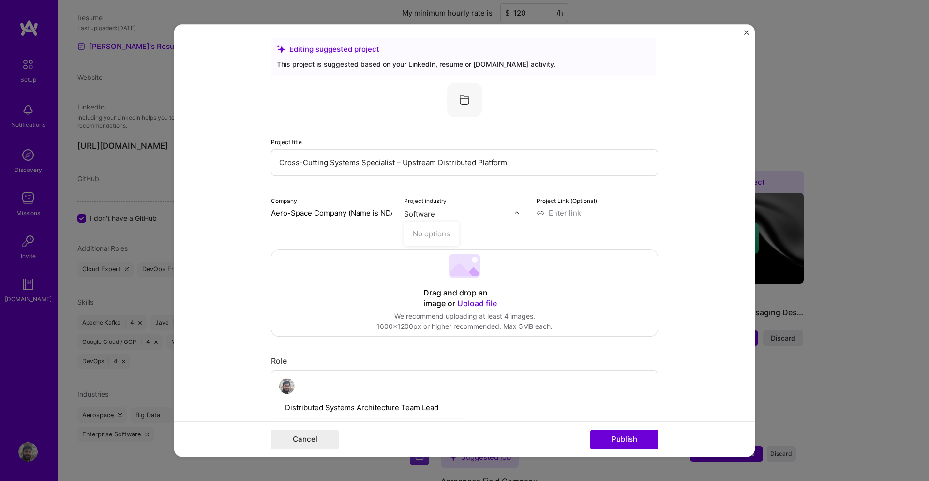
type input "Software"
click at [385, 228] on div "Company Aero-Space Company (Name is NDA Protected)" at bounding box center [331, 212] width 121 height 35
click at [437, 211] on input "text" at bounding box center [459, 214] width 110 height 10
click at [440, 235] on div "No options" at bounding box center [431, 234] width 49 height 18
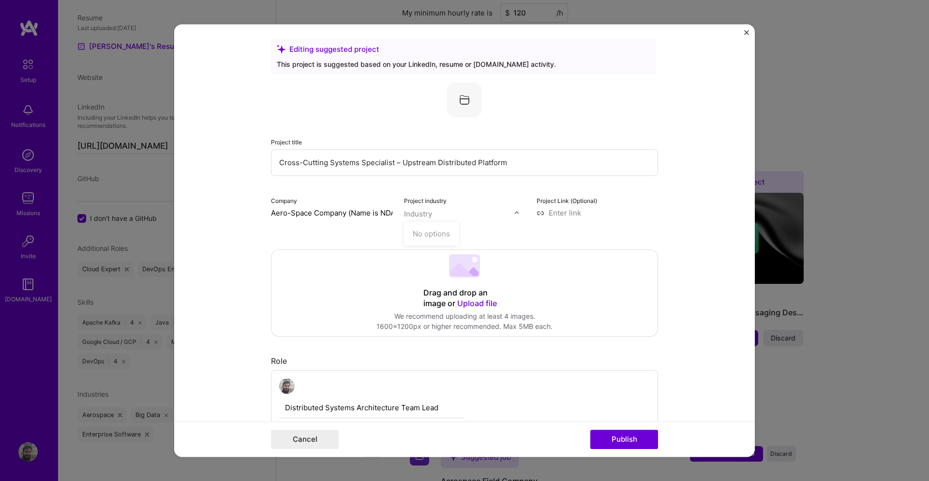
click at [440, 235] on div "No options" at bounding box center [431, 234] width 49 height 18
type input "Software"
click at [619, 437] on button "Publish" at bounding box center [625, 438] width 68 height 19
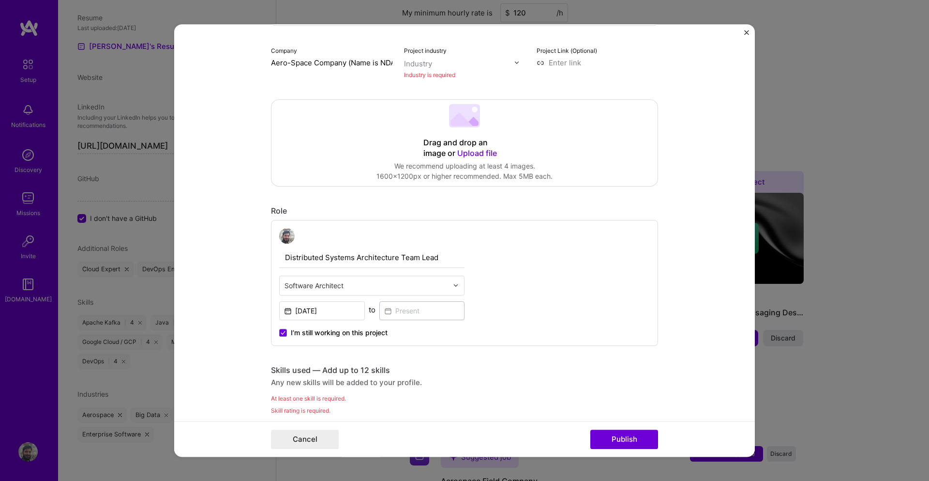
scroll to position [238, 0]
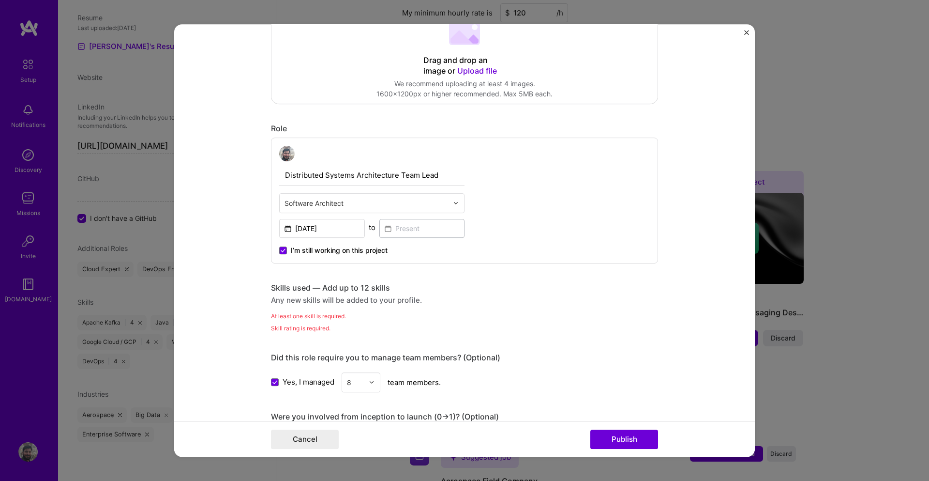
click at [305, 298] on div "Any new skills will be added to your profile." at bounding box center [464, 300] width 387 height 10
click at [306, 287] on div "Skills used — Add up to 12 skills" at bounding box center [464, 288] width 387 height 10
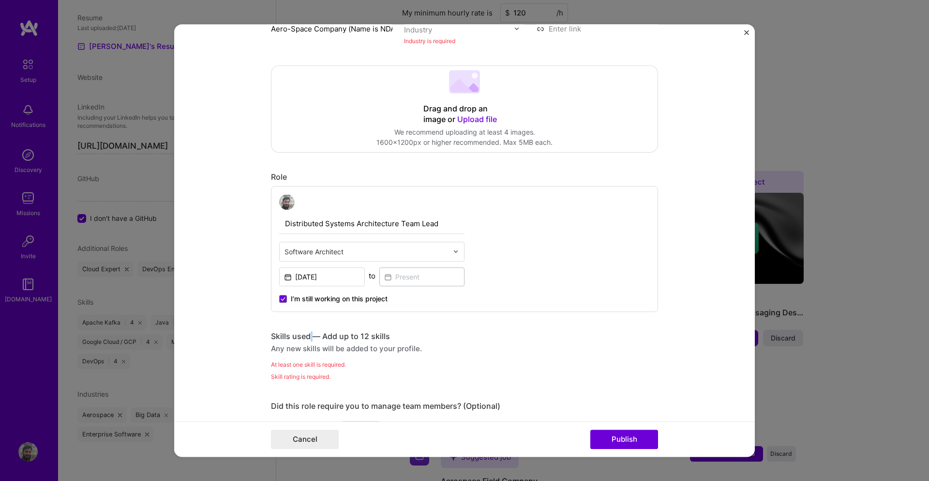
scroll to position [209, 0]
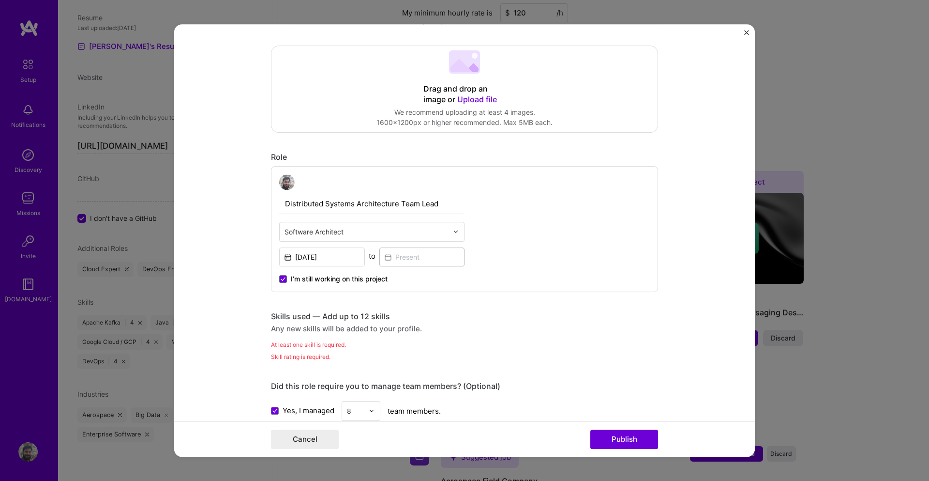
click at [308, 341] on div "At least one skill is required." at bounding box center [464, 344] width 387 height 10
click at [312, 329] on div "Any new skills will be added to your profile." at bounding box center [464, 328] width 387 height 10
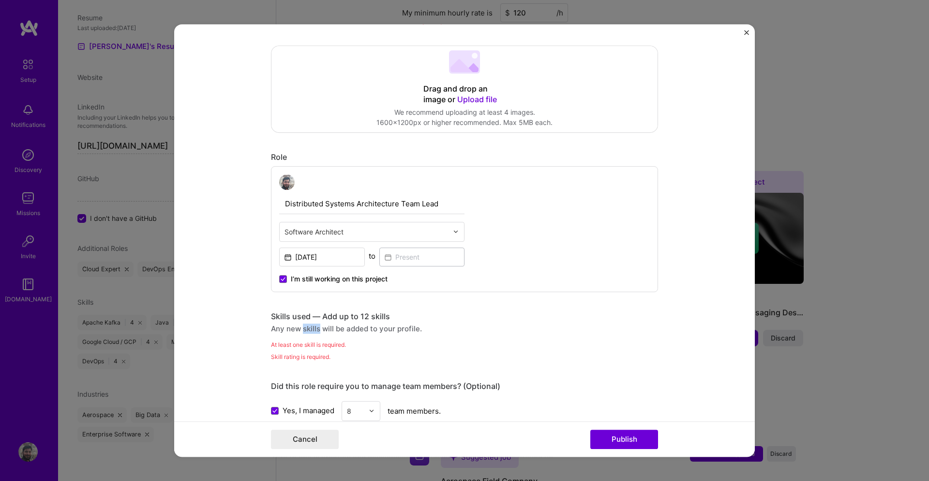
click at [312, 329] on div "Any new skills will be added to your profile." at bounding box center [464, 328] width 387 height 10
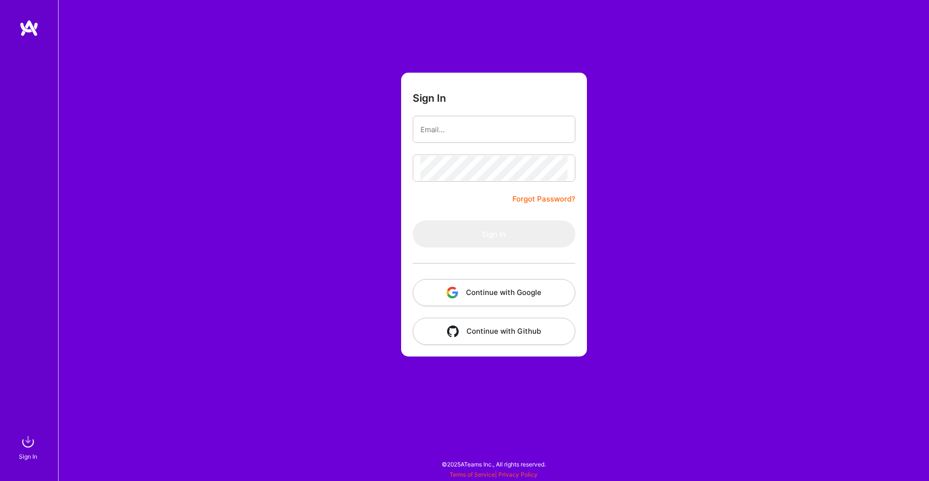
click at [486, 296] on button "Continue with Google" at bounding box center [494, 292] width 163 height 27
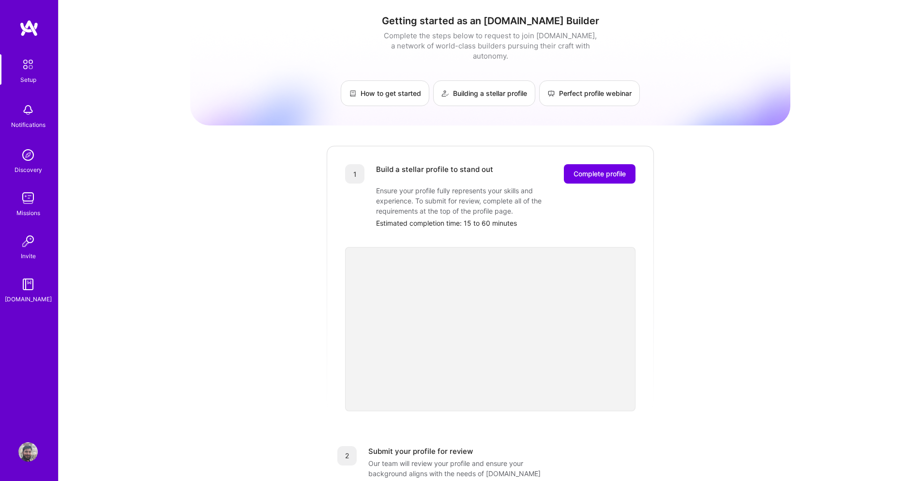
click at [25, 69] on img at bounding box center [28, 64] width 20 height 20
